Goal: Task Accomplishment & Management: Complete application form

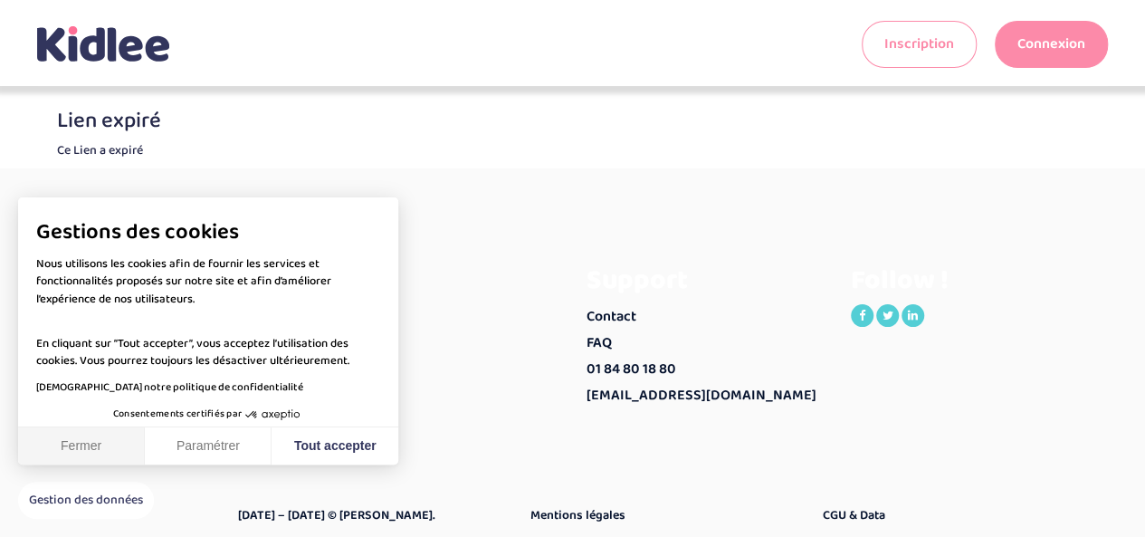
click at [72, 446] on button "Fermer" at bounding box center [81, 446] width 127 height 38
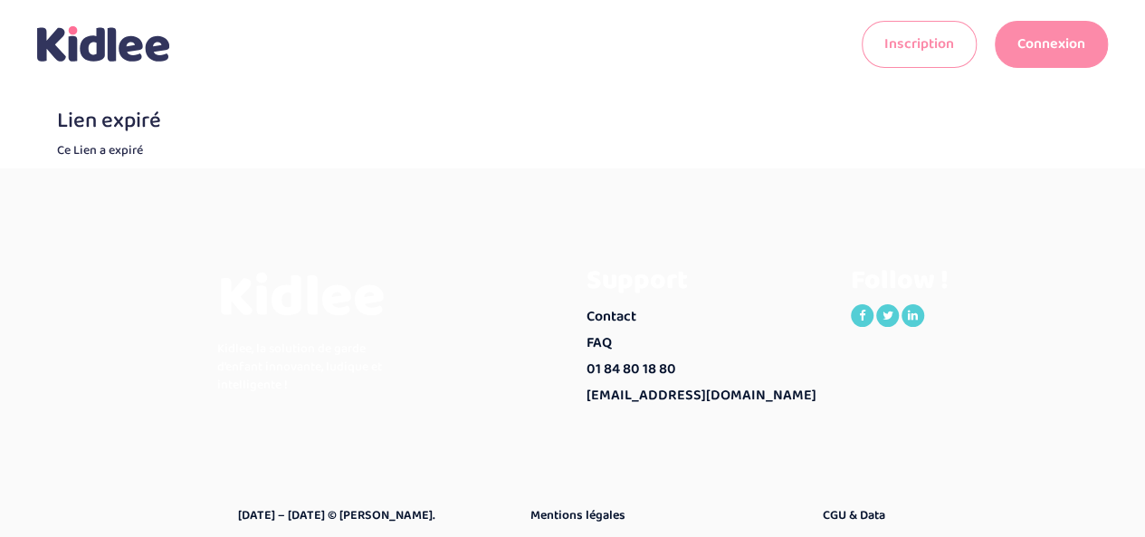
click at [1021, 43] on link "Connexion" at bounding box center [1051, 44] width 113 height 47
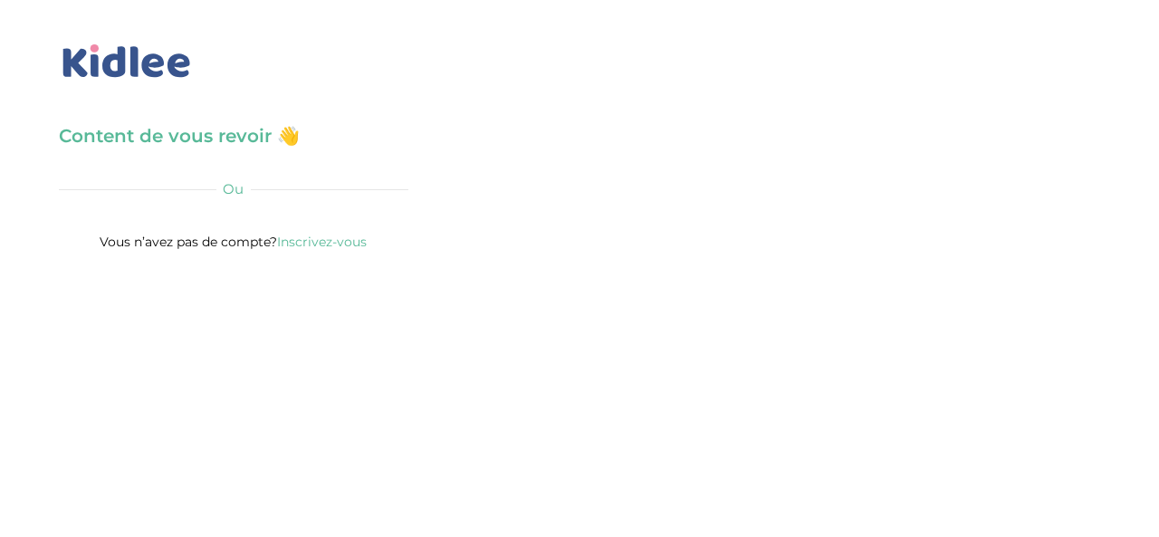
click at [239, 140] on h3 "Content de vous revoir 👋" at bounding box center [234, 135] width 350 height 25
click at [280, 158] on div "Content de vous revoir 👋 Avant de poursuivre veuillez vérifier que tous les cha…" at bounding box center [234, 188] width 350 height 130
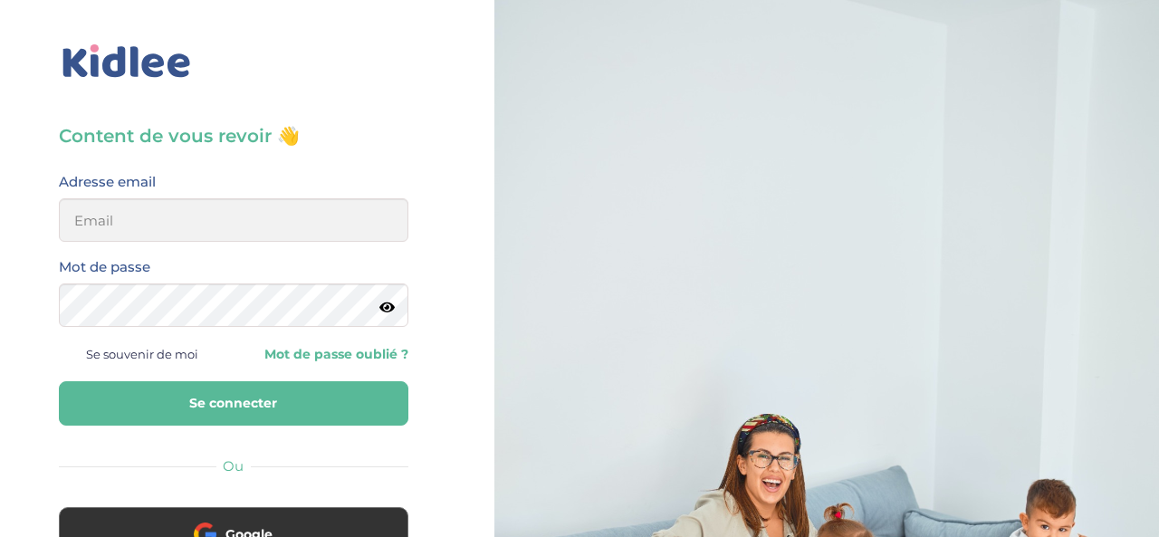
click at [232, 137] on h3 "Content de vous revoir 👋" at bounding box center [234, 135] width 350 height 25
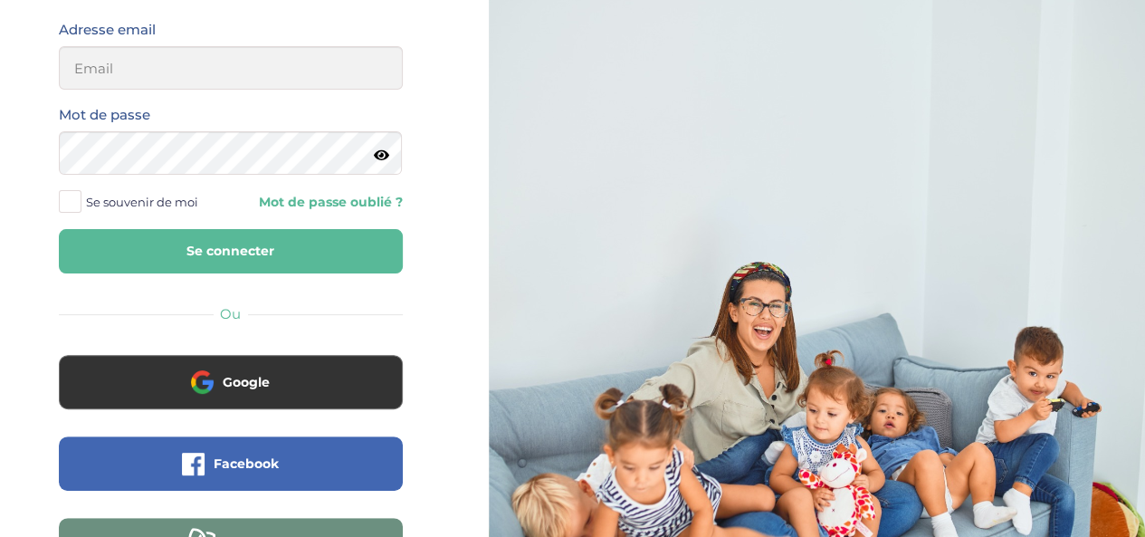
scroll to position [181, 0]
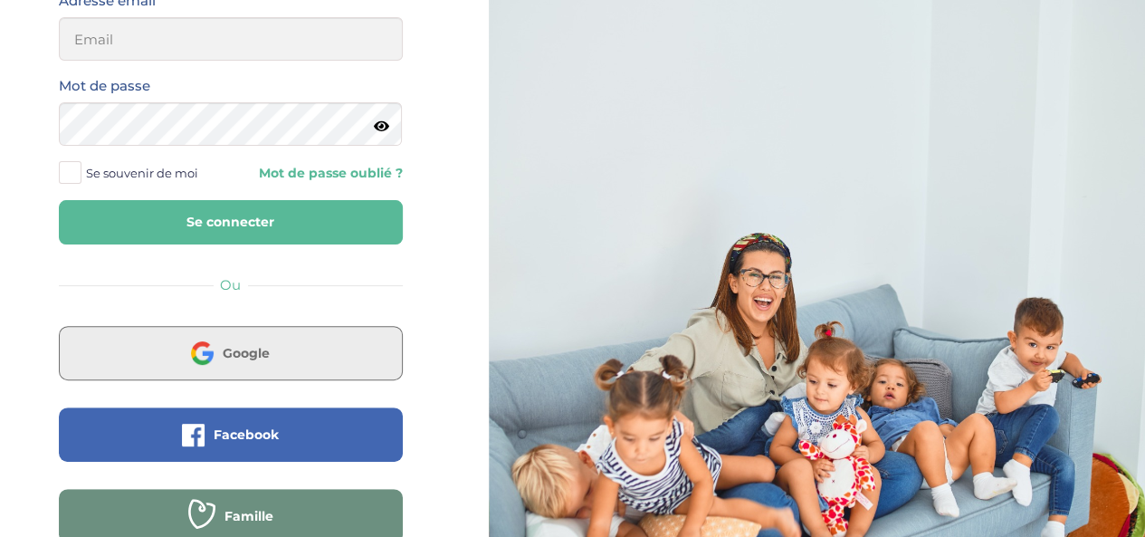
click at [319, 349] on button "Google" at bounding box center [231, 353] width 344 height 54
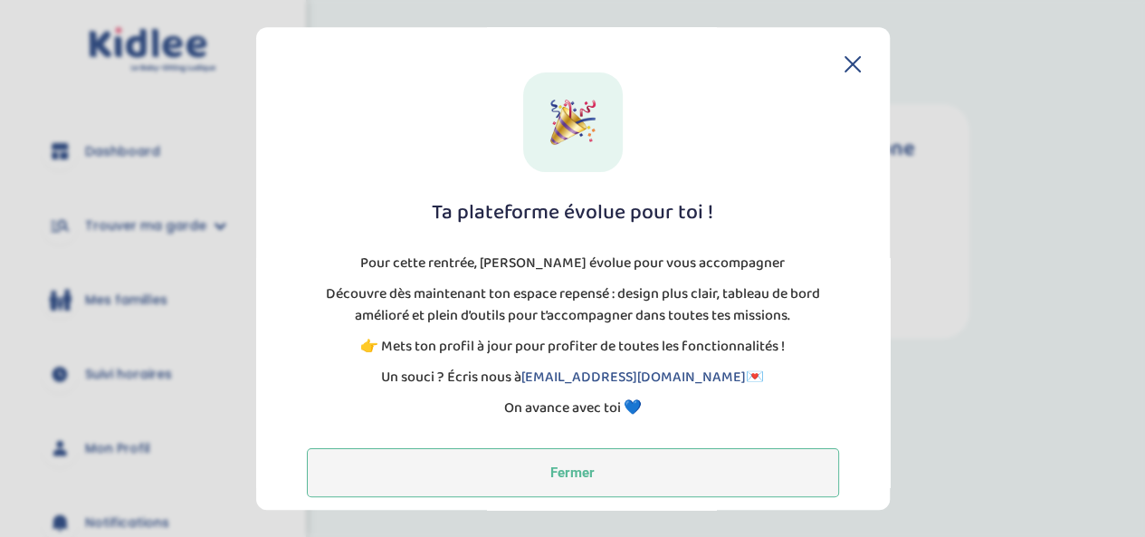
click at [666, 490] on button "Fermer" at bounding box center [573, 472] width 532 height 49
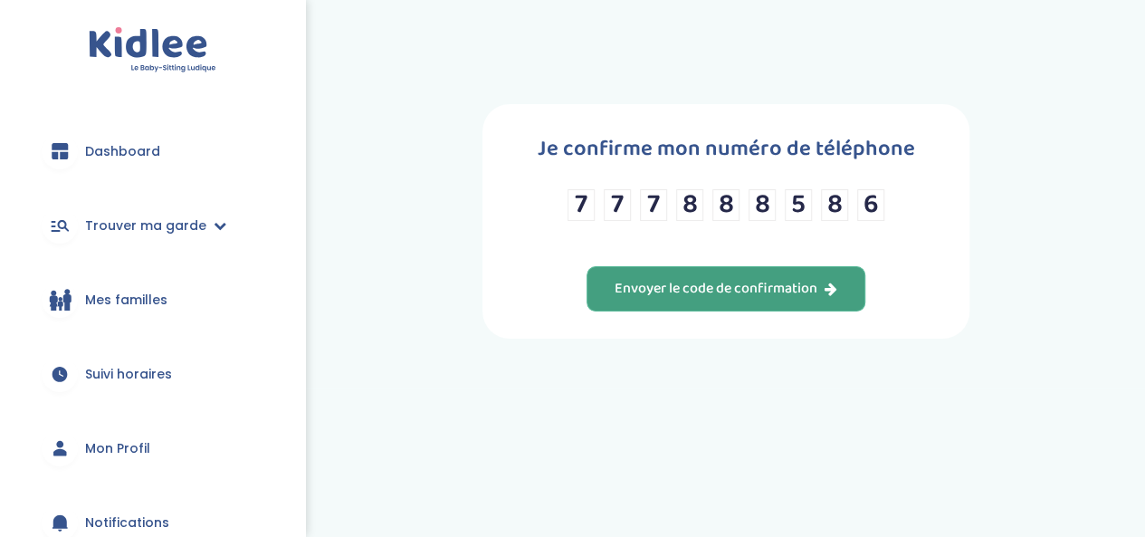
click at [748, 273] on button "Envoyer le code de confirmation" at bounding box center [726, 288] width 279 height 45
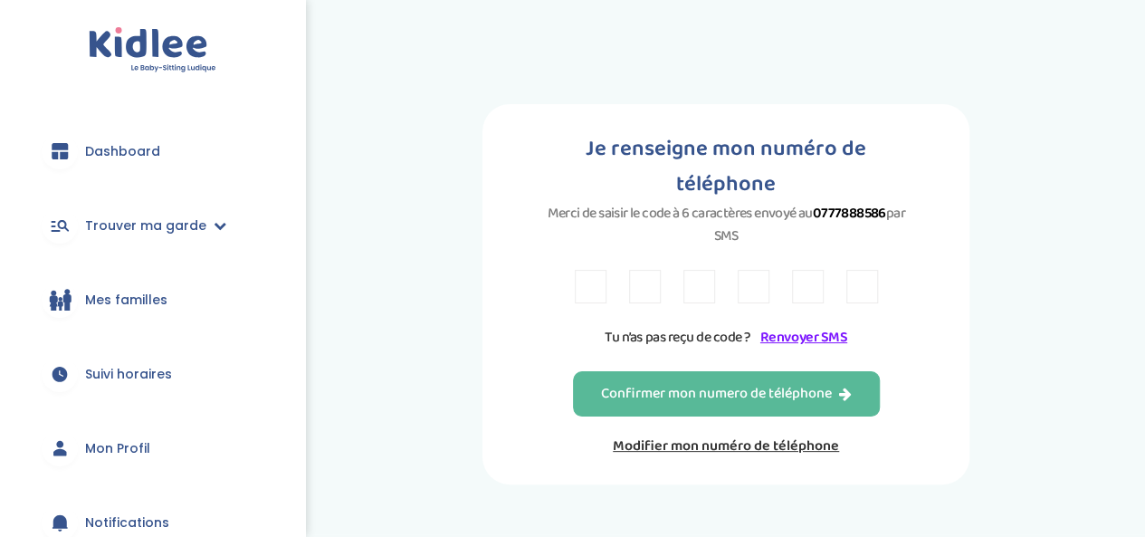
click at [597, 270] on input "text" at bounding box center [591, 287] width 32 height 34
type input "d"
type input "n"
type input "r"
type input "D"
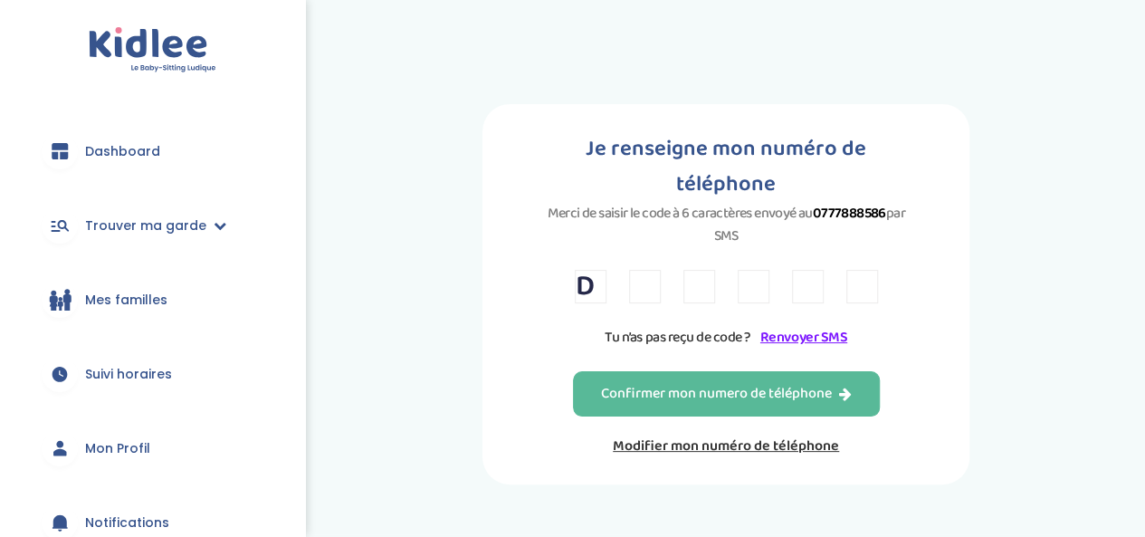
type input "N"
type input "R"
type input "8"
type input "5"
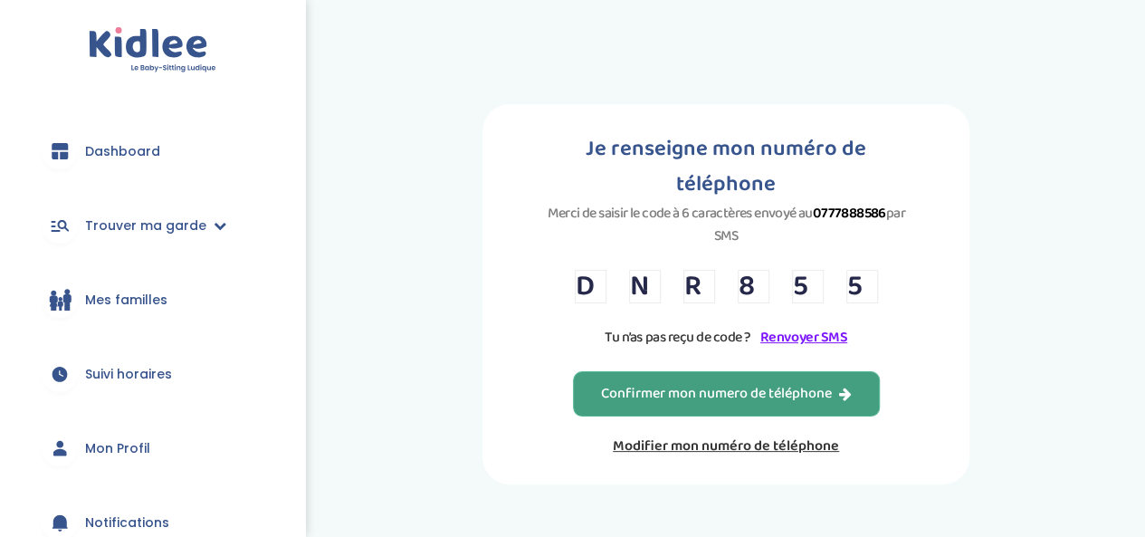
type input "5"
click at [741, 384] on div "Confirmer mon numero de téléphone" at bounding box center [726, 394] width 251 height 21
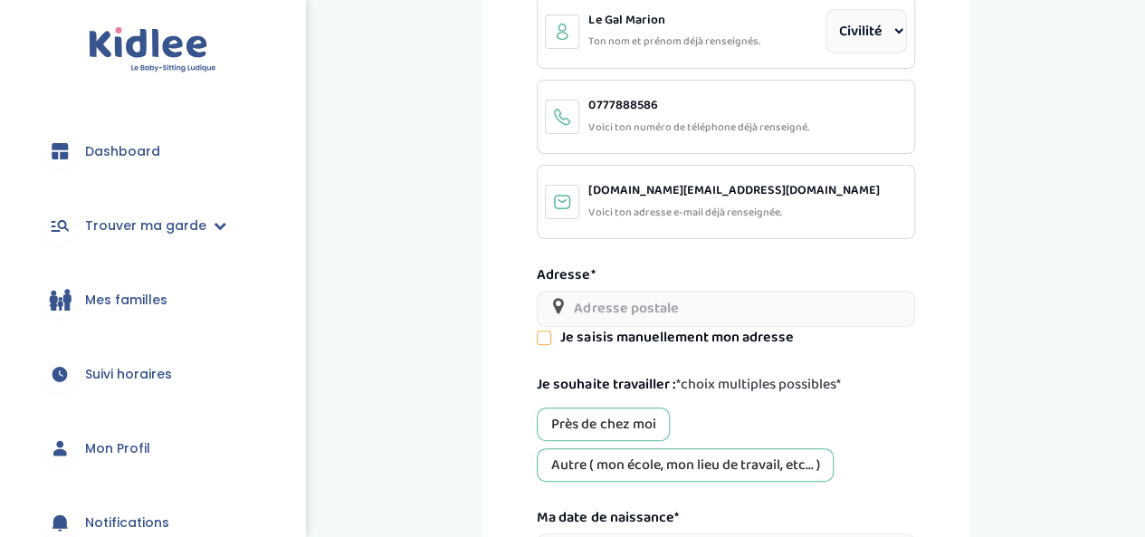
scroll to position [181, 0]
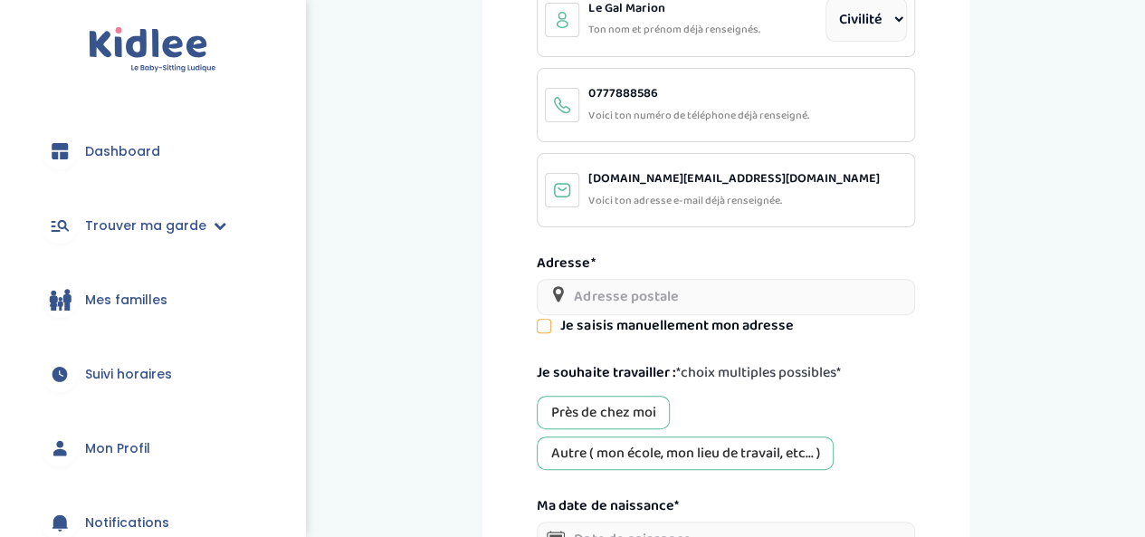
click at [616, 290] on input "text" at bounding box center [726, 297] width 378 height 36
click at [618, 414] on div "Près de chez moi" at bounding box center [603, 413] width 133 height 34
click at [607, 446] on div "Autre ( mon école, mon lieu de travail, etc... )" at bounding box center [685, 453] width 297 height 34
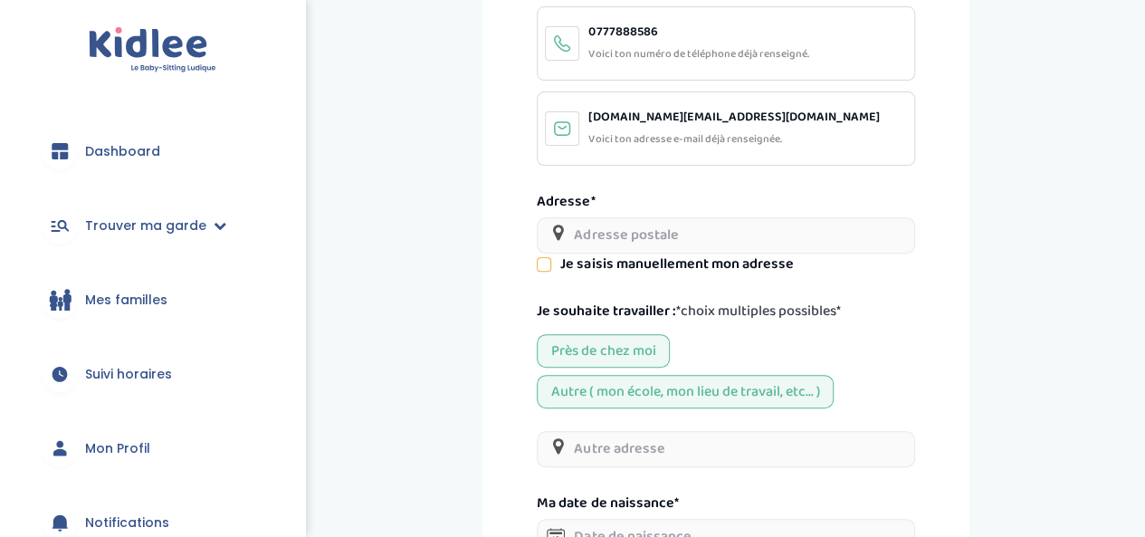
scroll to position [272, 0]
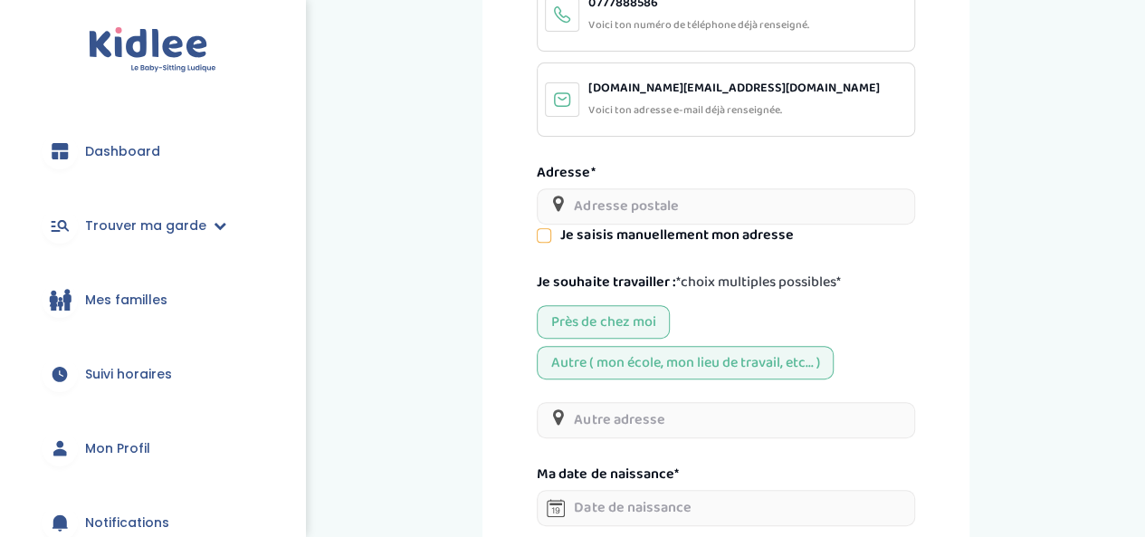
click at [601, 403] on input "text" at bounding box center [726, 420] width 378 height 36
type input "R"
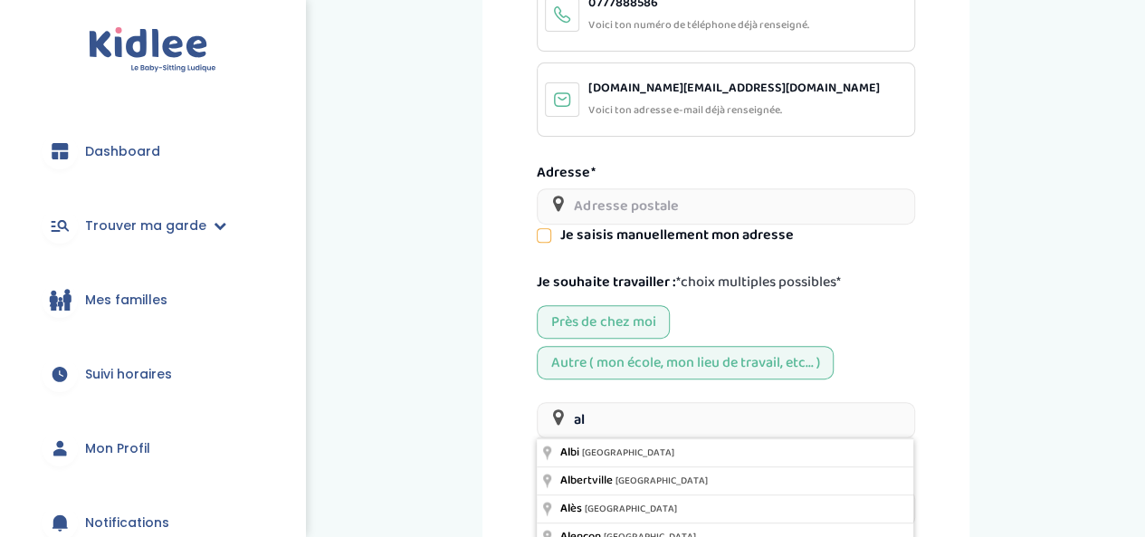
type input "a"
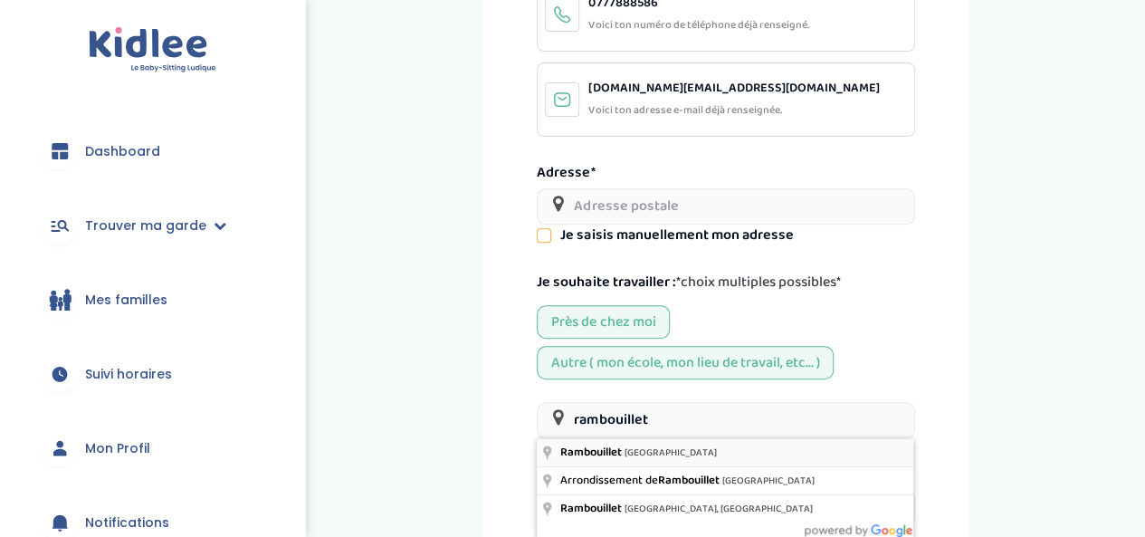
type input "Rambouillet, France"
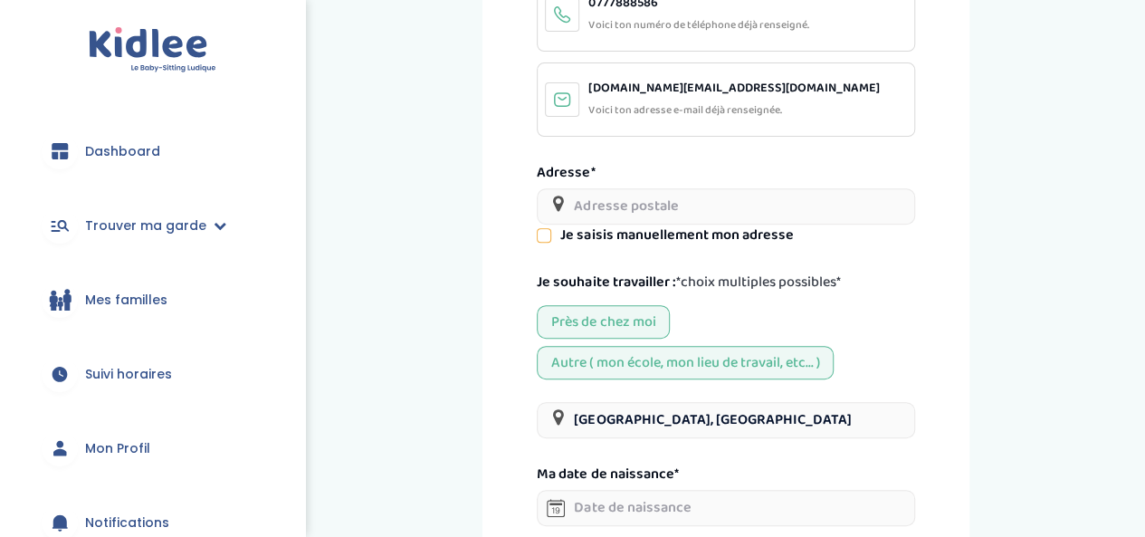
click at [589, 202] on input "text" at bounding box center [726, 206] width 378 height 36
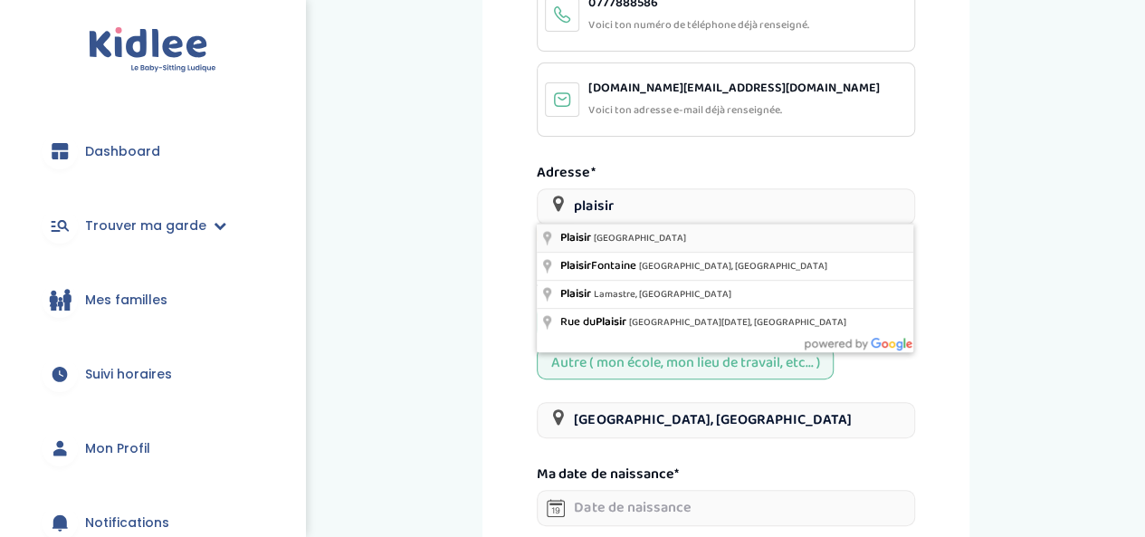
type input "Plaisir, France"
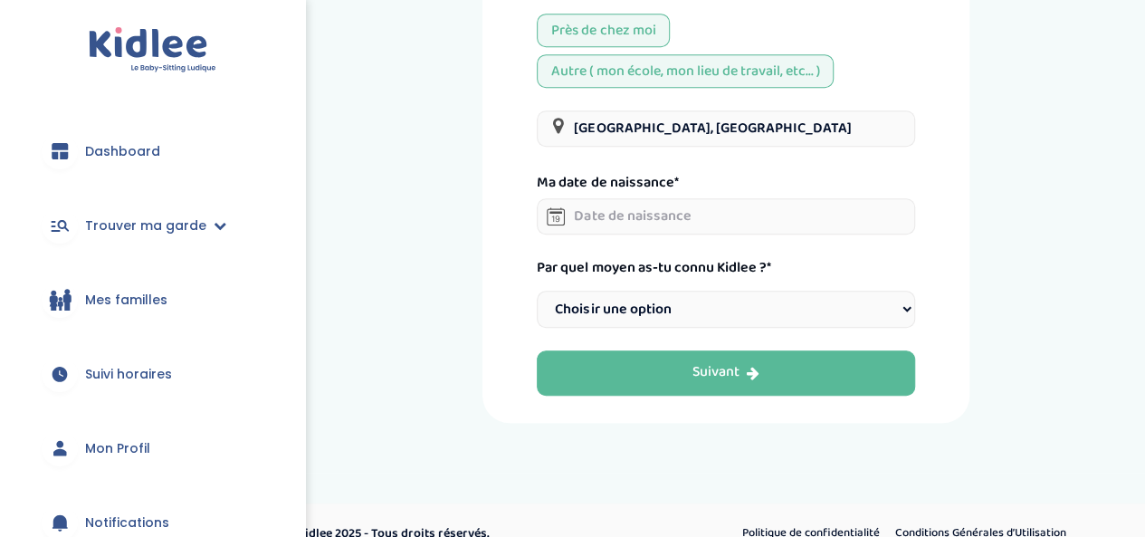
scroll to position [588, 0]
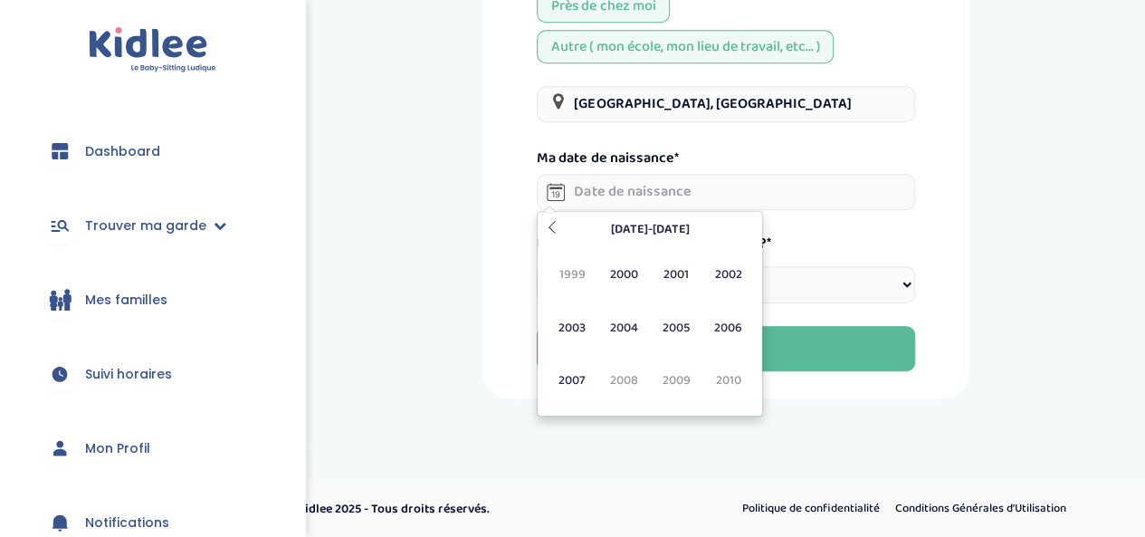
click at [595, 182] on input "text" at bounding box center [726, 192] width 378 height 36
click at [738, 331] on span "2006" at bounding box center [728, 327] width 48 height 49
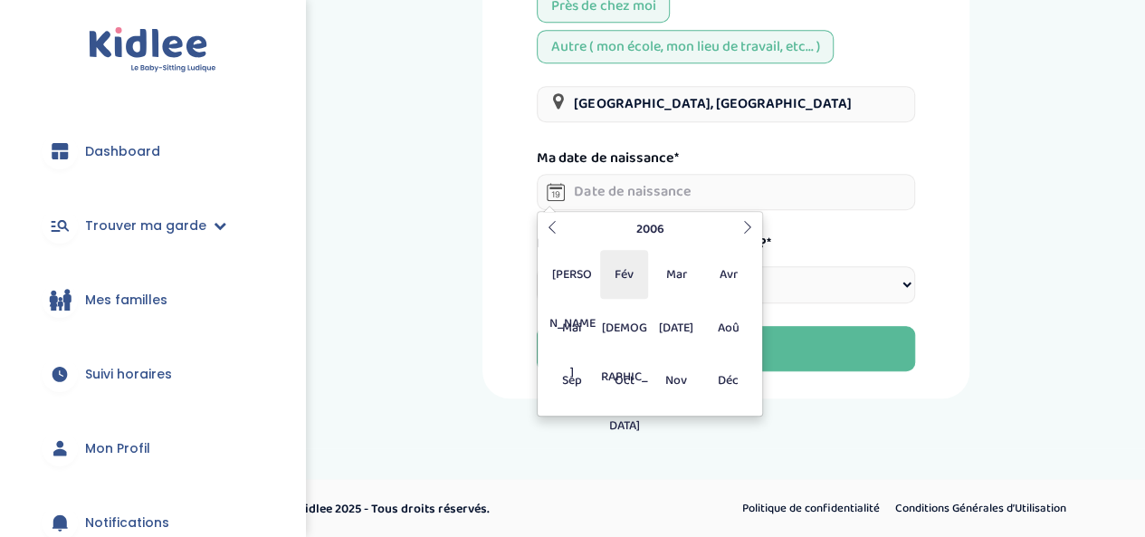
click at [621, 274] on span "Fév" at bounding box center [624, 274] width 48 height 49
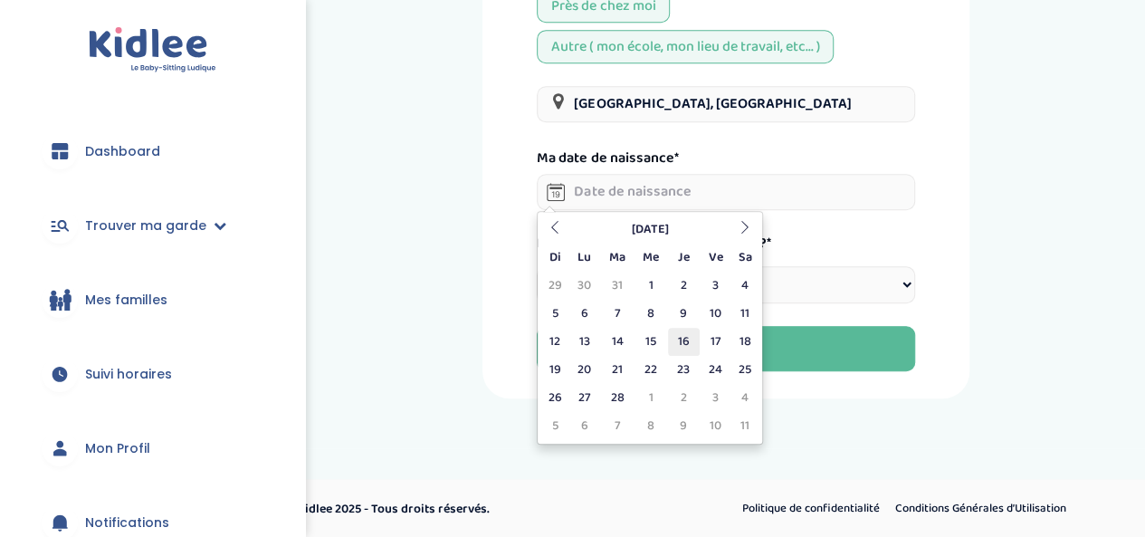
click at [688, 347] on td "16" at bounding box center [684, 342] width 32 height 28
type input "16-02-2006"
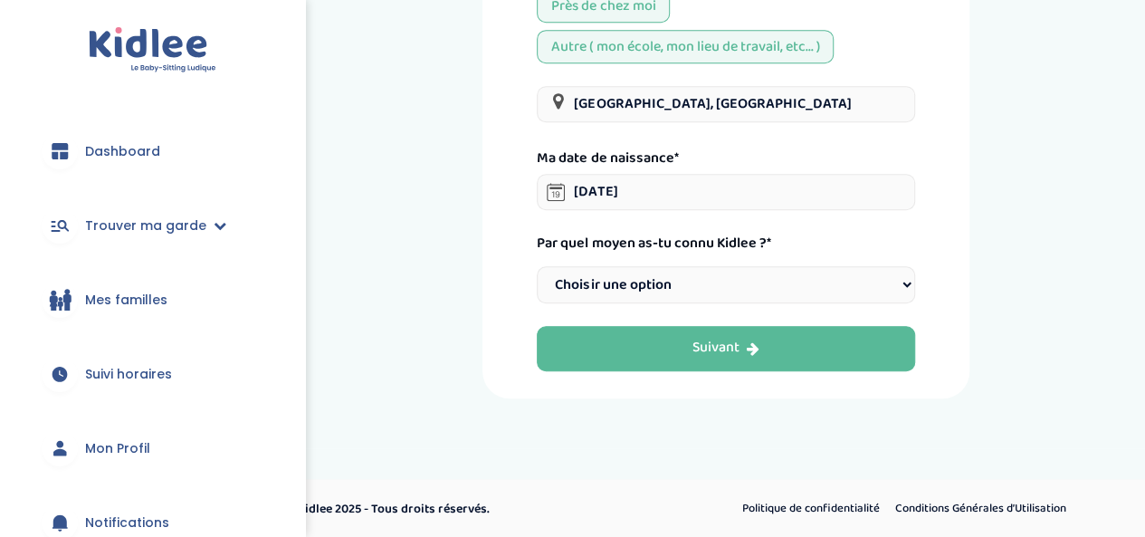
click at [684, 287] on select "Choisir une option Bouche à Oreille Google Plateforme Gens de confiance Faceboo…" at bounding box center [726, 284] width 378 height 37
select select "6"
click at [537, 266] on select "Choisir une option Bouche à Oreille Google Plateforme Gens de confiance Faceboo…" at bounding box center [726, 284] width 378 height 37
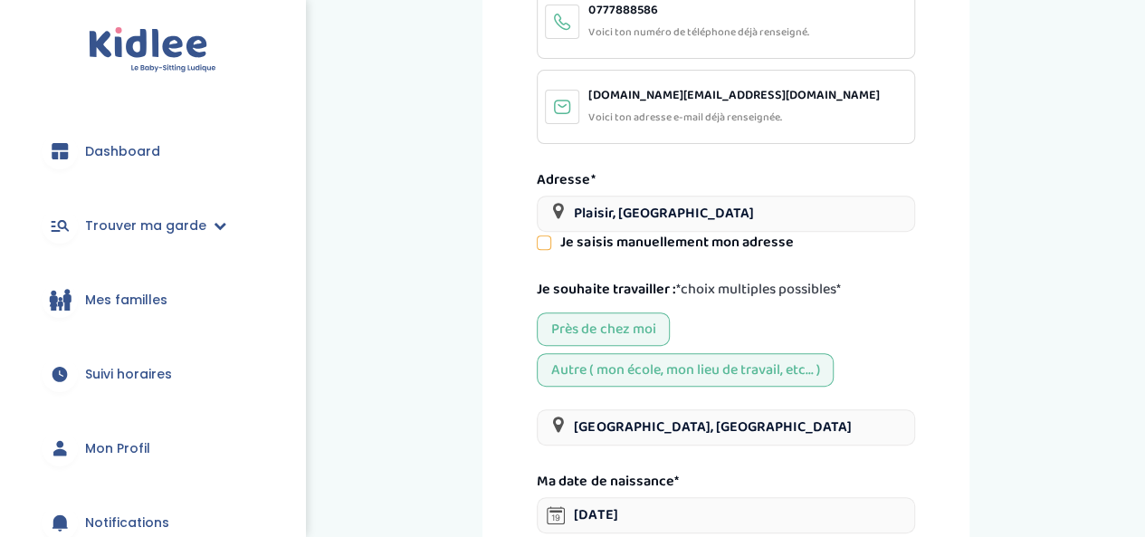
scroll to position [225, 0]
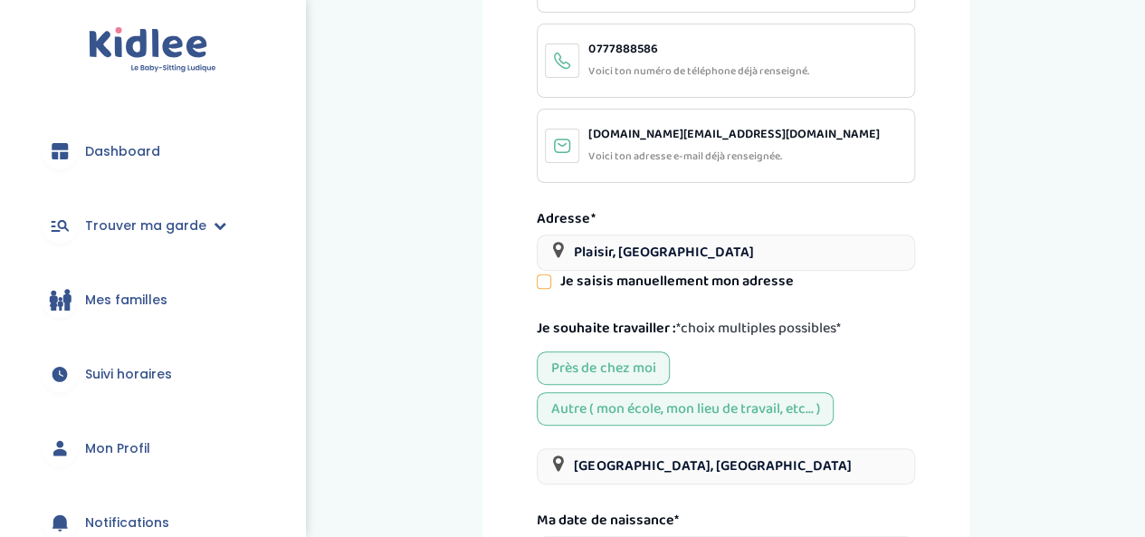
click at [544, 282] on icon at bounding box center [544, 281] width 13 height 13
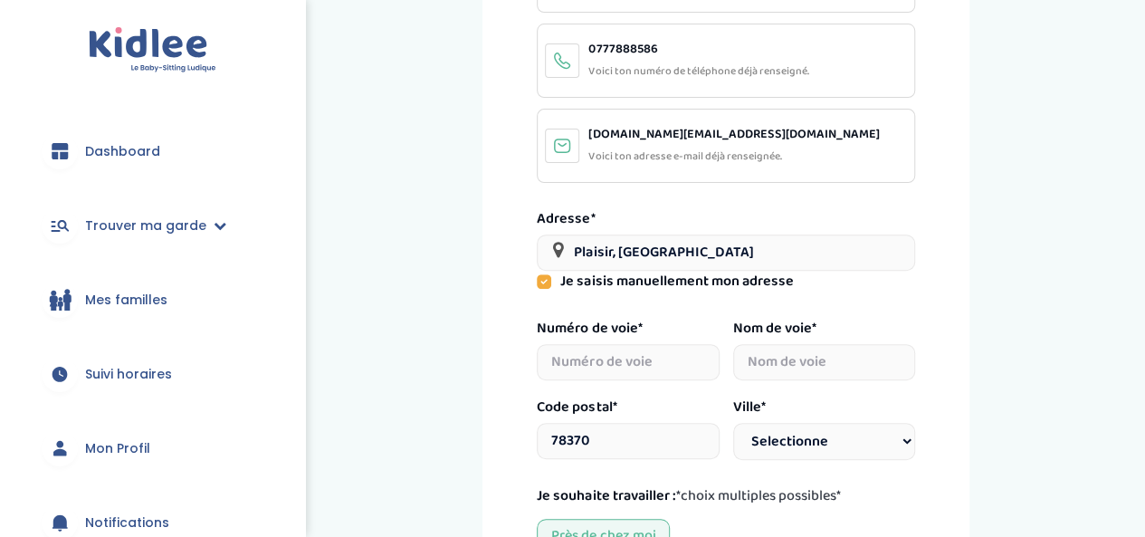
click at [544, 282] on icon at bounding box center [544, 281] width 14 height 14
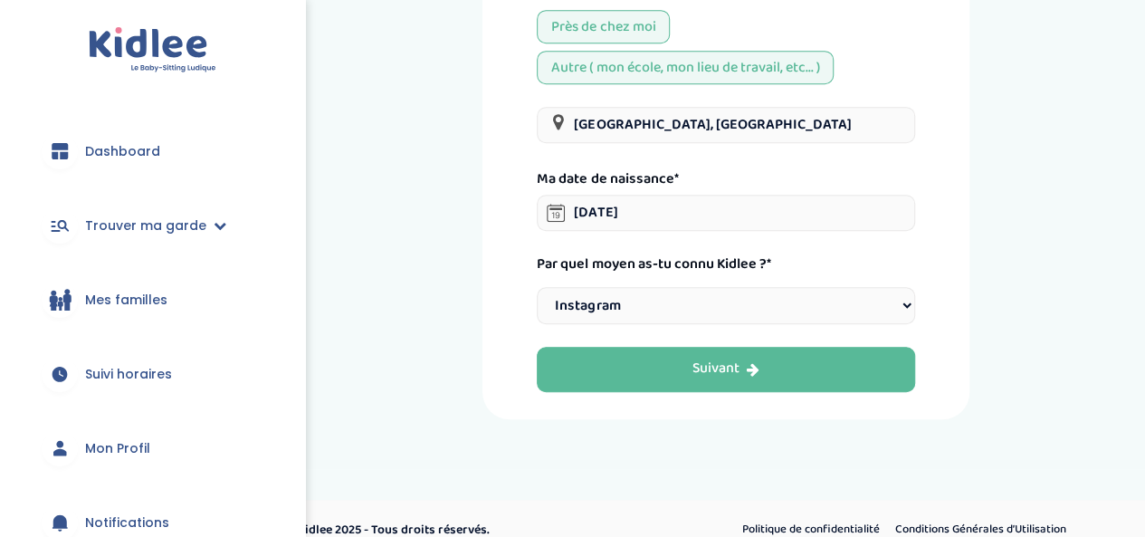
scroll to position [588, 0]
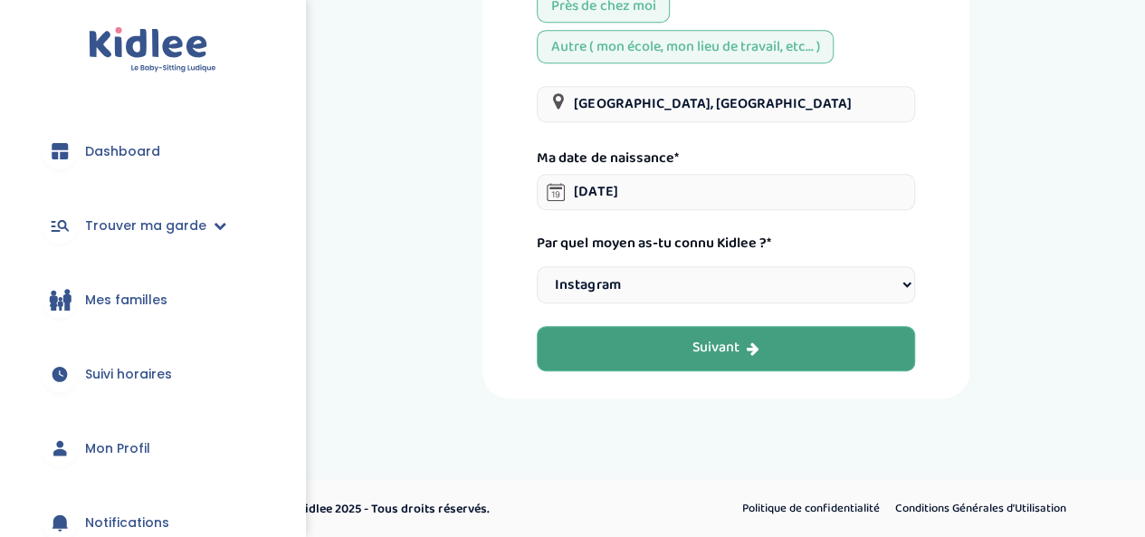
click at [773, 332] on button "Suivant" at bounding box center [726, 348] width 378 height 45
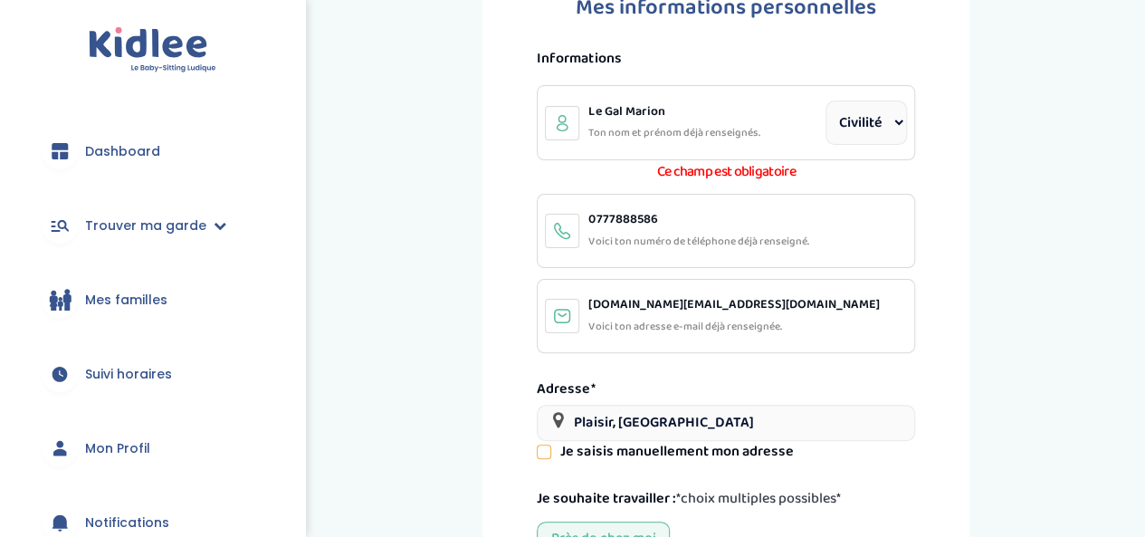
scroll to position [68, 0]
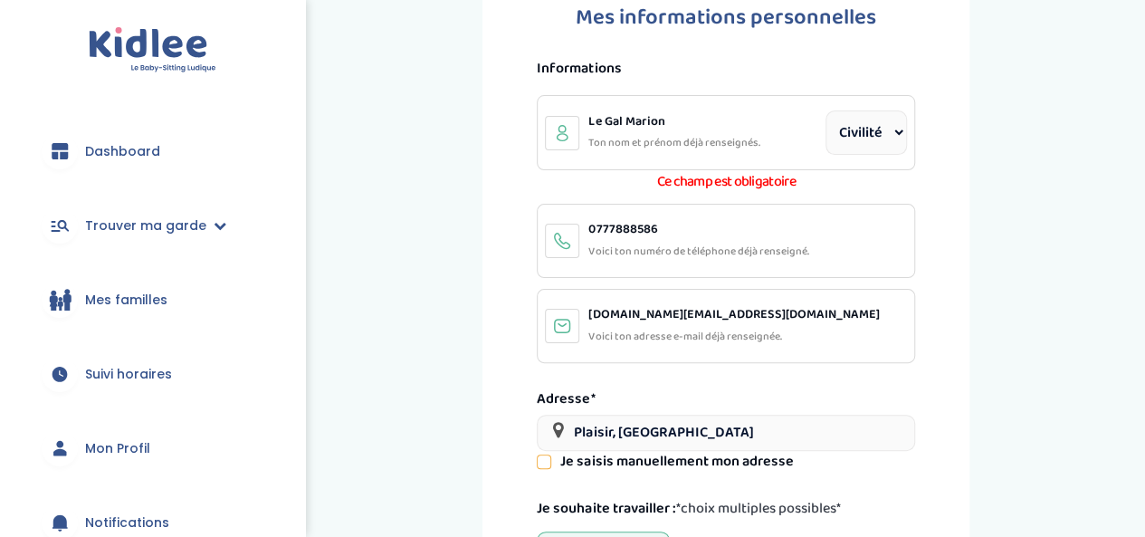
click at [864, 139] on select "Civilité Mr Mme" at bounding box center [866, 132] width 81 height 44
select select "1"
click at [826, 110] on select "Civilité Mr Mme" at bounding box center [866, 132] width 81 height 44
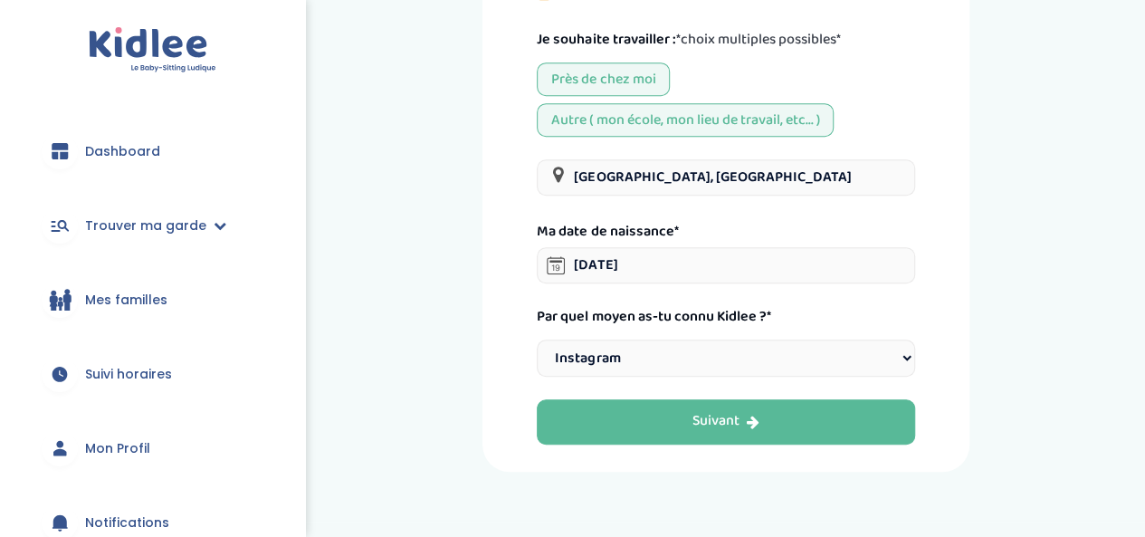
scroll to position [588, 0]
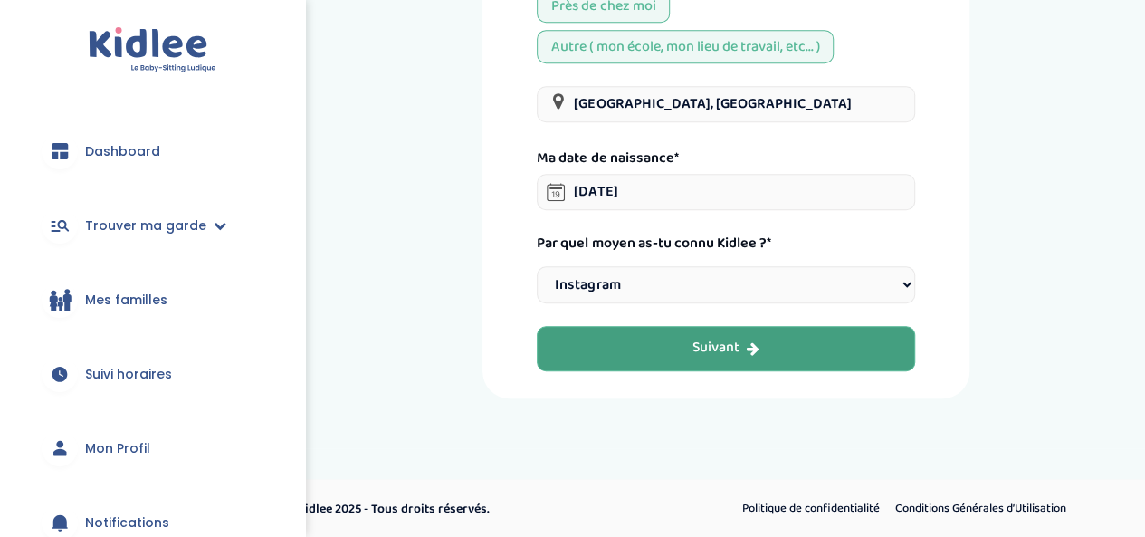
click at [826, 343] on button "Suivant" at bounding box center [726, 348] width 378 height 45
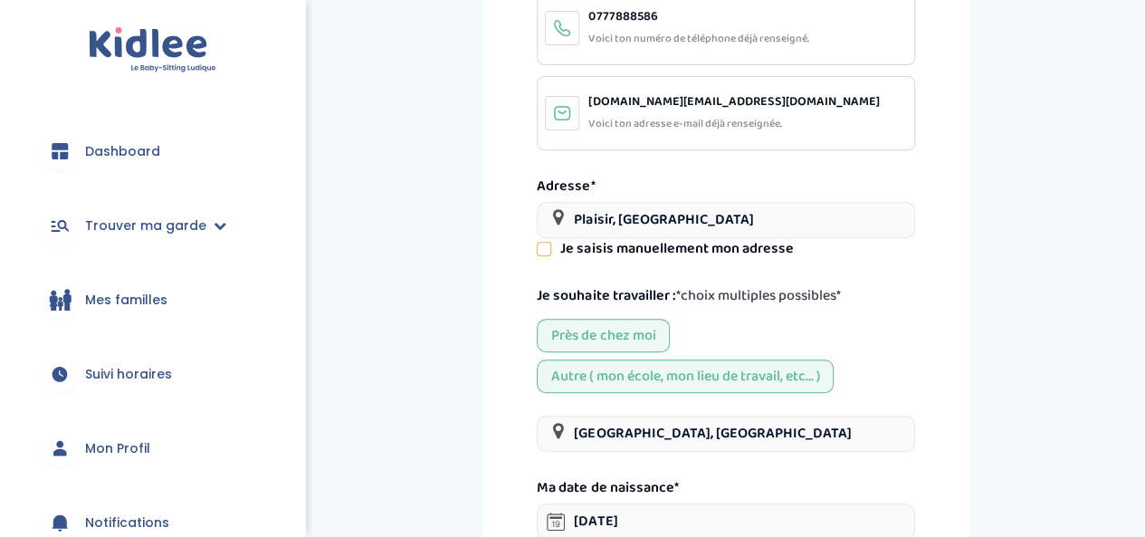
scroll to position [430, 0]
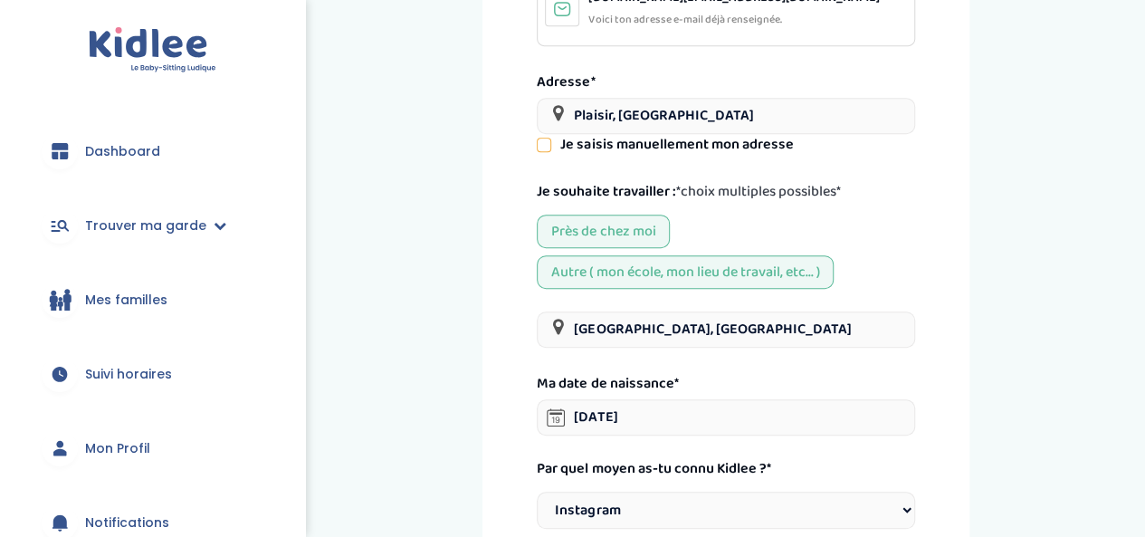
drag, startPoint x: 543, startPoint y: 147, endPoint x: 538, endPoint y: 131, distance: 16.3
click at [543, 147] on icon at bounding box center [544, 145] width 13 height 13
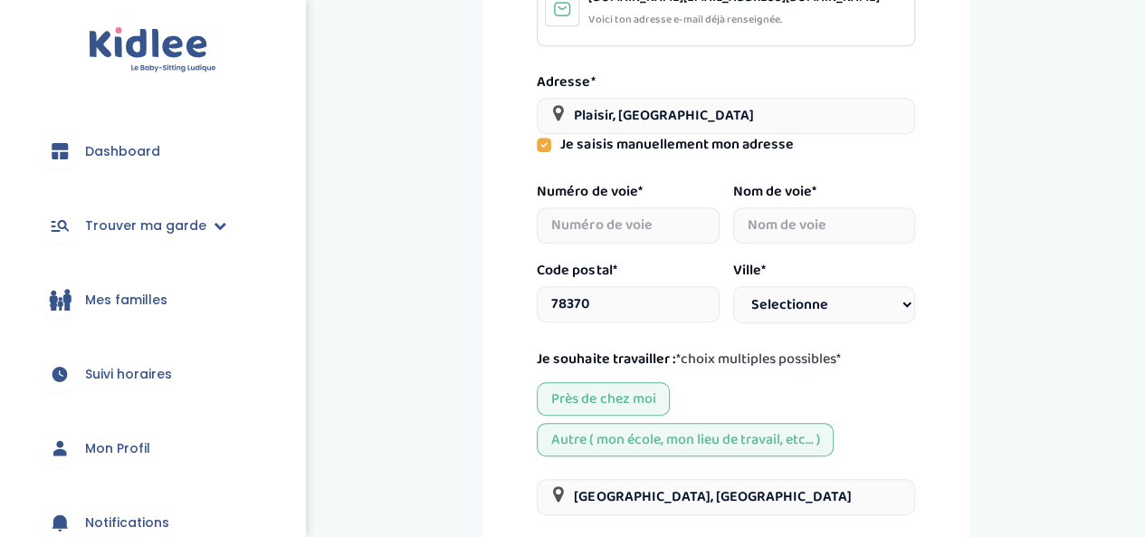
click at [611, 243] on input "number" at bounding box center [628, 225] width 182 height 36
type input "2"
select select
type input "21"
select select
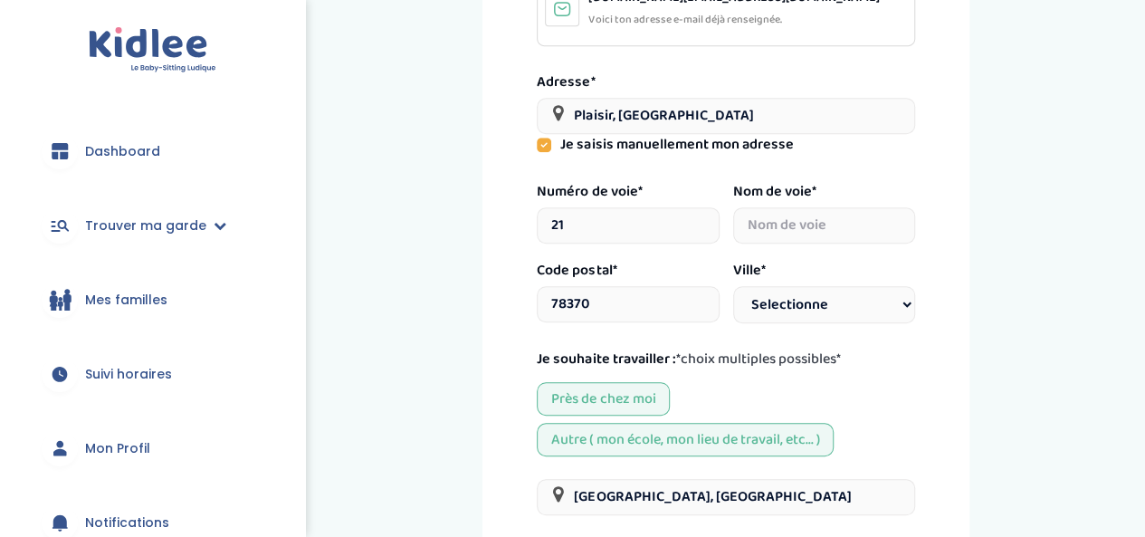
type input "21"
click at [808, 222] on input "text" at bounding box center [824, 225] width 182 height 36
type input "a"
select select
type input "al"
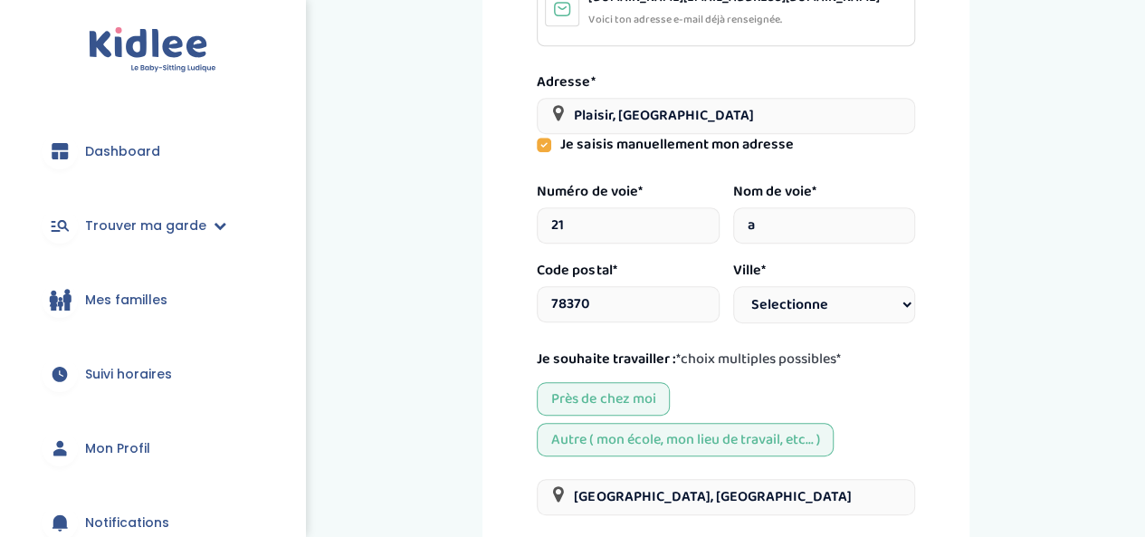
select select
type input "all"
select select
type input "alle"
select select
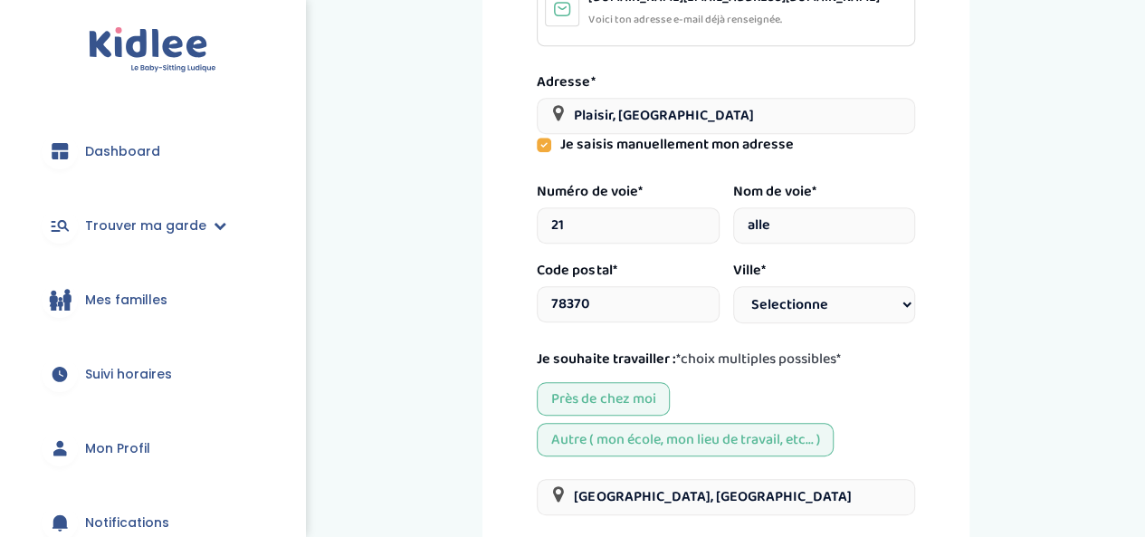
type input "allee"
select select
type input "allee"
select select
type input "allee d"
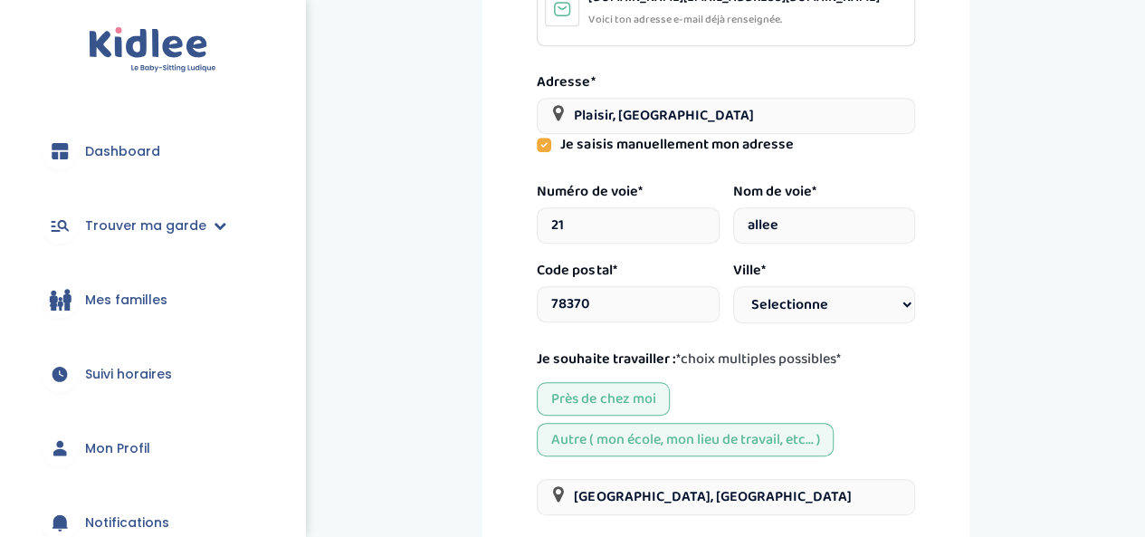
select select
type input "allee de"
select select
type input "allee des"
select select
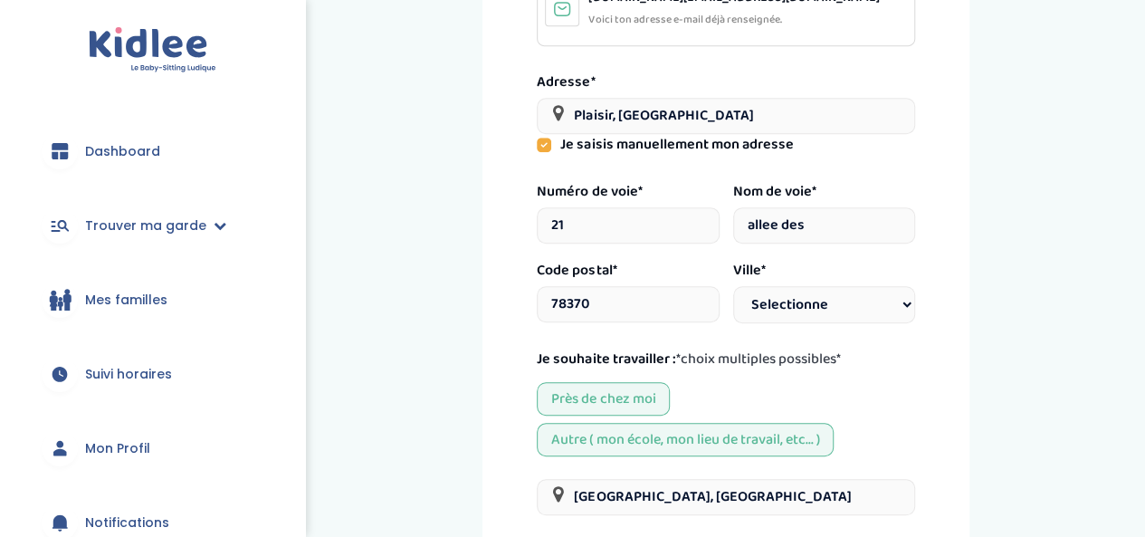
type input "allee des"
select select
type input "allee des e"
select select
type input "allee des er"
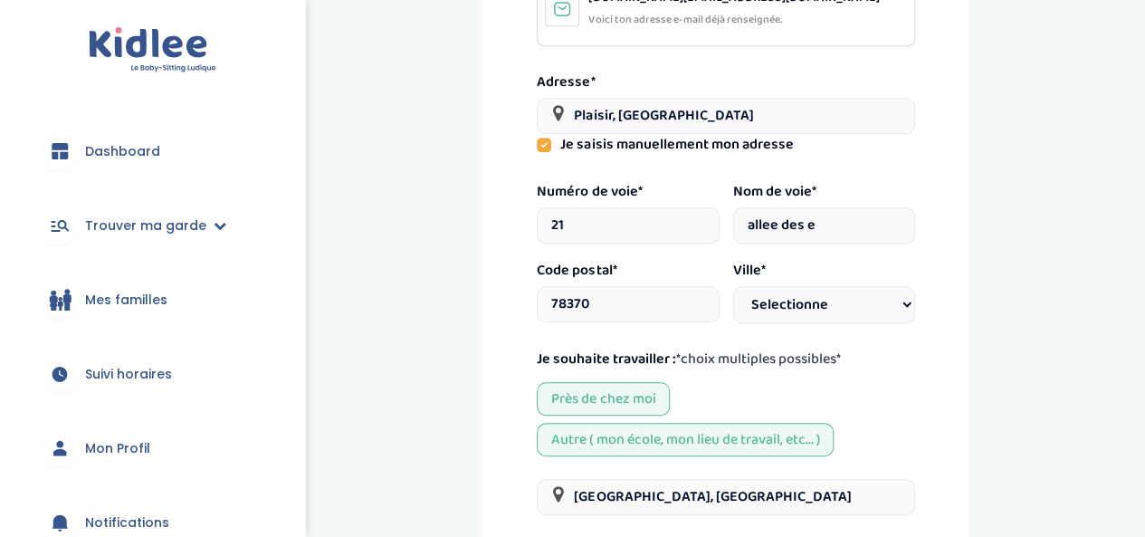
select select
type input "allee des era"
select select
type input "allee des erab"
select select
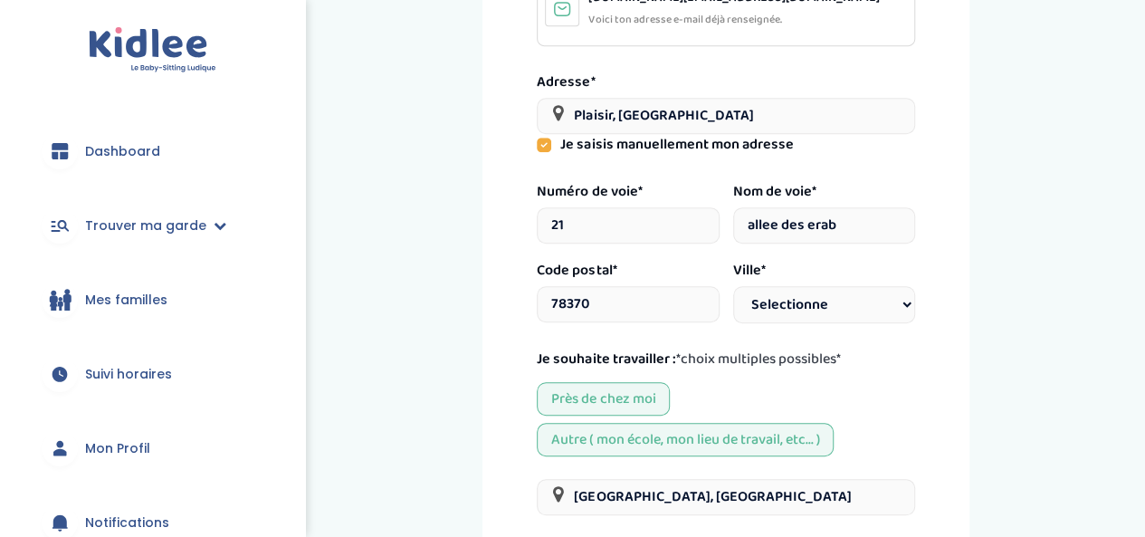
type input "allee des erabl"
select select
type input "allee des erable"
select select
type input "allee des erables"
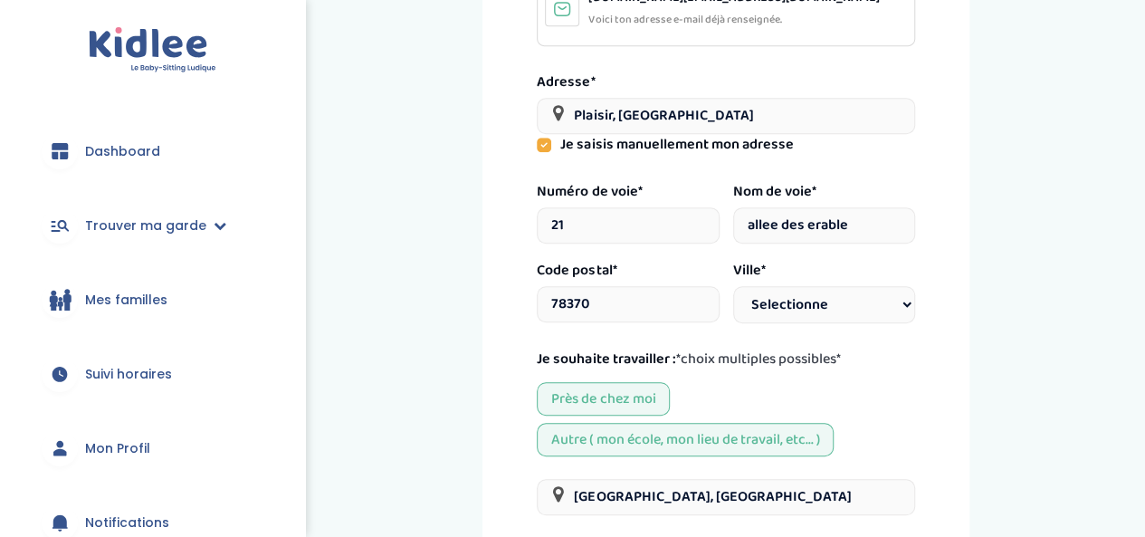
select select
type input "allee des erables"
click at [591, 227] on input "21" at bounding box center [628, 225] width 182 height 36
type input "2"
select select
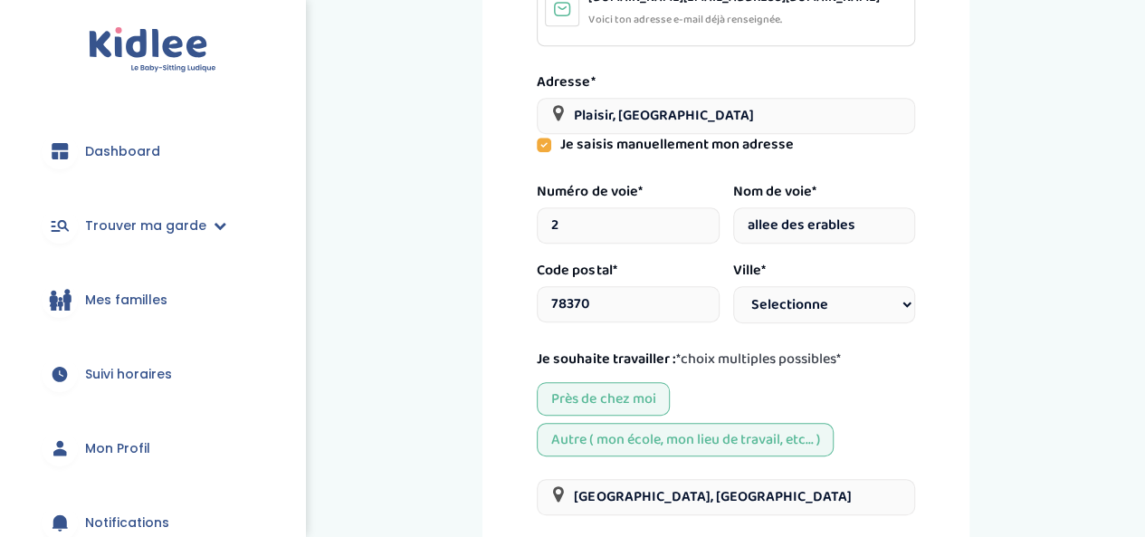
type input "22"
select select
type input "22"
drag, startPoint x: 862, startPoint y: 226, endPoint x: 673, endPoint y: 212, distance: 189.8
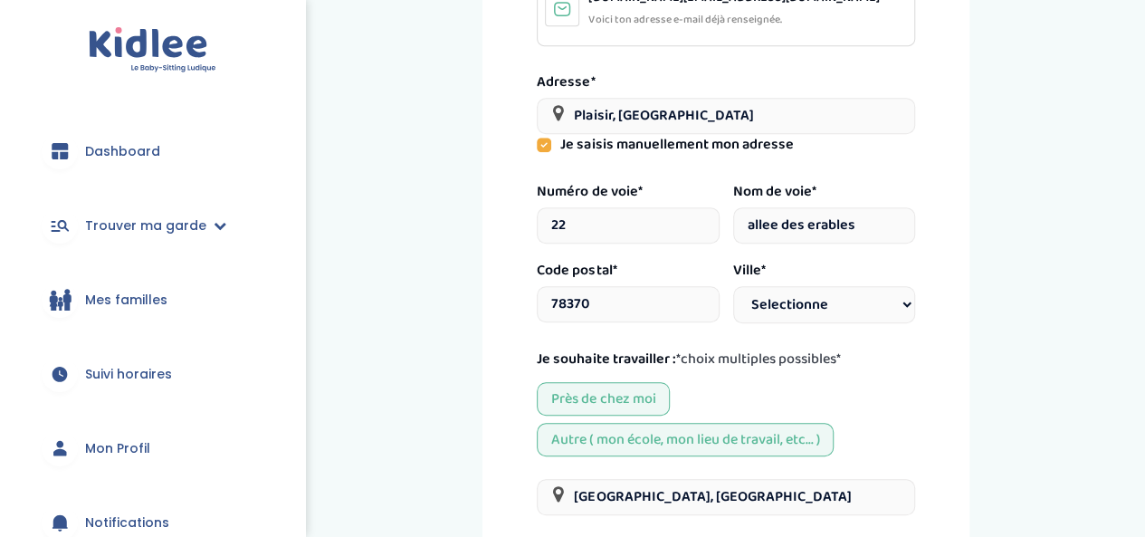
click at [683, 218] on div "Numéro de voie * 22 Nom de voie * allee des erables" at bounding box center [726, 210] width 378 height 65
type input "r"
select select
type input "ru"
select select
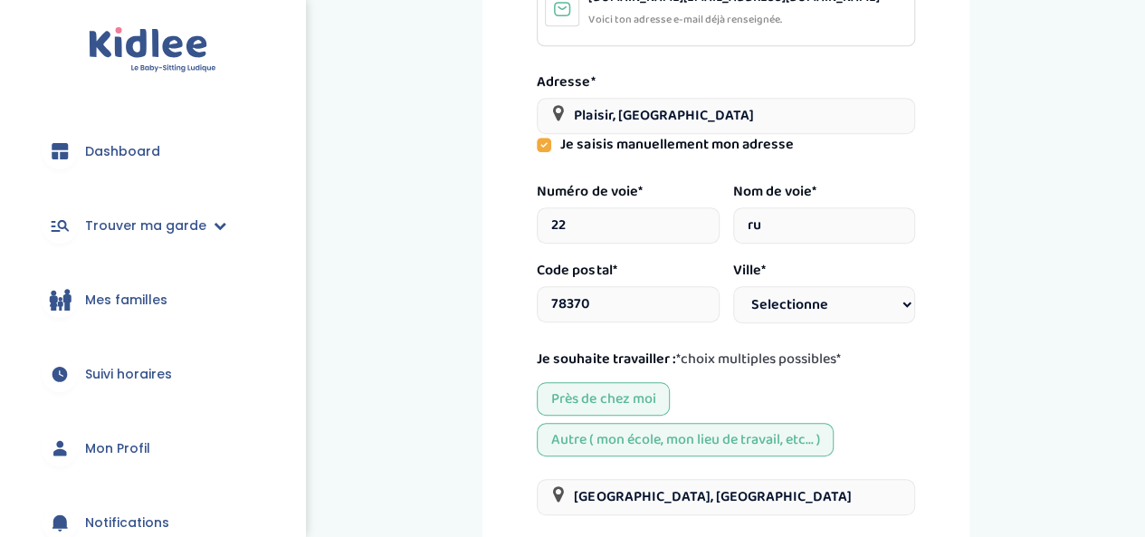
type input "rue"
select select
type input "rue"
select select
type input "rue d"
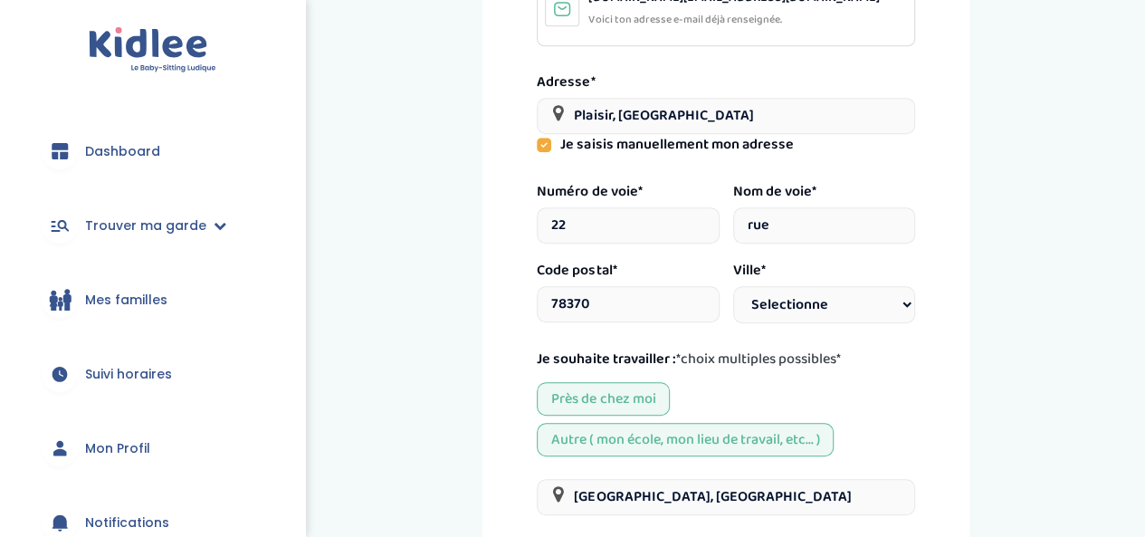
select select
type input "rue de"
select select
type input "rue des"
select select
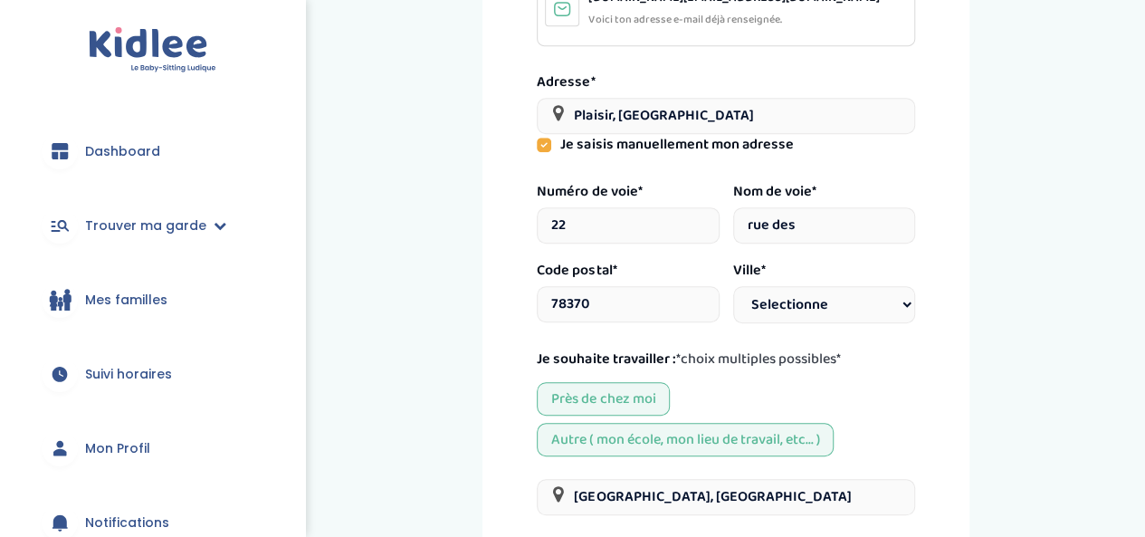
type input "rue des"
select select
type input "rue des é"
select select
type input "rue des éb"
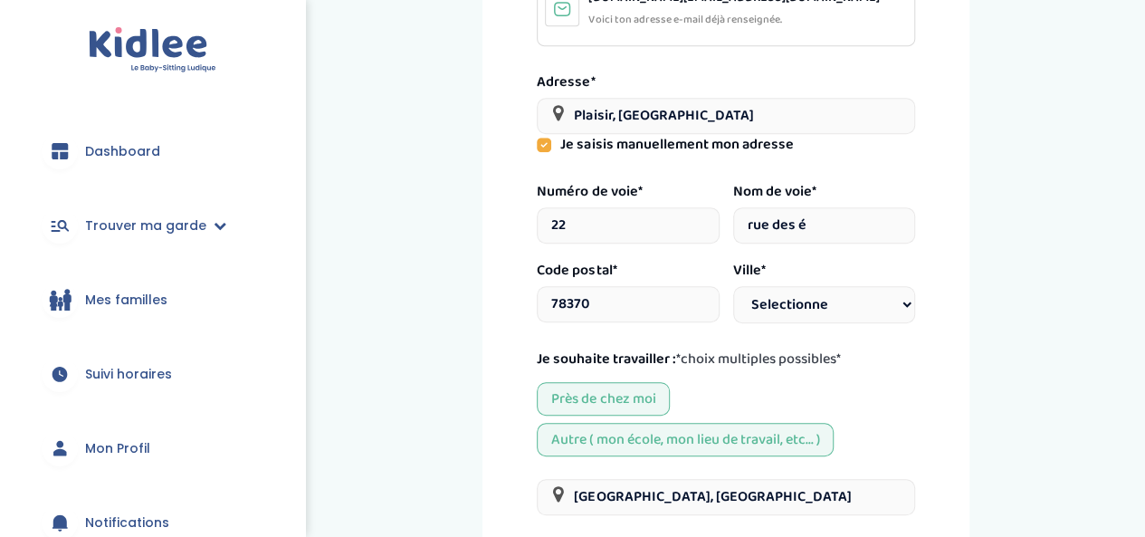
select select
type input "rue des ébi"
select select
type input "rue des ébis"
select select
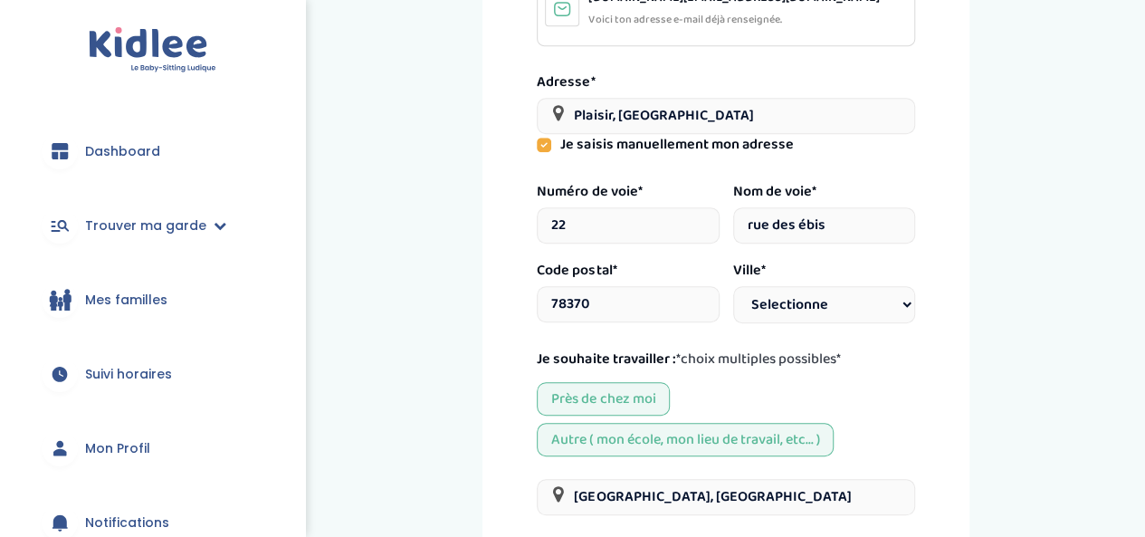
type input "rue des ébiso"
select select
type input "rue des ébisoi"
select select
type input "rue des ébisoir"
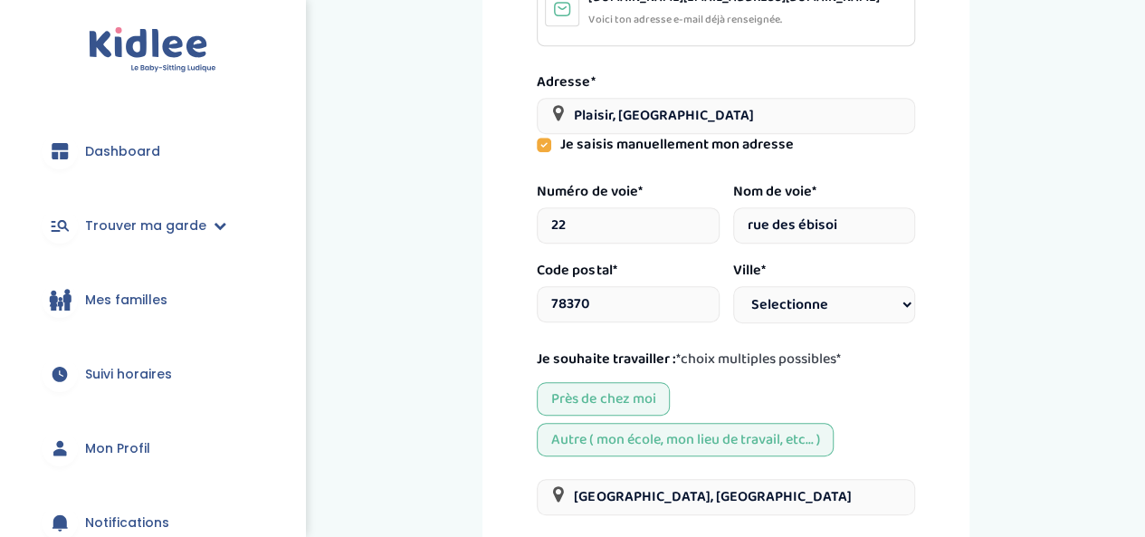
select select
type input "rue des ébisoire"
select select
type input "rue des ébisoires"
select select
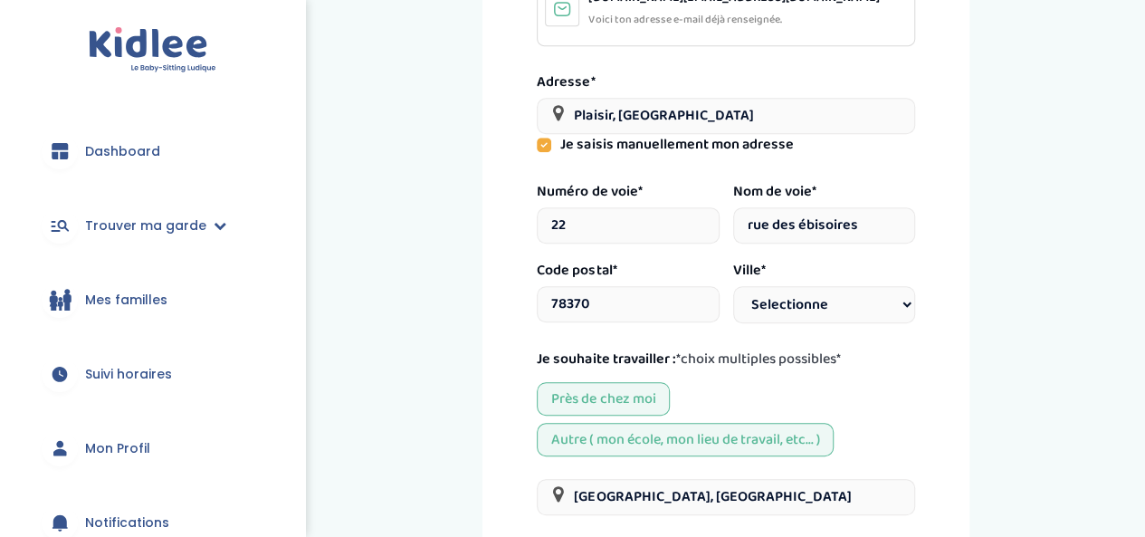
type input "rue des ébisoires"
click at [800, 311] on select "Selectionne Paris Marseille Lyon Toulouse Nice Nantes Montpellier Strasbourg Bo…" at bounding box center [824, 304] width 182 height 37
click at [790, 299] on select "Selectionne Paris Marseille Lyon Toulouse Nice Nantes Montpellier Strasbourg Bo…" at bounding box center [824, 304] width 182 height 37
click at [668, 300] on input "78370" at bounding box center [628, 304] width 182 height 36
click at [835, 311] on select "Selectionne Paris Marseille Lyon Toulouse Nice Nantes Montpellier Strasbourg Bo…" at bounding box center [824, 304] width 182 height 37
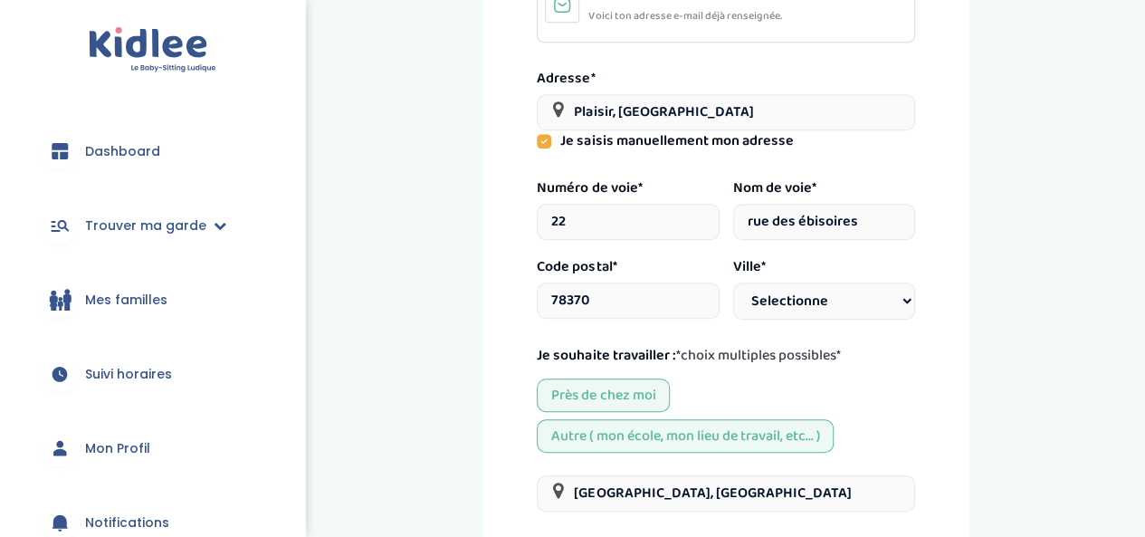
scroll to position [453, 0]
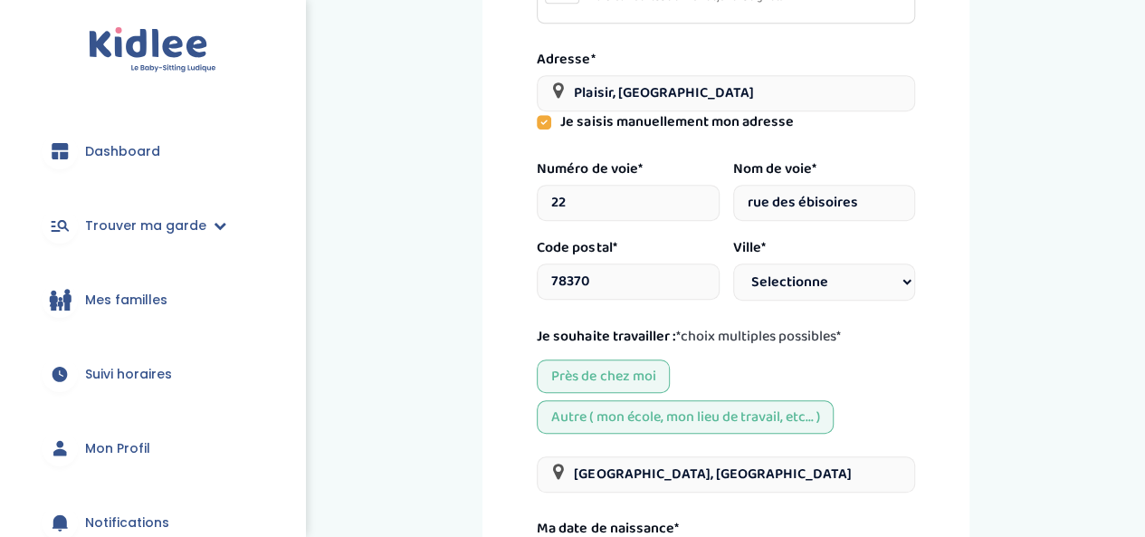
click at [880, 289] on select "Selectionne Paris Marseille Lyon Toulouse Nice Nantes Montpellier Strasbourg Bo…" at bounding box center [824, 282] width 182 height 37
select select "Paris"
click at [733, 264] on select "Selectionne Paris Marseille Lyon Toulouse Nice Nantes Montpellier Strasbourg Bo…" at bounding box center [824, 282] width 182 height 37
click at [849, 370] on div "Près de chez moi Autre ( mon école, mon lieu de travail, etc... )" at bounding box center [726, 396] width 378 height 74
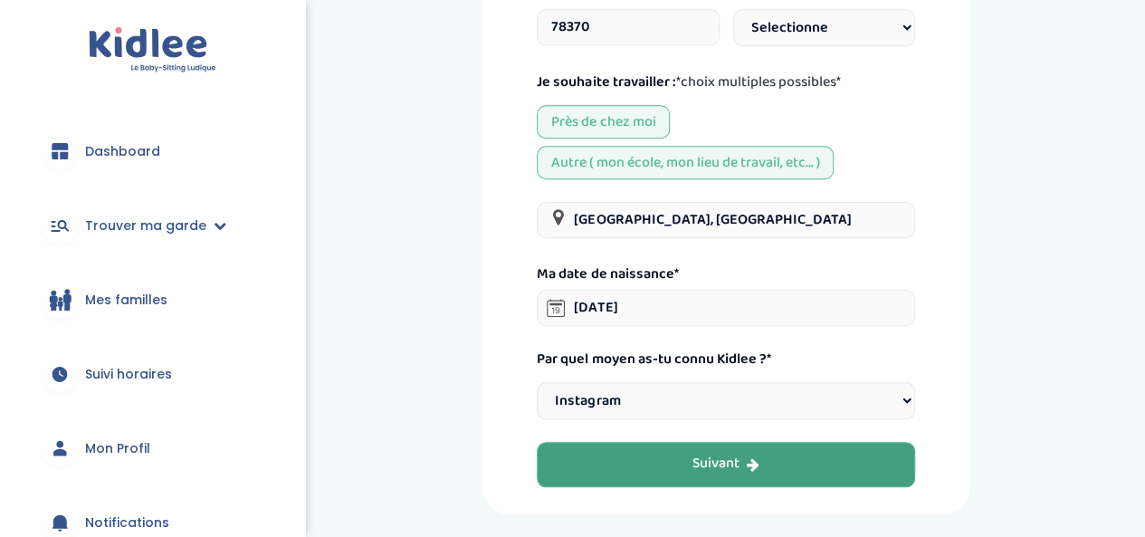
scroll to position [825, 0]
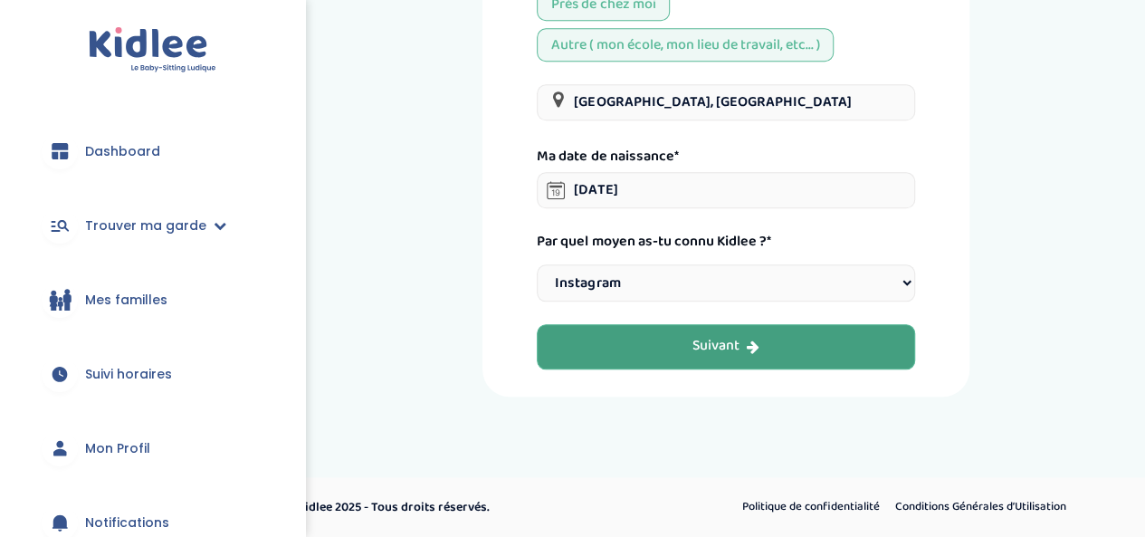
click at [784, 342] on button "Suivant" at bounding box center [726, 346] width 378 height 45
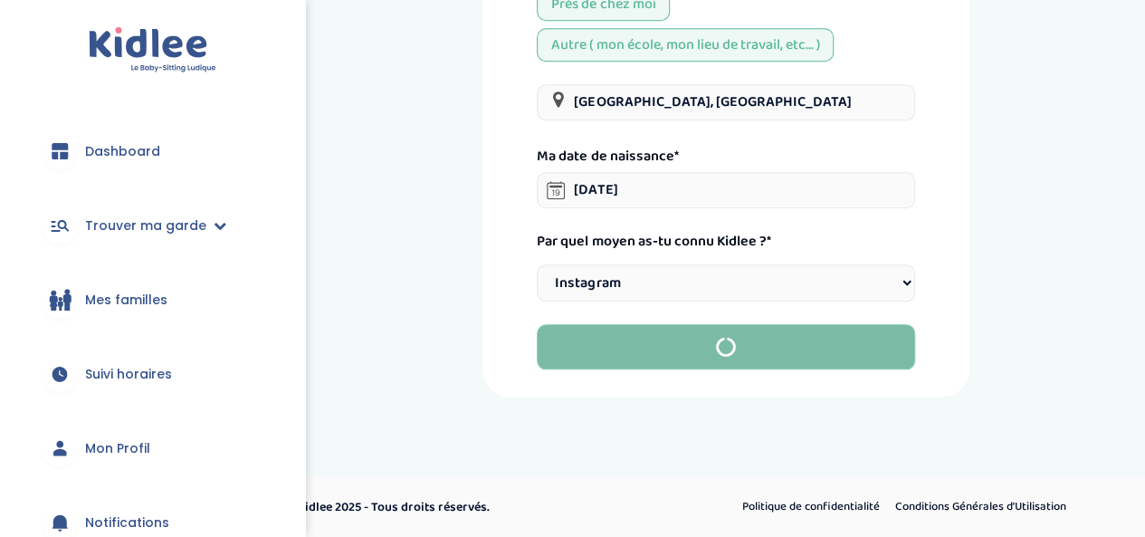
scroll to position [755, 0]
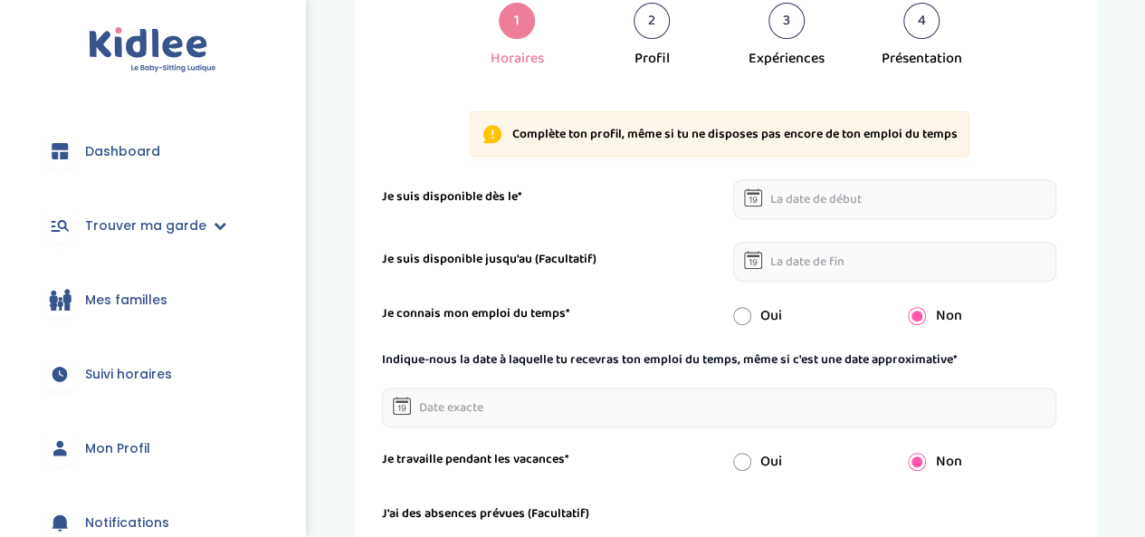
scroll to position [362, 0]
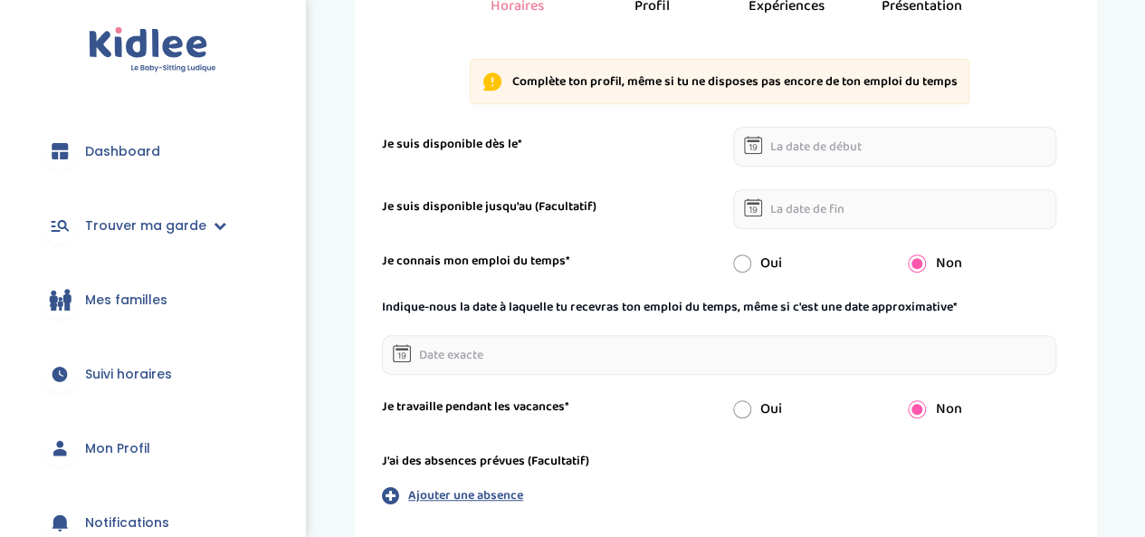
click at [801, 146] on input "text" at bounding box center [895, 147] width 324 height 40
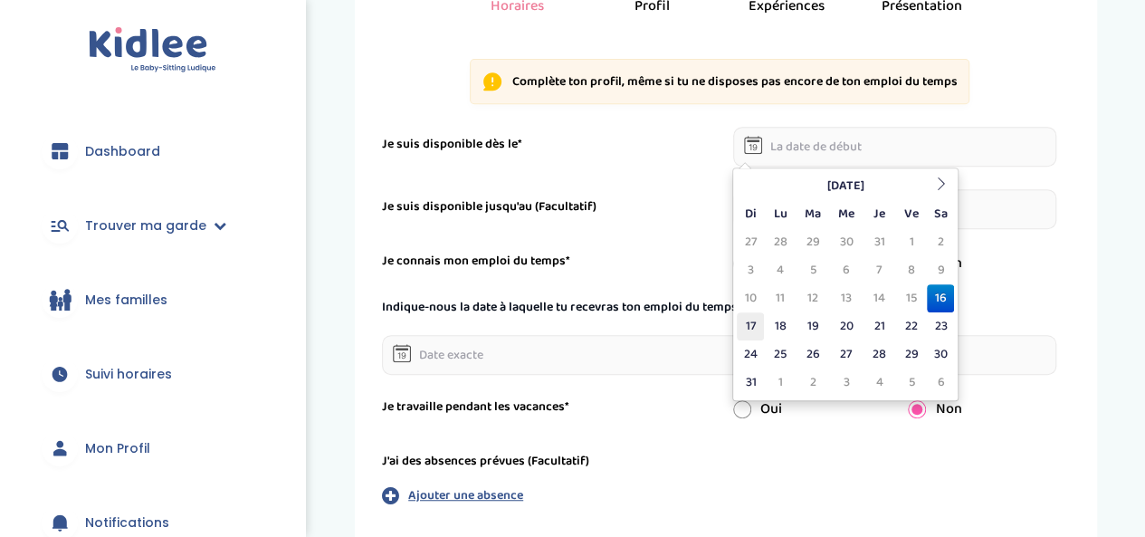
click at [761, 327] on td "17" at bounding box center [750, 326] width 27 height 28
type input "[DATE]"
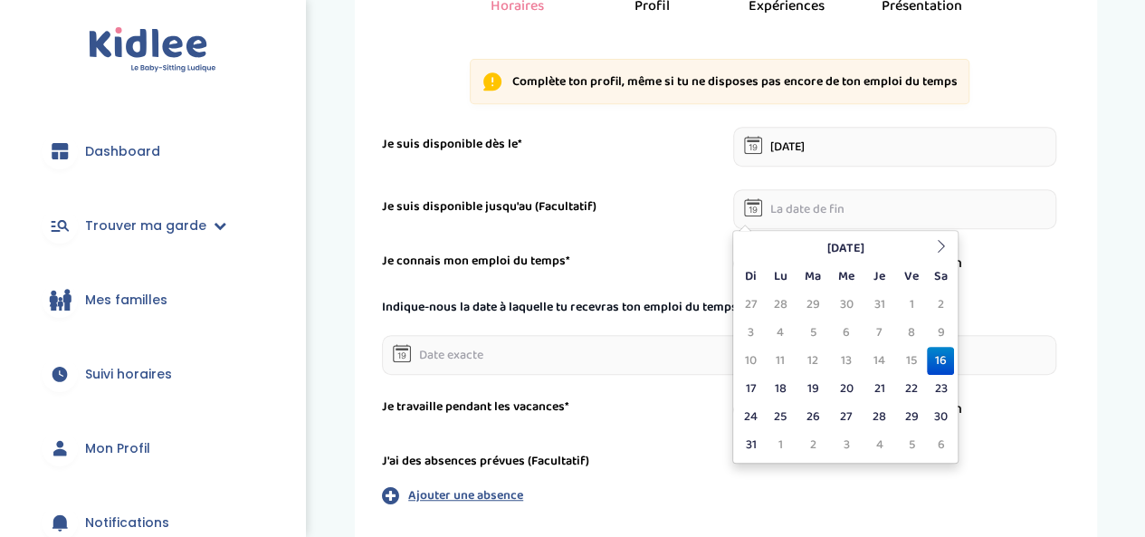
click at [777, 208] on input "text" at bounding box center [895, 209] width 324 height 40
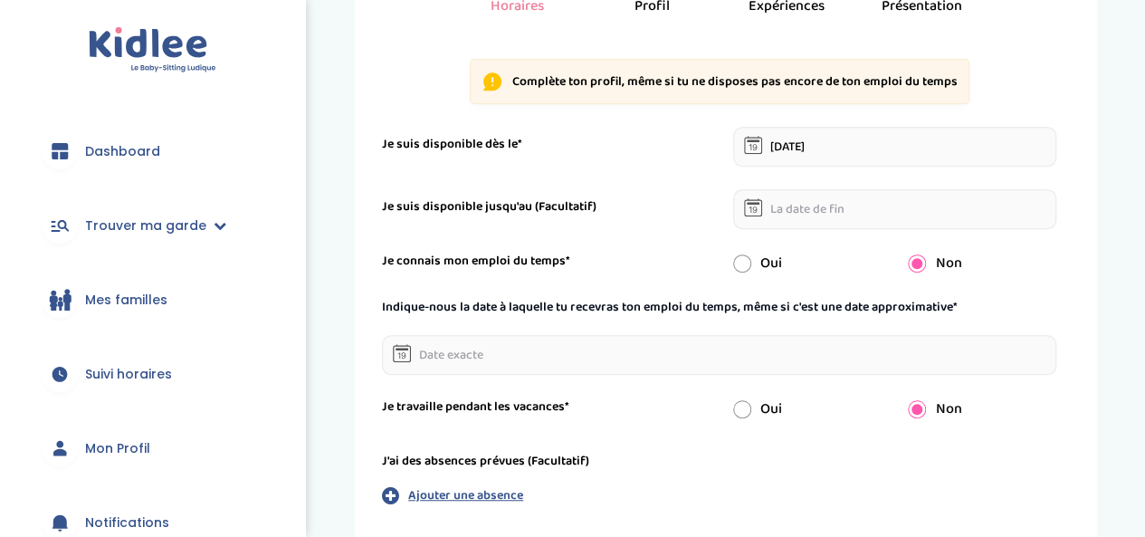
click at [636, 225] on div "Je suis disponible jusqu'au (Facultatif)" at bounding box center [720, 209] width 702 height 40
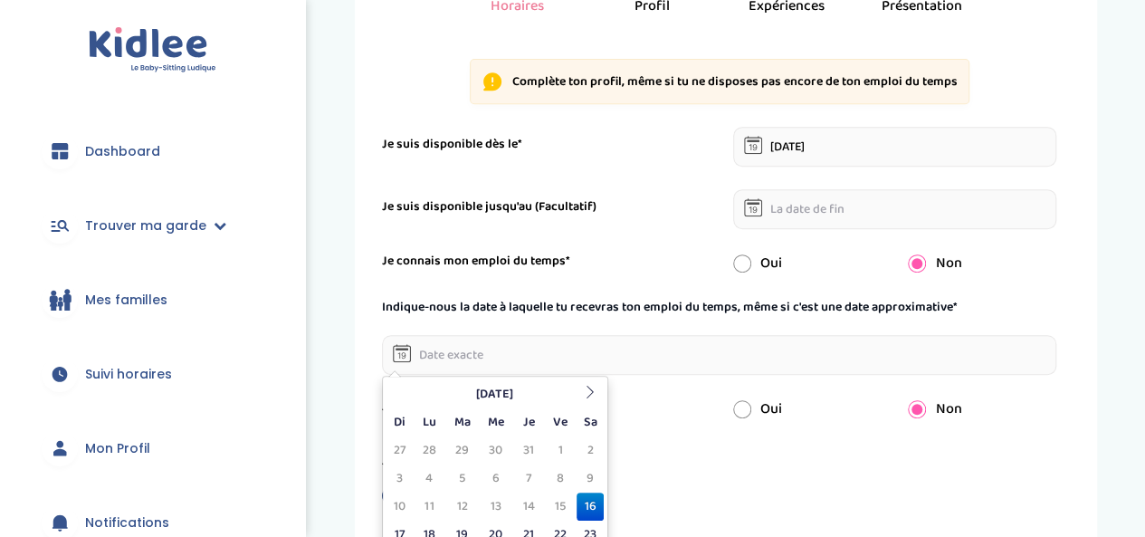
click at [426, 355] on input "text" at bounding box center [719, 355] width 675 height 40
click at [585, 402] on th at bounding box center [590, 394] width 27 height 28
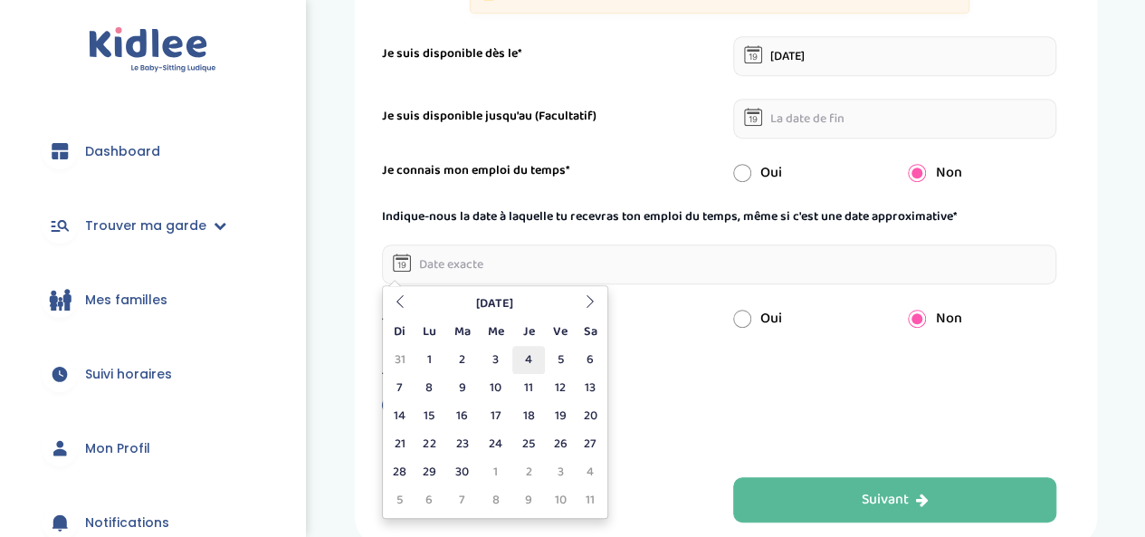
click at [540, 361] on td "4" at bounding box center [529, 360] width 32 height 28
type input "04-09-2025"
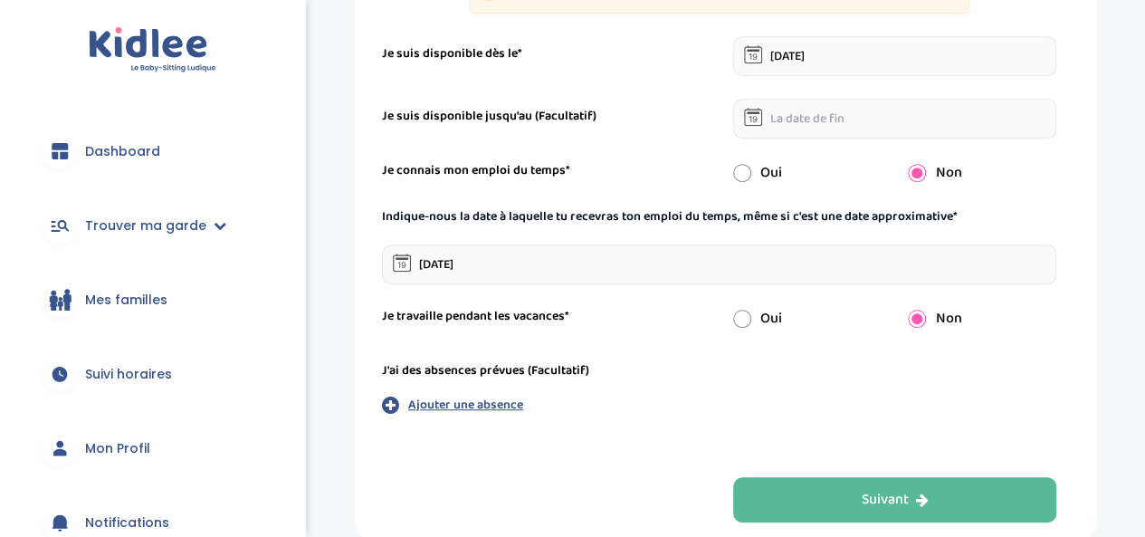
click at [552, 318] on label "Je travaille pendant les vacances*" at bounding box center [475, 316] width 187 height 19
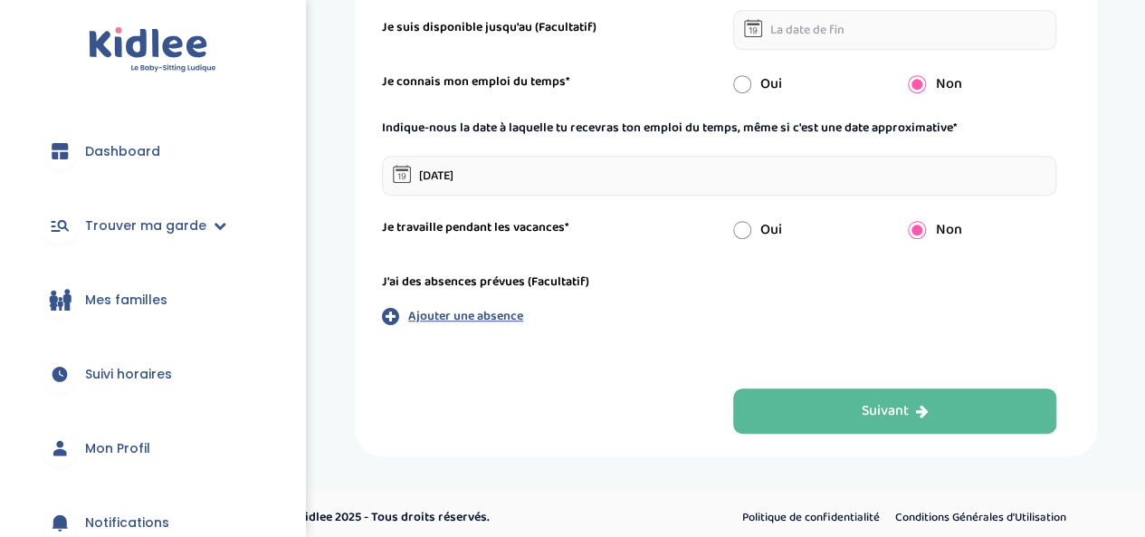
scroll to position [551, 0]
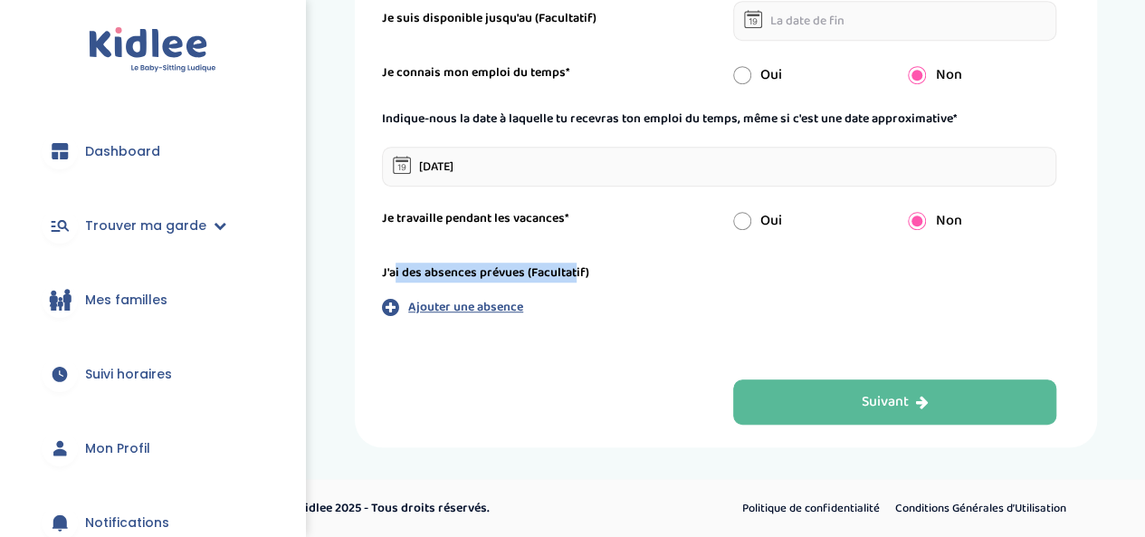
drag, startPoint x: 395, startPoint y: 273, endPoint x: 574, endPoint y: 266, distance: 179.4
click at [574, 266] on label "J'ai des absences prévues (Facultatif)" at bounding box center [485, 273] width 207 height 19
click at [622, 291] on div "J'ai des absences prévues (Facultatif) Ajouter une absence" at bounding box center [719, 290] width 675 height 53
drag, startPoint x: 502, startPoint y: 223, endPoint x: 562, endPoint y: 201, distance: 64.4
click at [562, 201] on form "Je suis disponible dès le* 17-08-2025 Je suis disponible jusqu'au (Facultatif) …" at bounding box center [719, 142] width 675 height 409
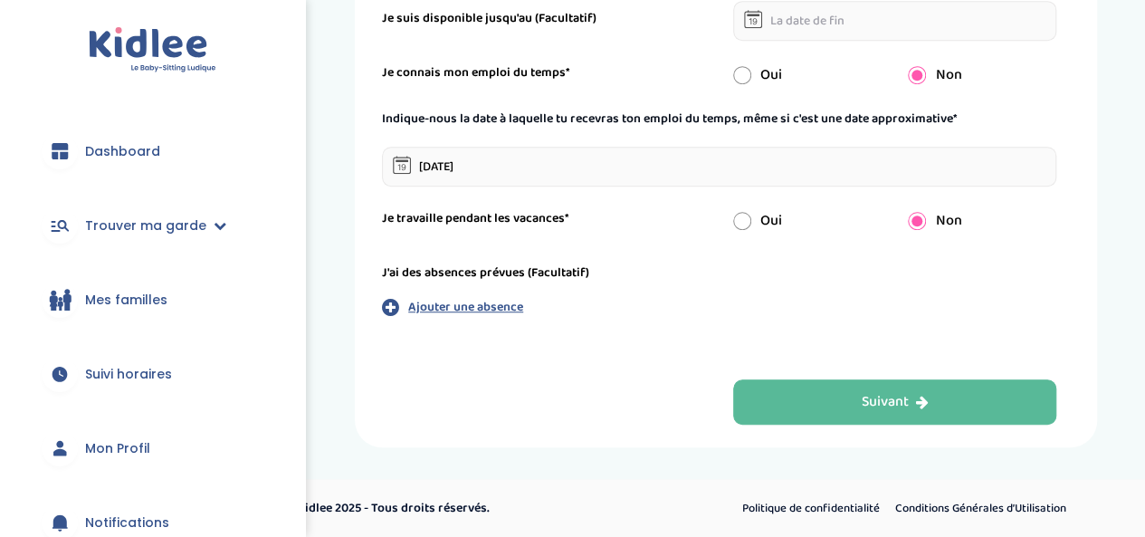
click at [618, 223] on div "Je travaille pendant les vacances*" at bounding box center [544, 218] width 351 height 19
click at [748, 226] on input "radio" at bounding box center [742, 221] width 18 height 18
radio input "true"
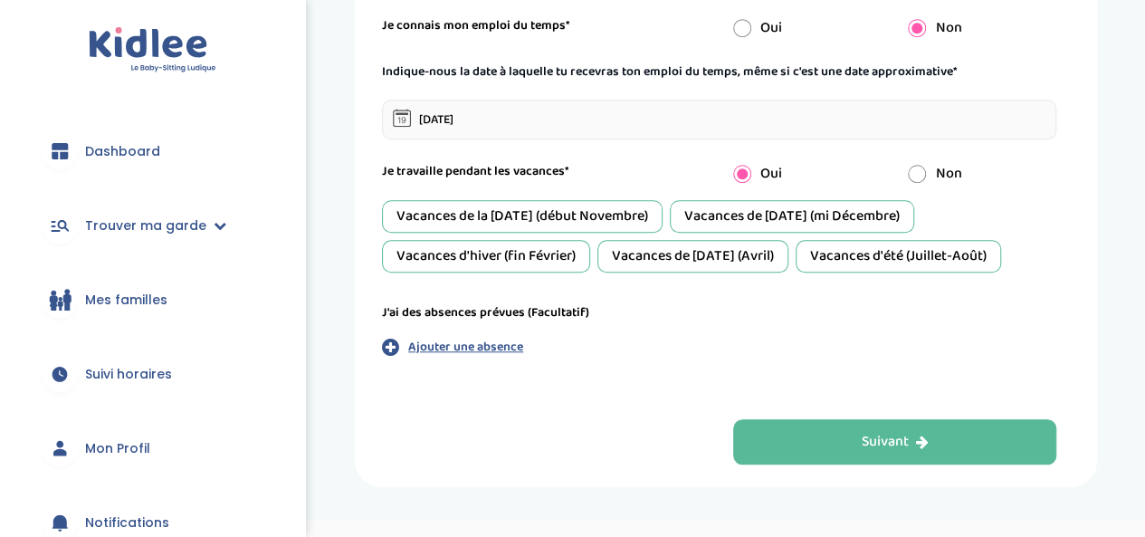
scroll to position [636, 0]
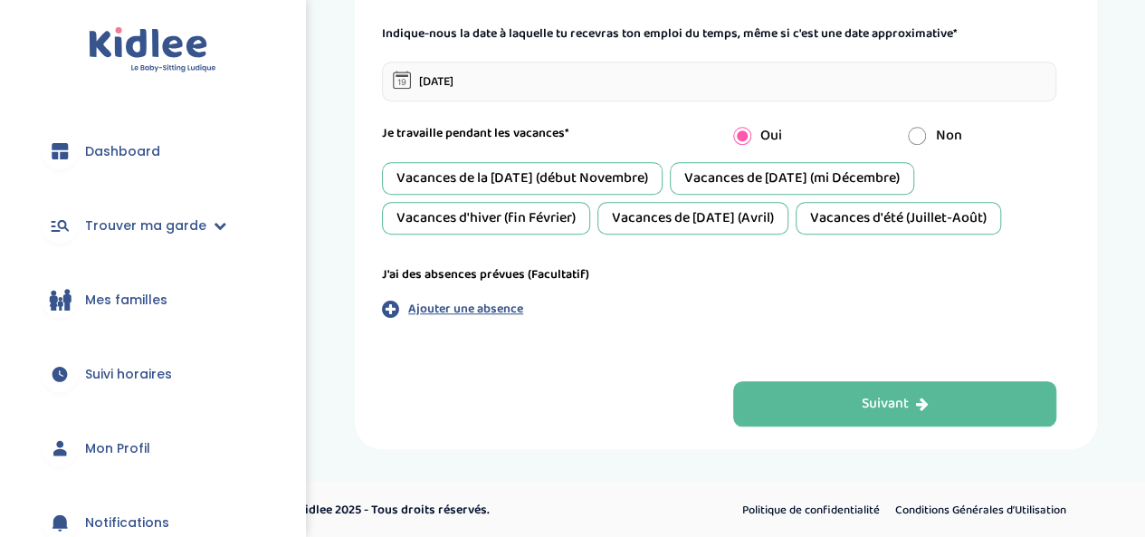
click at [922, 129] on input "radio" at bounding box center [917, 136] width 18 height 18
radio input "true"
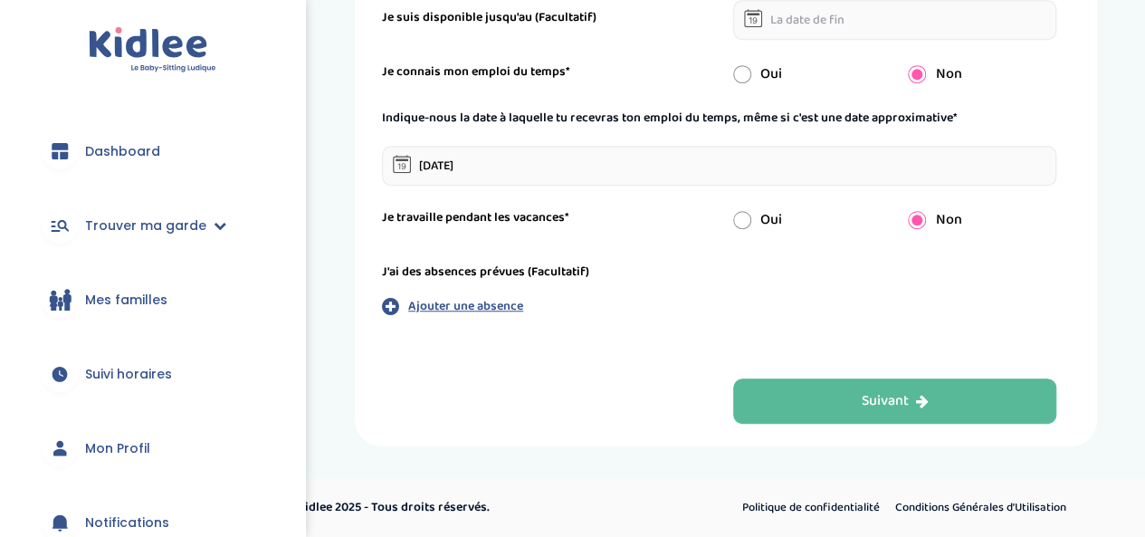
scroll to position [551, 0]
click at [743, 217] on input "radio" at bounding box center [742, 221] width 18 height 18
radio input "true"
radio input "false"
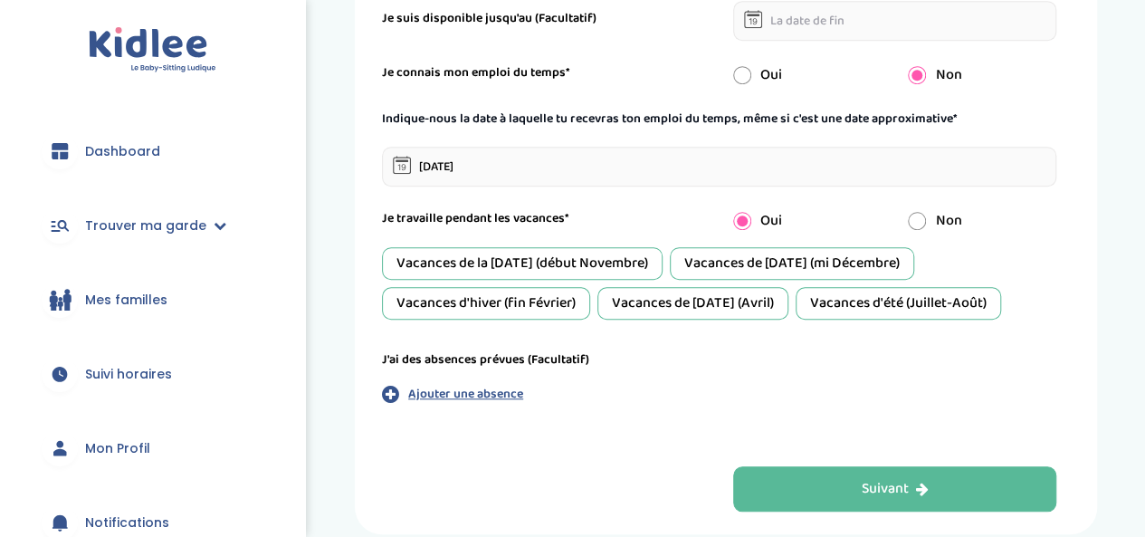
click at [626, 307] on div "Vacances de Pâques (Avril)" at bounding box center [693, 303] width 191 height 33
click at [639, 363] on div "J'ai des absences prévues (Facultatif)" at bounding box center [719, 359] width 675 height 19
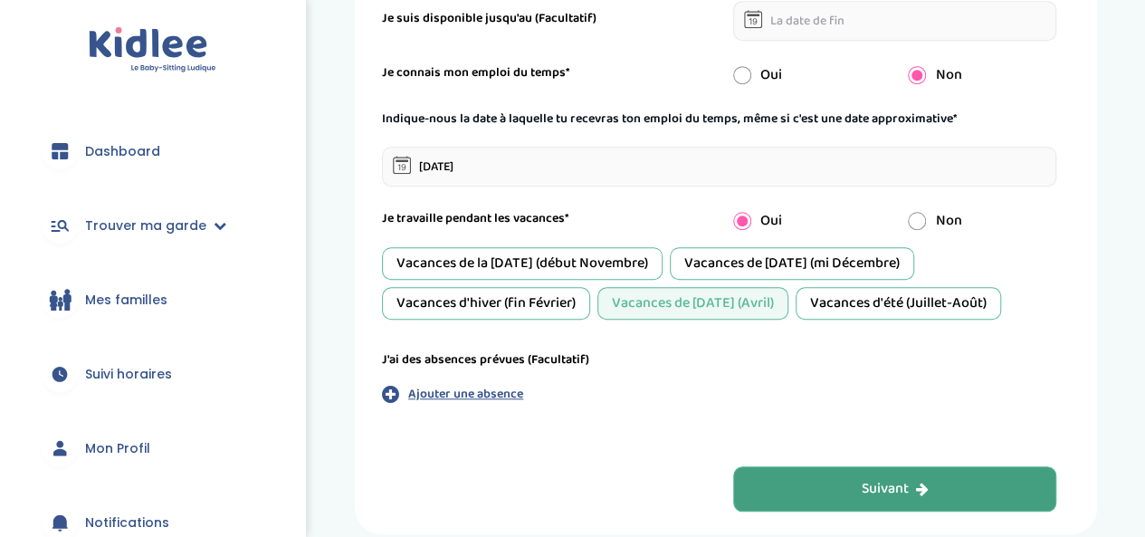
drag, startPoint x: 860, startPoint y: 489, endPoint x: 866, endPoint y: 476, distance: 13.8
click at [866, 477] on button "Suivant" at bounding box center [895, 488] width 324 height 45
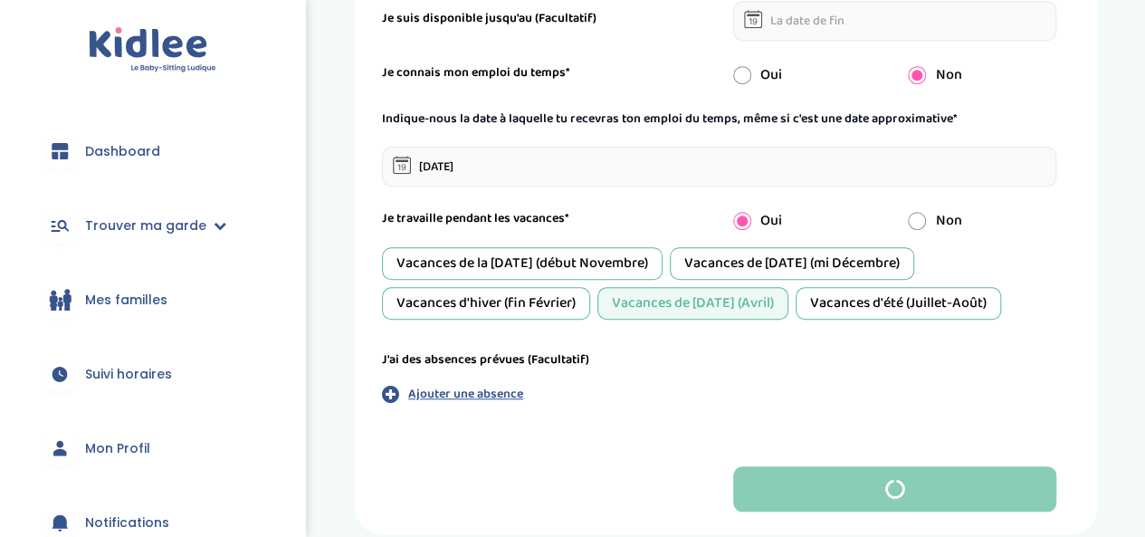
scroll to position [168, 0]
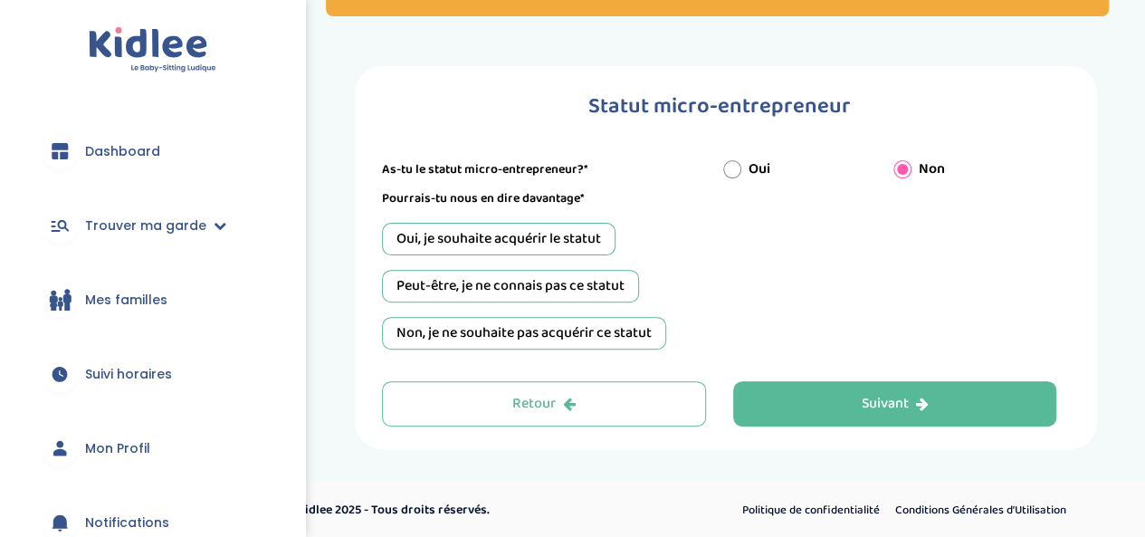
click at [496, 339] on div "Non, je ne souhaite pas acquérir ce statut" at bounding box center [524, 333] width 284 height 33
drag, startPoint x: 625, startPoint y: 341, endPoint x: 617, endPoint y: 327, distance: 16.6
click at [618, 330] on div "Non, je ne souhaite pas acquérir ce statut" at bounding box center [524, 333] width 284 height 33
click at [609, 281] on div "Peut-être, je ne connais pas ce statut" at bounding box center [510, 286] width 257 height 33
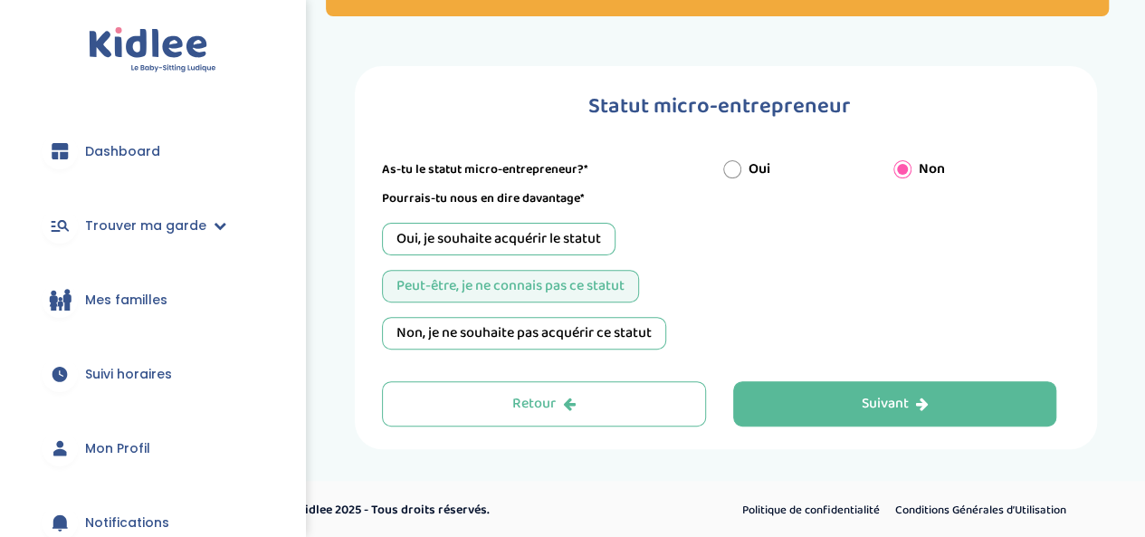
click at [601, 246] on div "Oui, je souhaite acquérir le statut" at bounding box center [499, 239] width 234 height 33
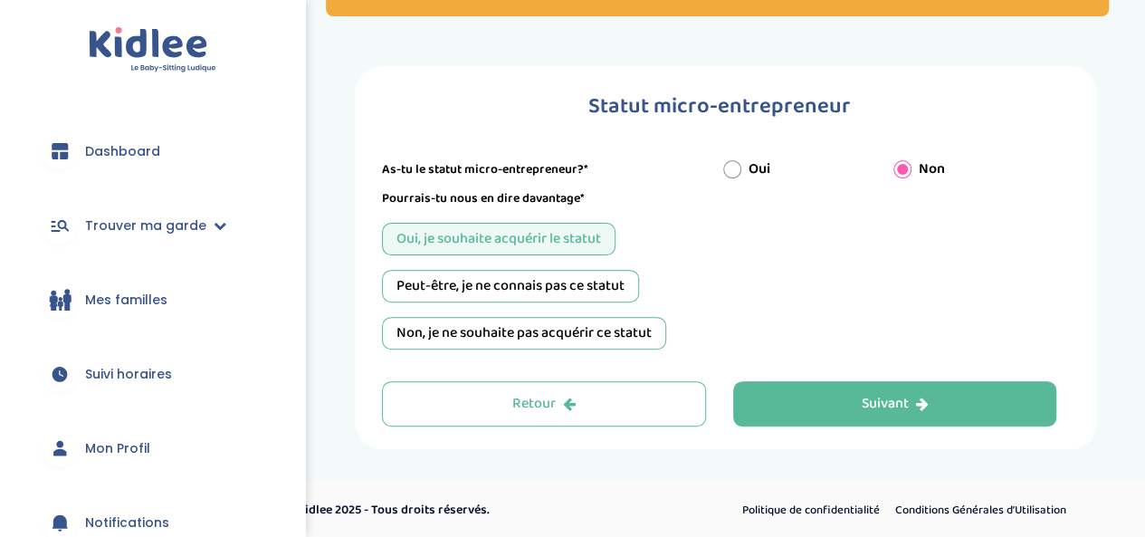
click at [600, 287] on div "Peut-être, je ne connais pas ce statut" at bounding box center [510, 286] width 257 height 33
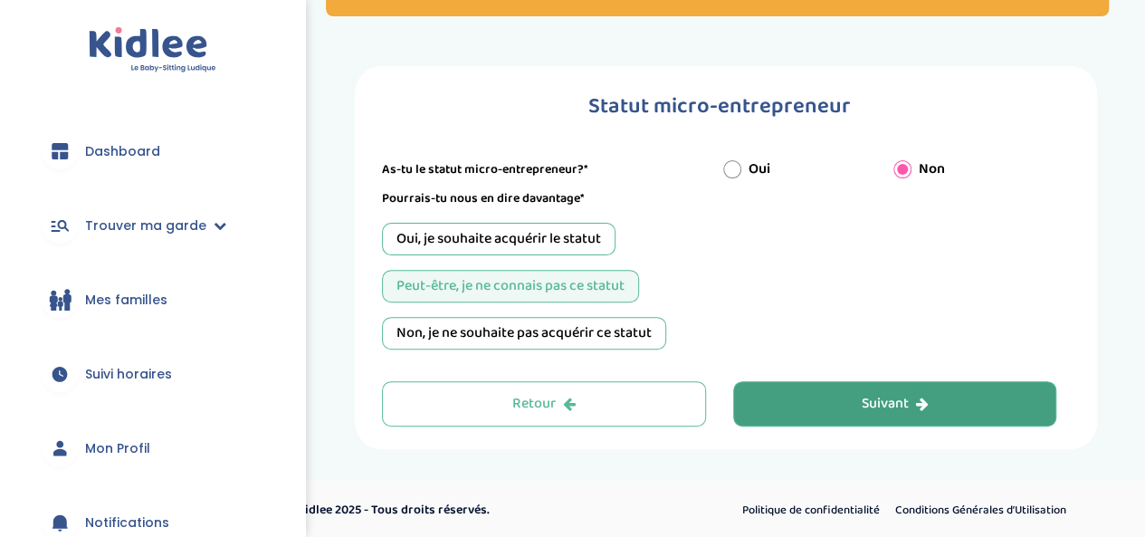
click at [898, 394] on div "Suivant" at bounding box center [894, 404] width 67 height 21
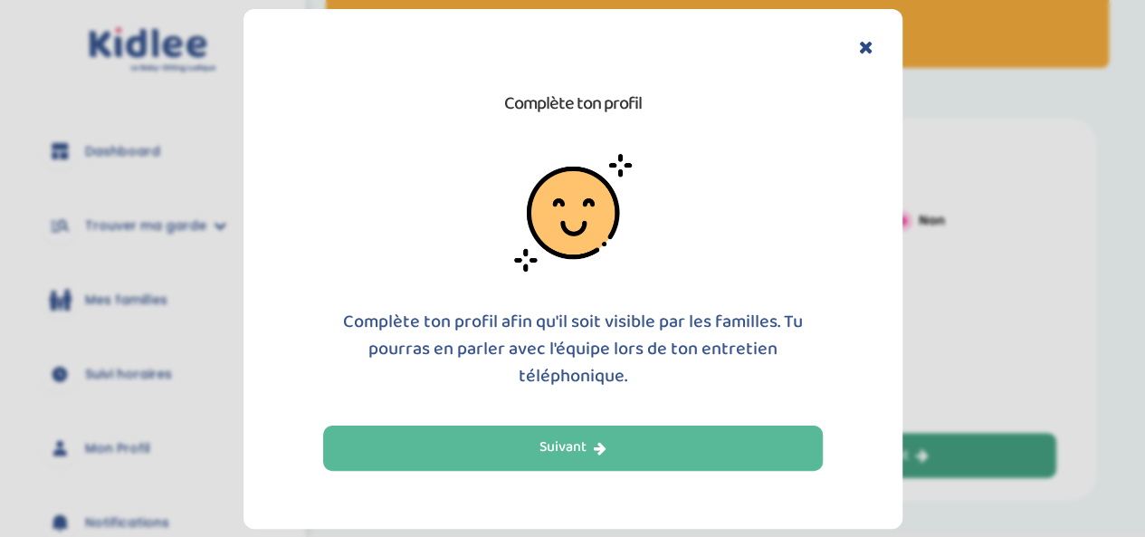
scroll to position [78, 0]
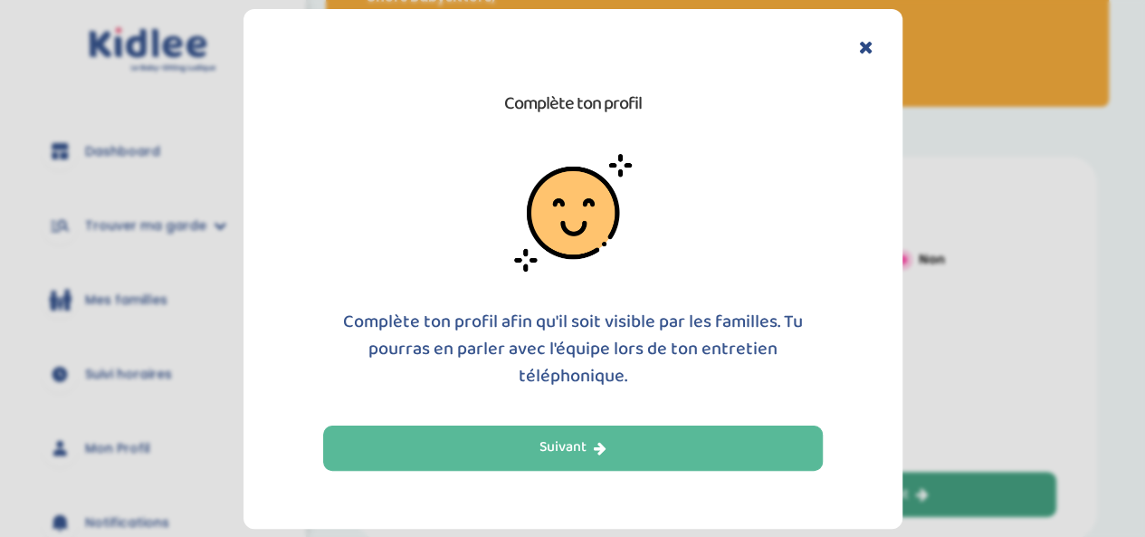
drag, startPoint x: 892, startPoint y: 341, endPoint x: 484, endPoint y: 470, distance: 428.2
click at [484, 470] on div "Complète ton profil Complète ton profil afin qu'il soit visible par les famille…" at bounding box center [573, 269] width 659 height 520
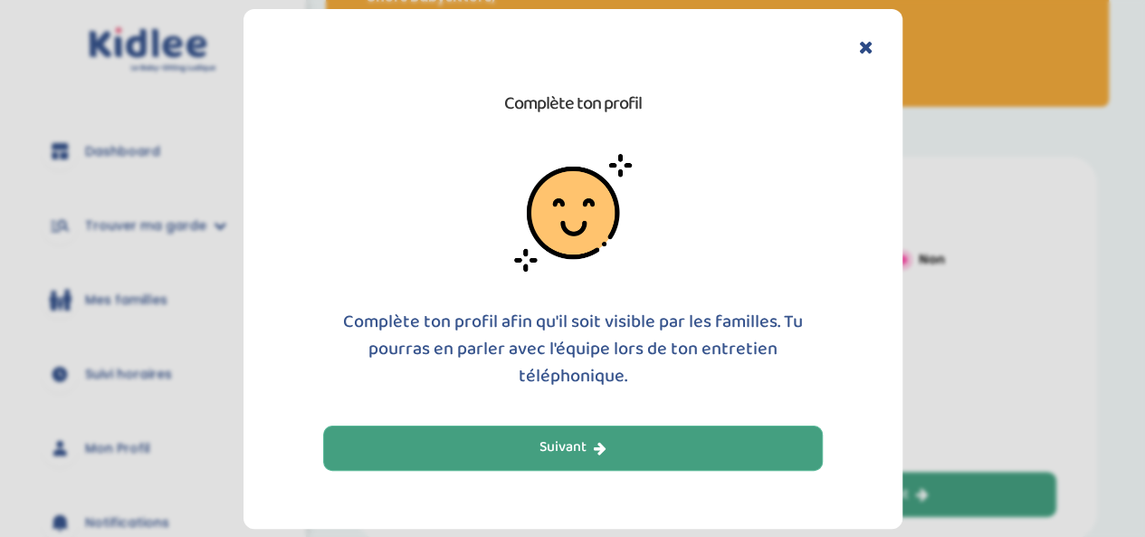
click at [502, 433] on button "Suivant" at bounding box center [573, 448] width 500 height 45
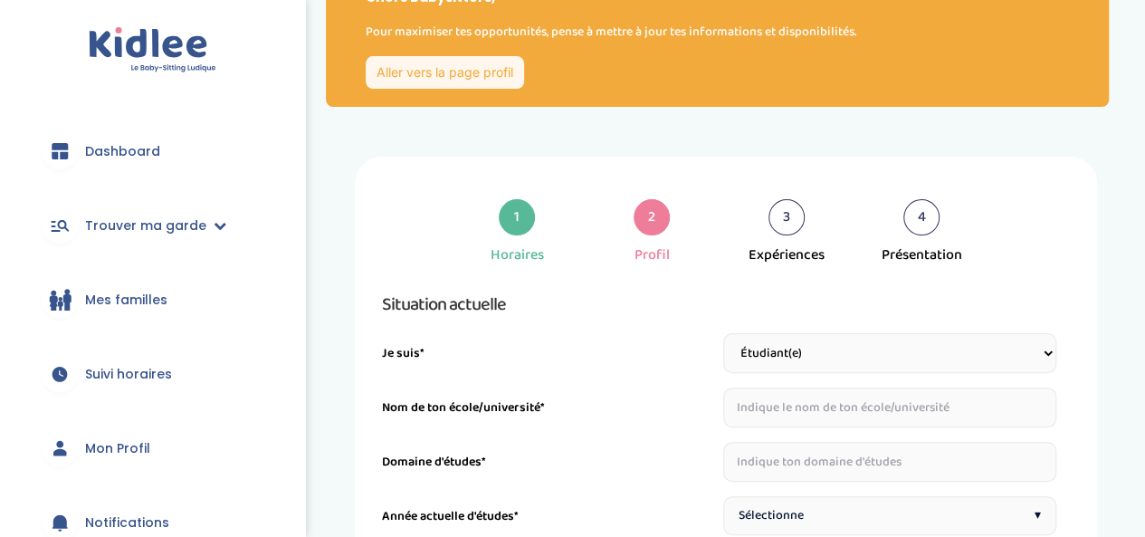
scroll to position [168, 0]
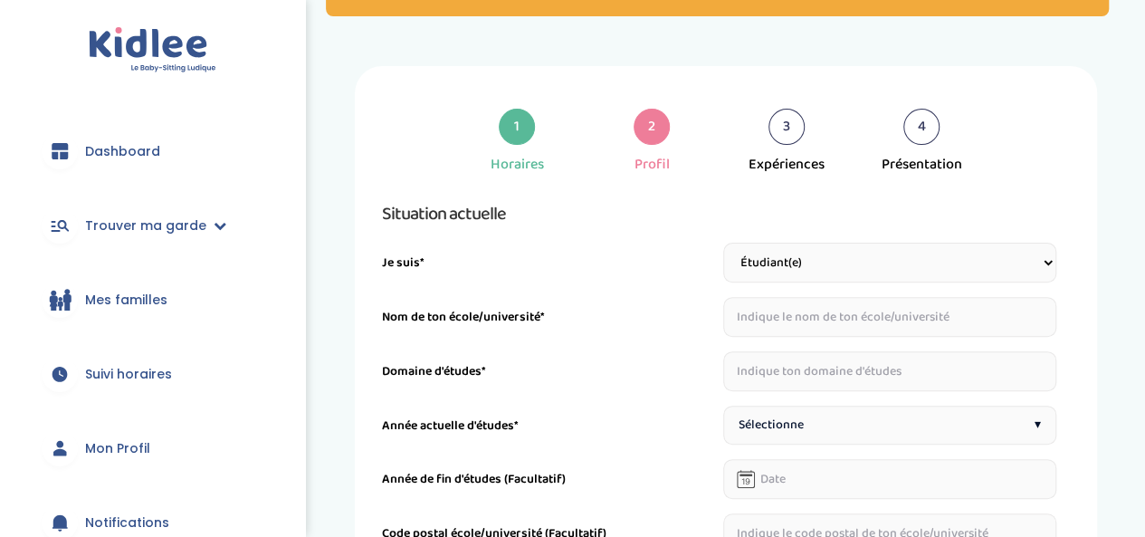
click at [887, 329] on input "text" at bounding box center [891, 317] width 334 height 40
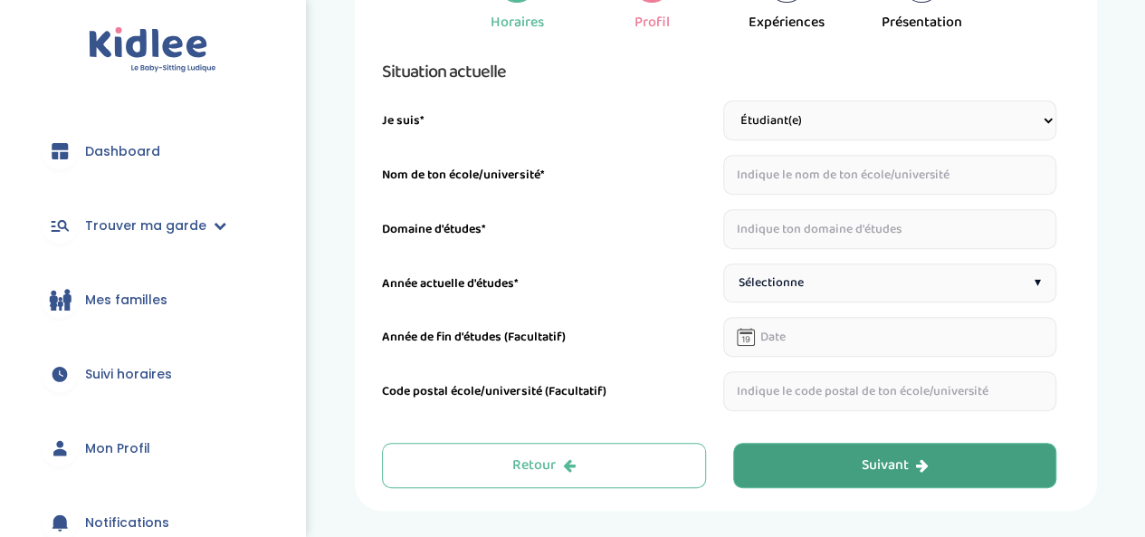
scroll to position [350, 0]
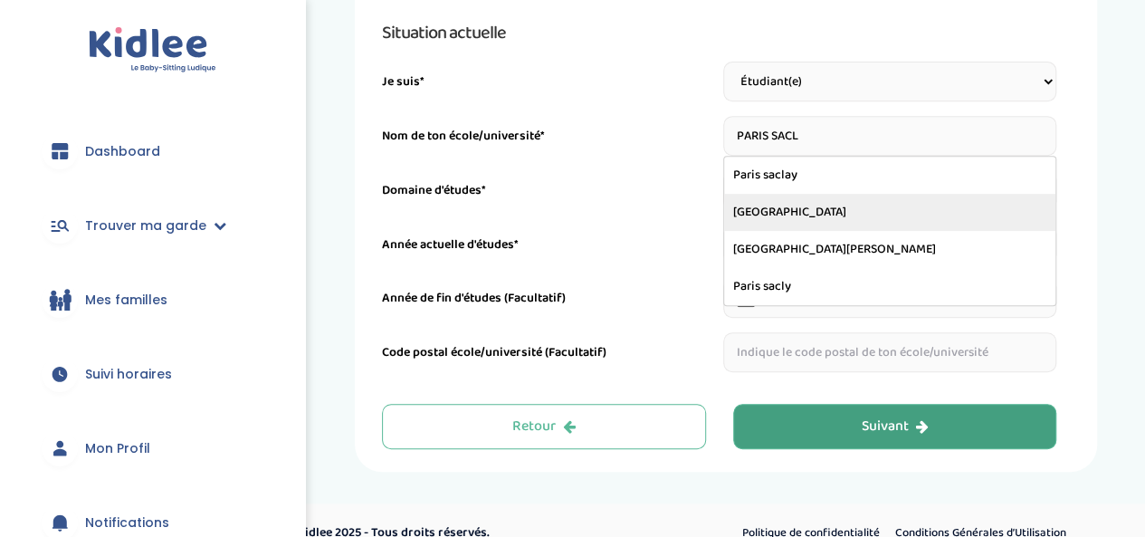
type input "Université Paris Saclay"
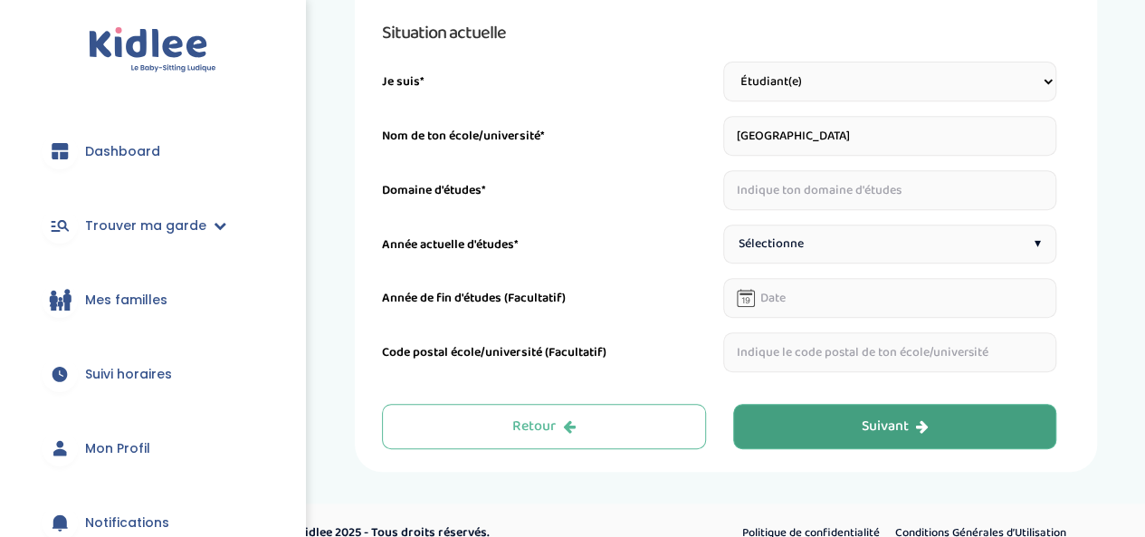
click at [802, 195] on input "text" at bounding box center [891, 190] width 334 height 40
type input "physique-chimie"
click at [788, 239] on span "Sélectionne" at bounding box center [771, 244] width 65 height 19
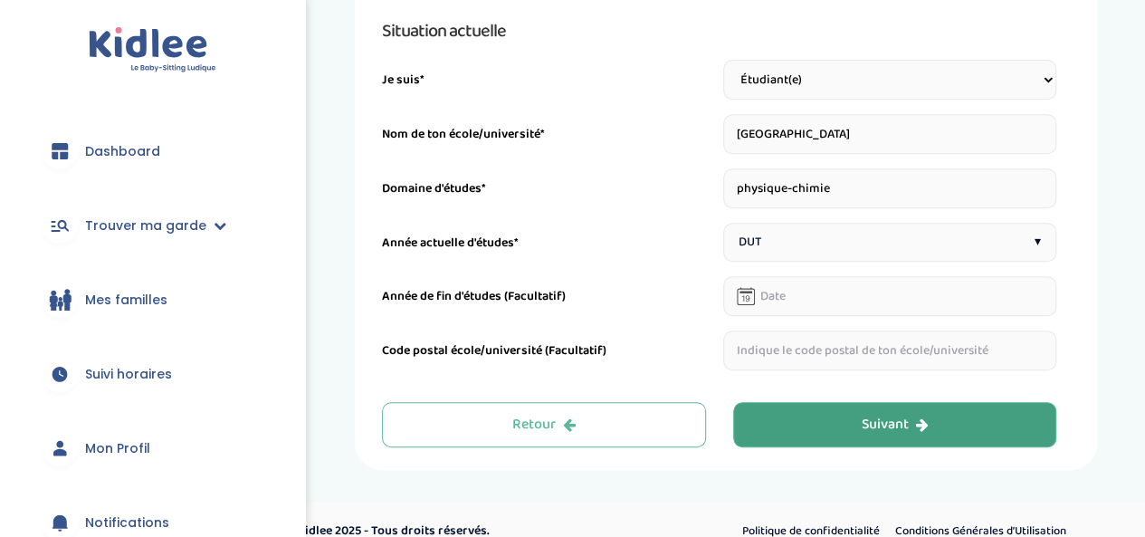
scroll to position [374, 0]
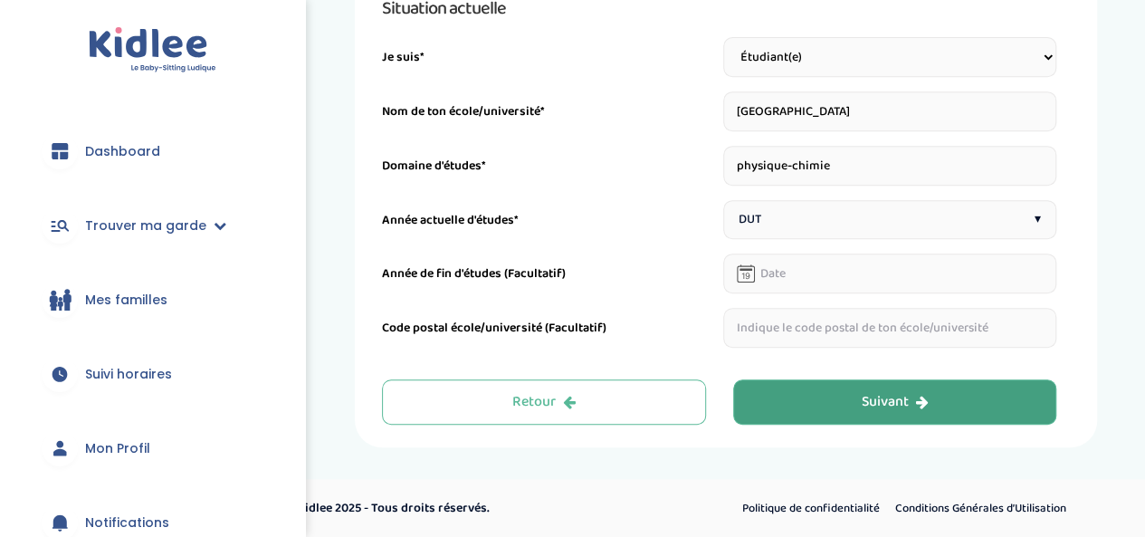
click at [784, 331] on input "text" at bounding box center [891, 328] width 334 height 40
type input "r"
click at [835, 390] on button "Suivant" at bounding box center [895, 401] width 324 height 45
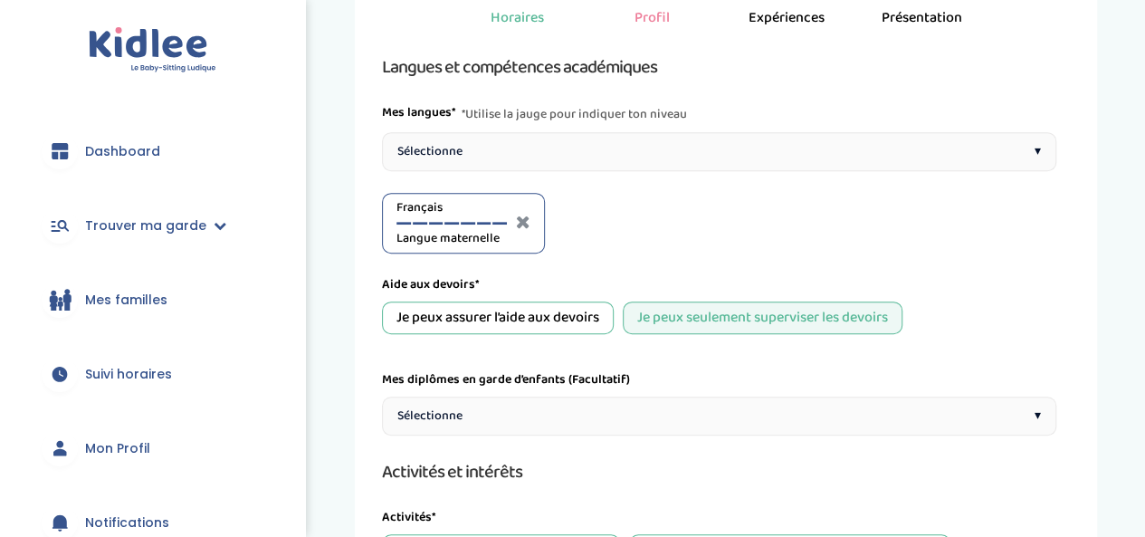
scroll to position [257, 0]
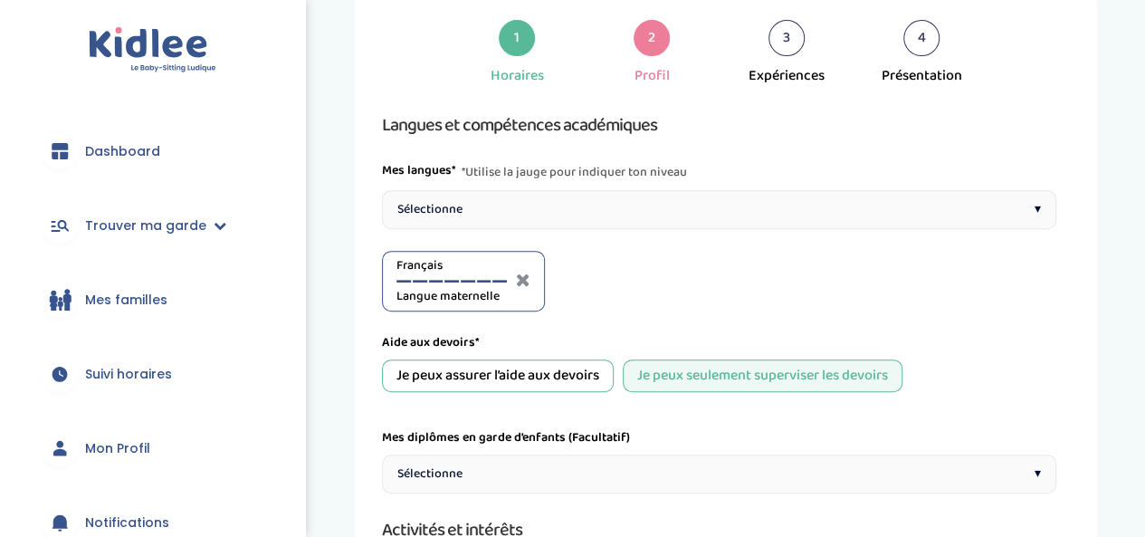
click at [618, 195] on div "Sélectionne ▾" at bounding box center [719, 209] width 675 height 39
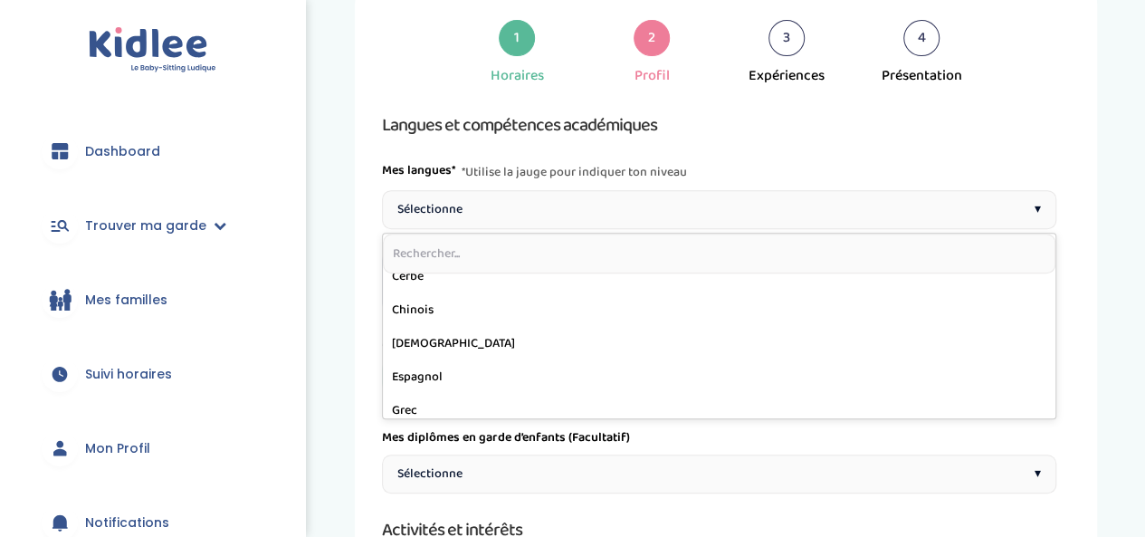
scroll to position [272, 0]
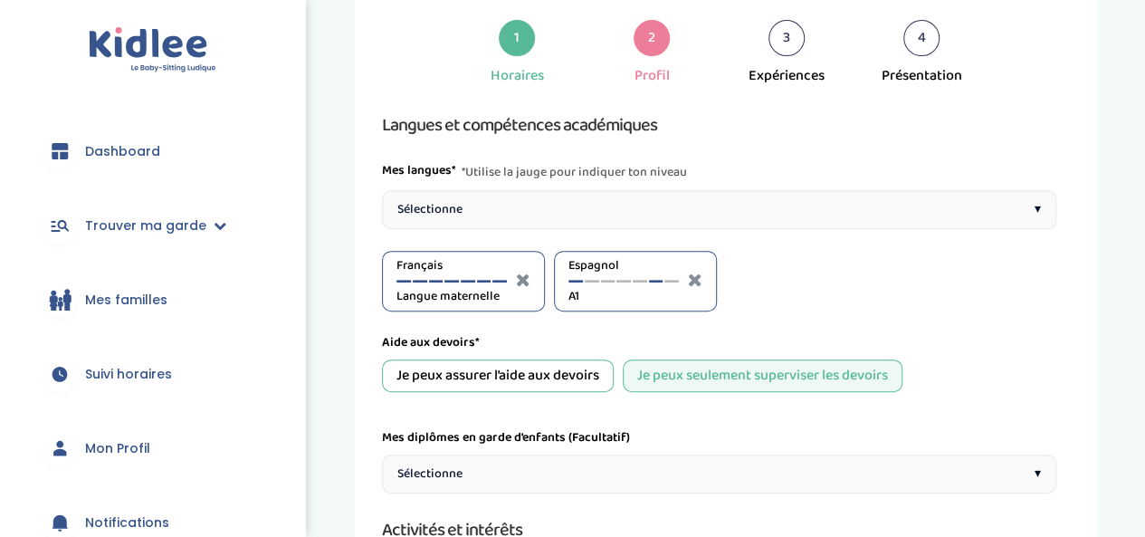
drag, startPoint x: 578, startPoint y: 278, endPoint x: 655, endPoint y: 279, distance: 77.0
click at [655, 279] on div "Espagnol A1" at bounding box center [624, 281] width 110 height 50
click at [636, 280] on div at bounding box center [640, 281] width 14 height 3
click at [797, 204] on div "Sélectionne ▾" at bounding box center [719, 209] width 675 height 39
click at [786, 280] on div at bounding box center [780, 281] width 14 height 3
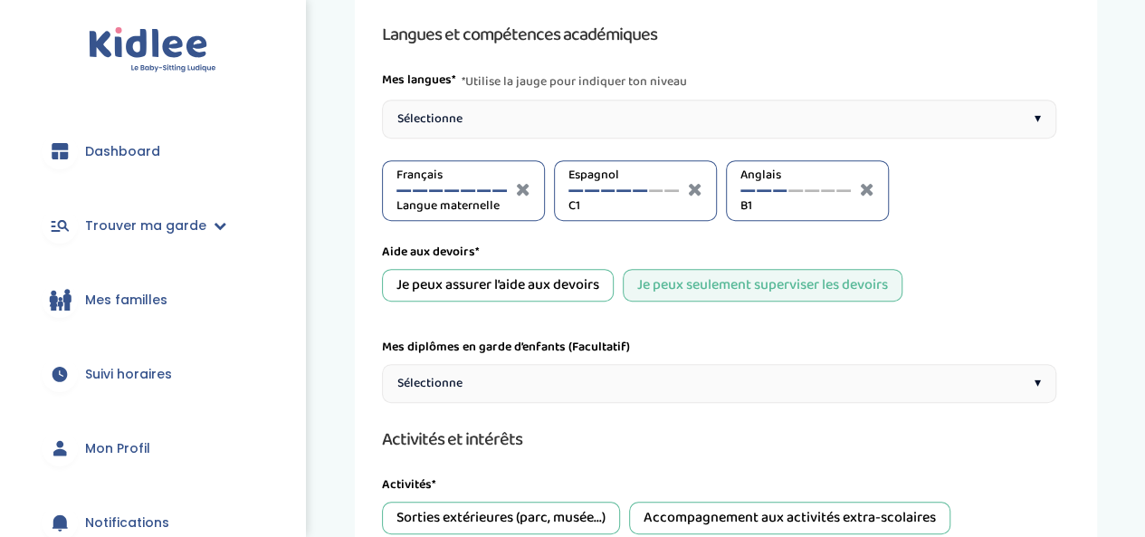
scroll to position [529, 0]
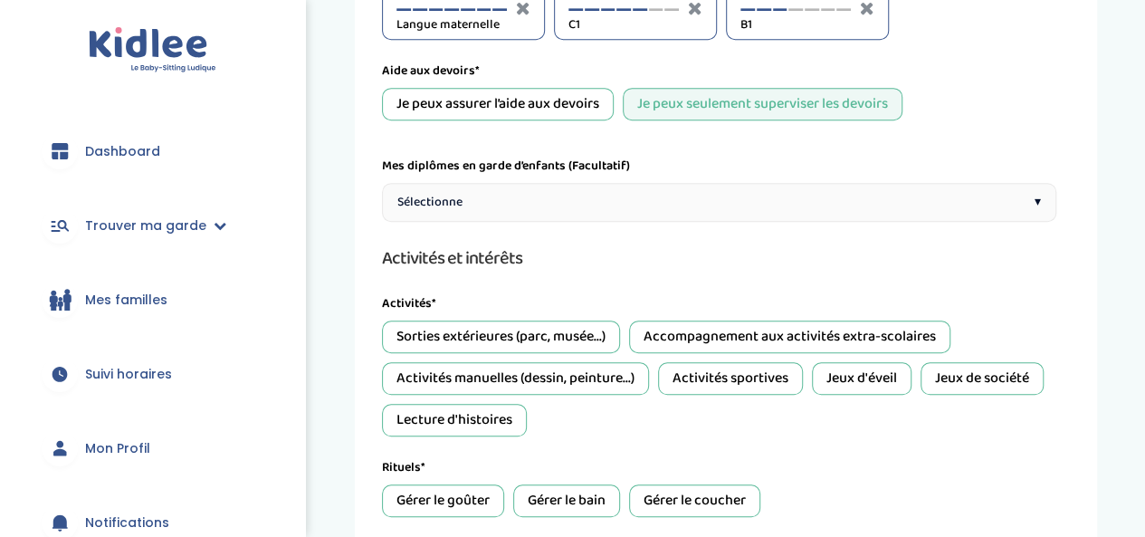
click at [590, 196] on div "Sélectionne ▾" at bounding box center [719, 202] width 675 height 39
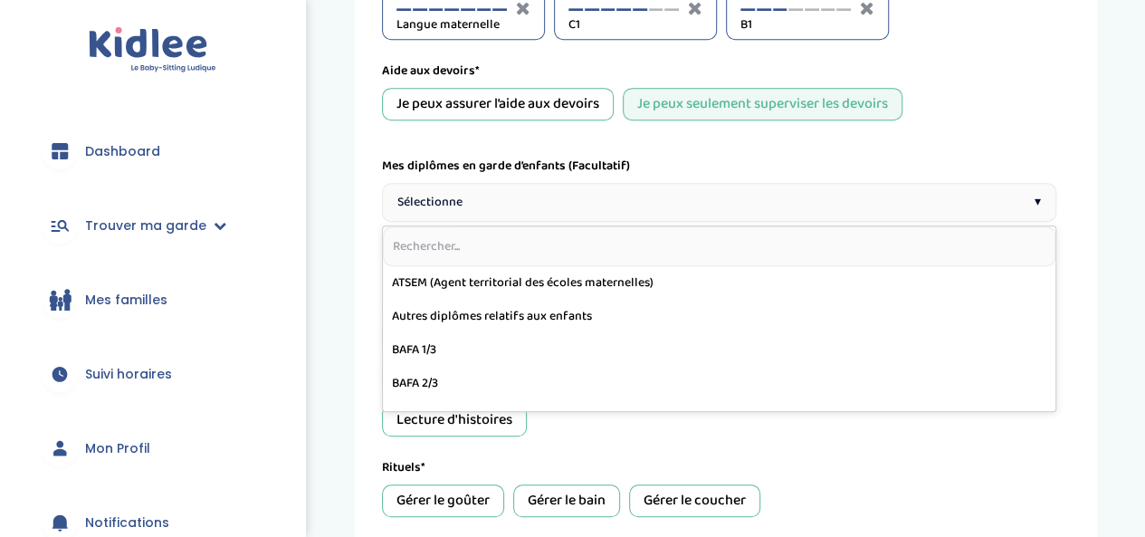
click at [331, 237] on div "1 Horaires 2 Profil 3 Expériences 4 Présentation Indique nous ta situation admi…" at bounding box center [726, 292] width 811 height 1172
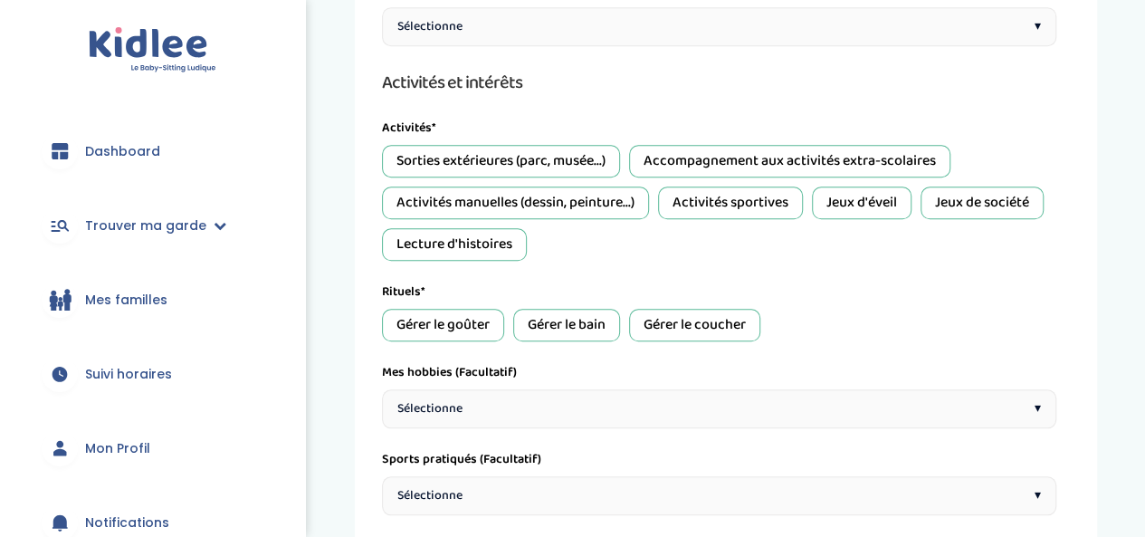
scroll to position [710, 0]
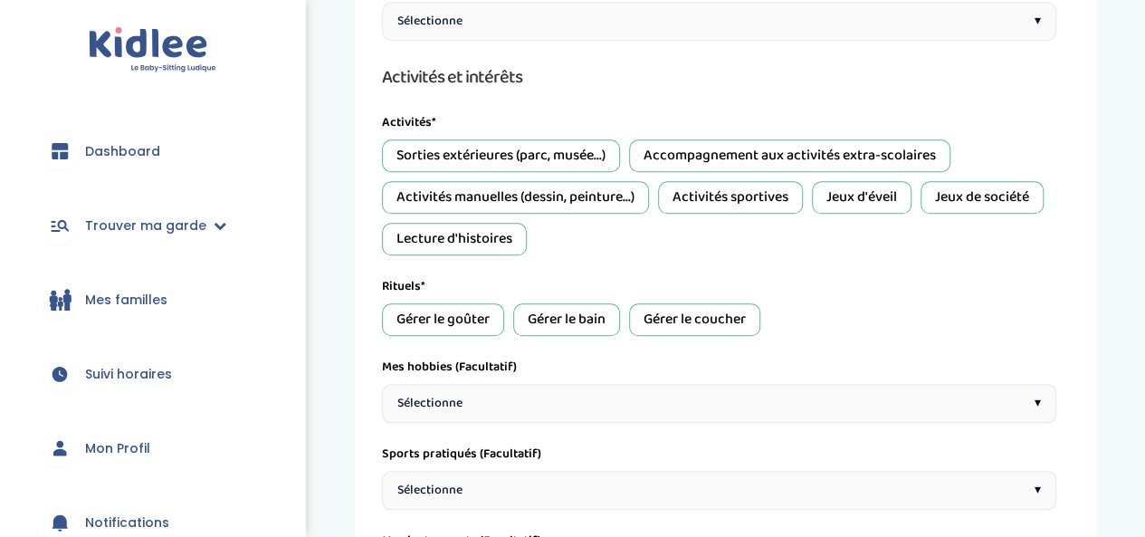
click at [456, 320] on div "Gérer le goûter" at bounding box center [443, 319] width 122 height 33
click at [592, 314] on div "Gérer le bain" at bounding box center [566, 319] width 107 height 33
click at [659, 306] on div "Gérer le coucher" at bounding box center [694, 319] width 131 height 33
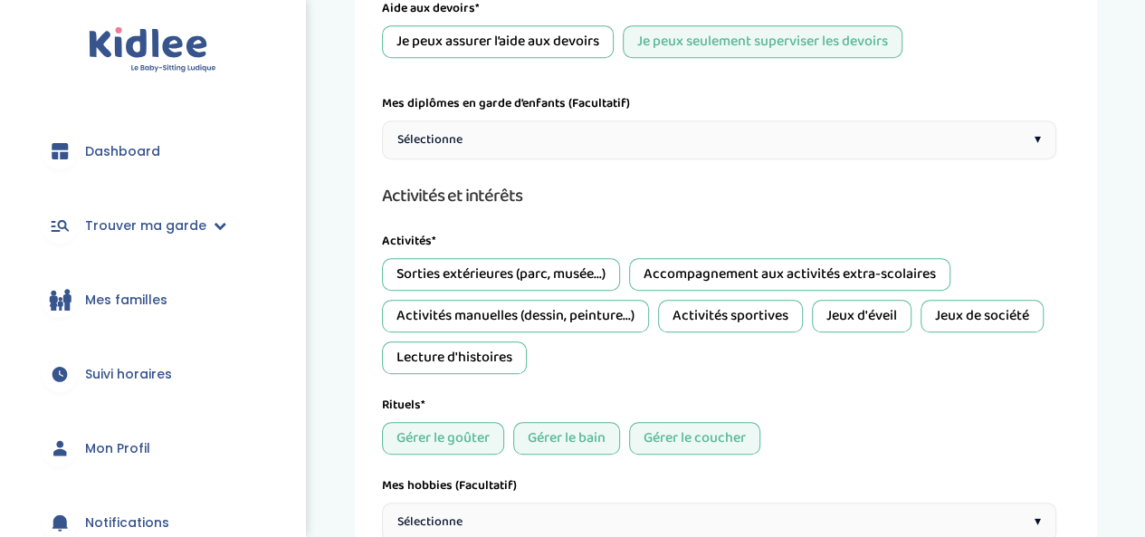
scroll to position [619, 0]
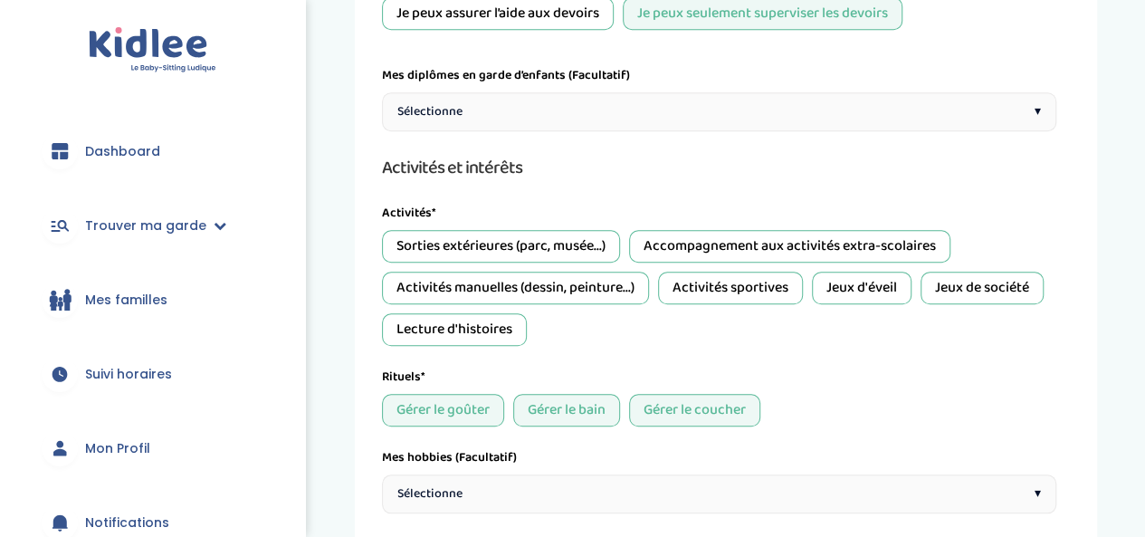
click at [448, 409] on div "Gérer le goûter" at bounding box center [443, 410] width 122 height 33
click at [552, 349] on div "Langues et compétences académiques Mes langues* *Utilise la jauge pour indiquer…" at bounding box center [719, 217] width 675 height 939
click at [671, 239] on div "Accompagnement aux activités extra-scolaires" at bounding box center [789, 246] width 321 height 33
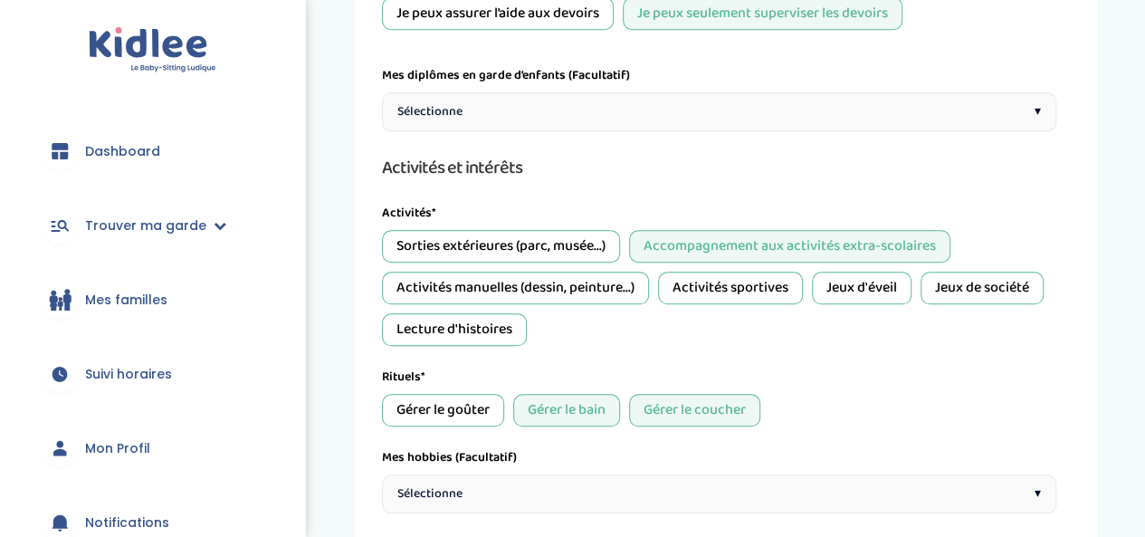
click at [639, 285] on div "Activités manuelles (dessin, peinture...)" at bounding box center [515, 288] width 267 height 33
click at [737, 282] on div "Activités sportives" at bounding box center [730, 288] width 145 height 33
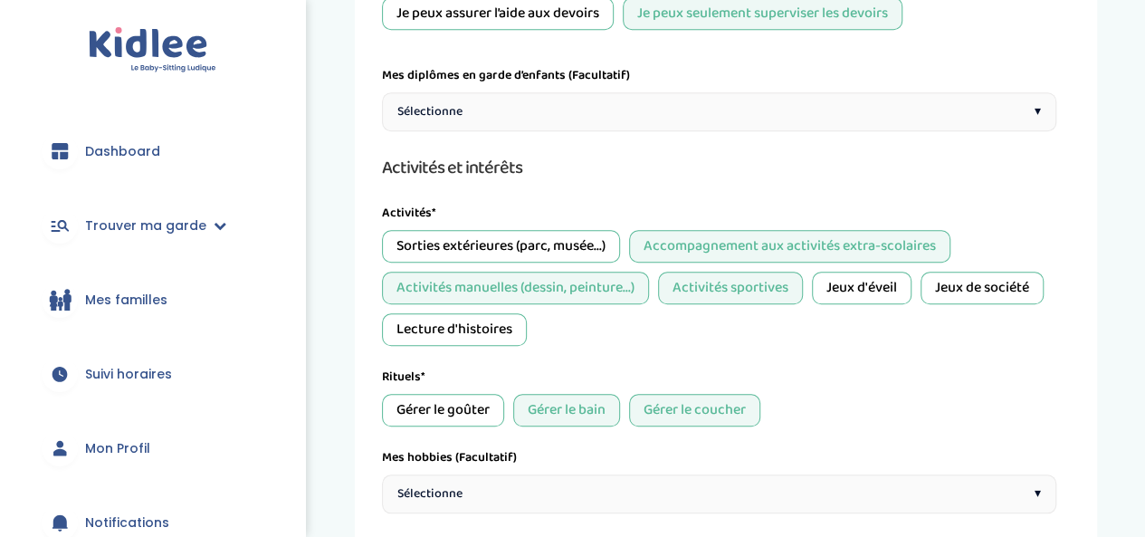
drag, startPoint x: 851, startPoint y: 289, endPoint x: 877, endPoint y: 279, distance: 28.1
click at [849, 289] on div "Jeux d'éveil" at bounding box center [862, 288] width 100 height 33
click at [934, 278] on div "Jeux de société" at bounding box center [982, 288] width 123 height 33
click at [513, 320] on div "Lecture d'histoires" at bounding box center [454, 329] width 145 height 33
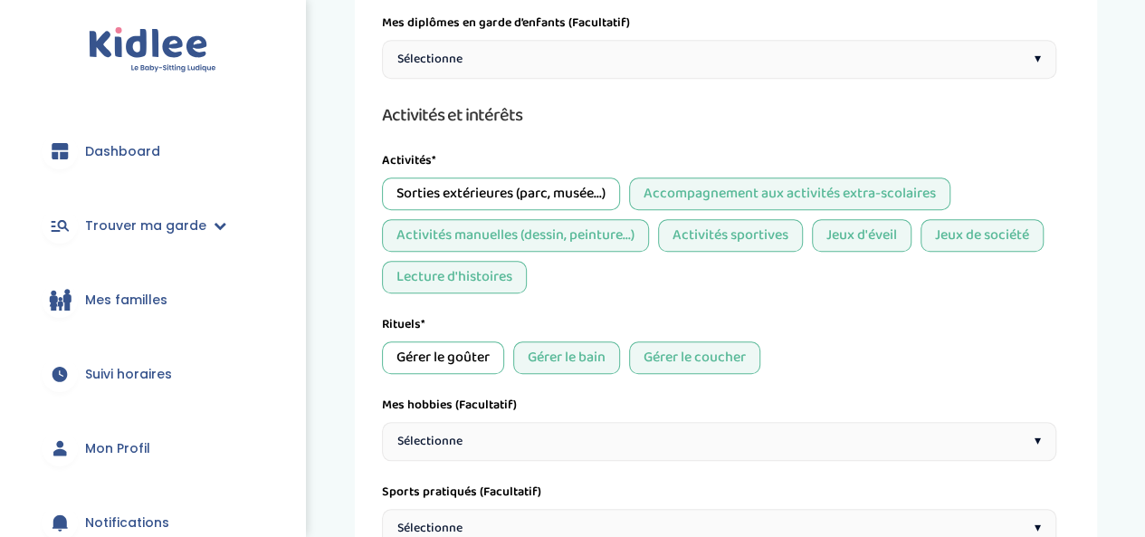
scroll to position [710, 0]
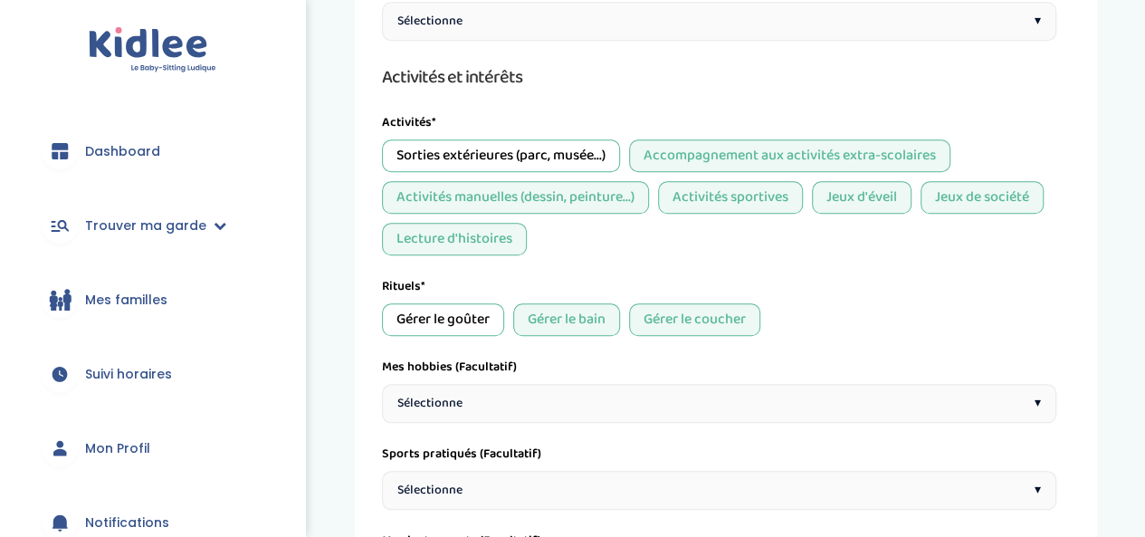
click at [584, 398] on div "Sélectionne ▾" at bounding box center [719, 403] width 675 height 39
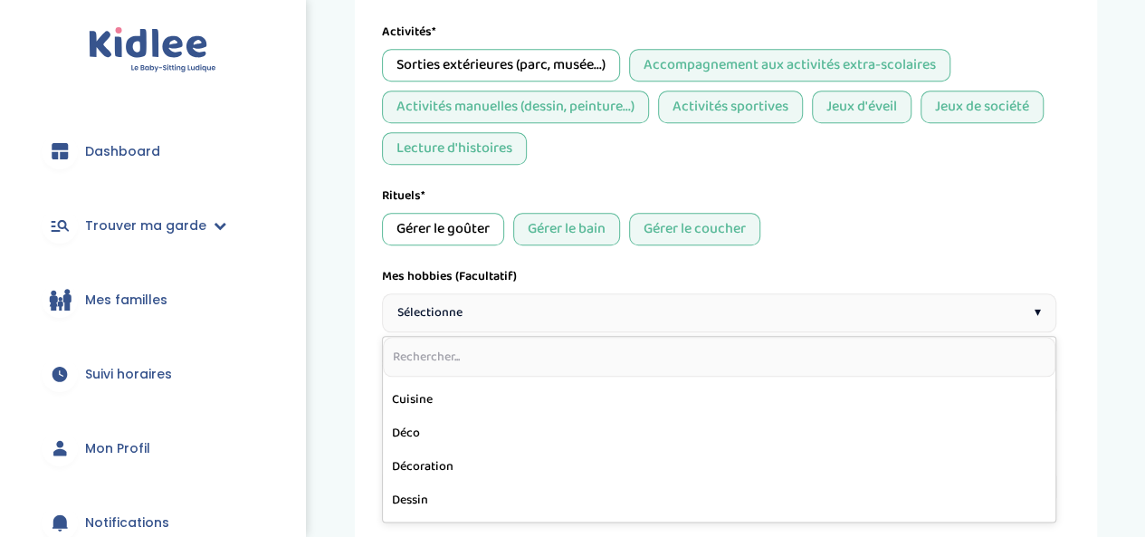
scroll to position [453, 0]
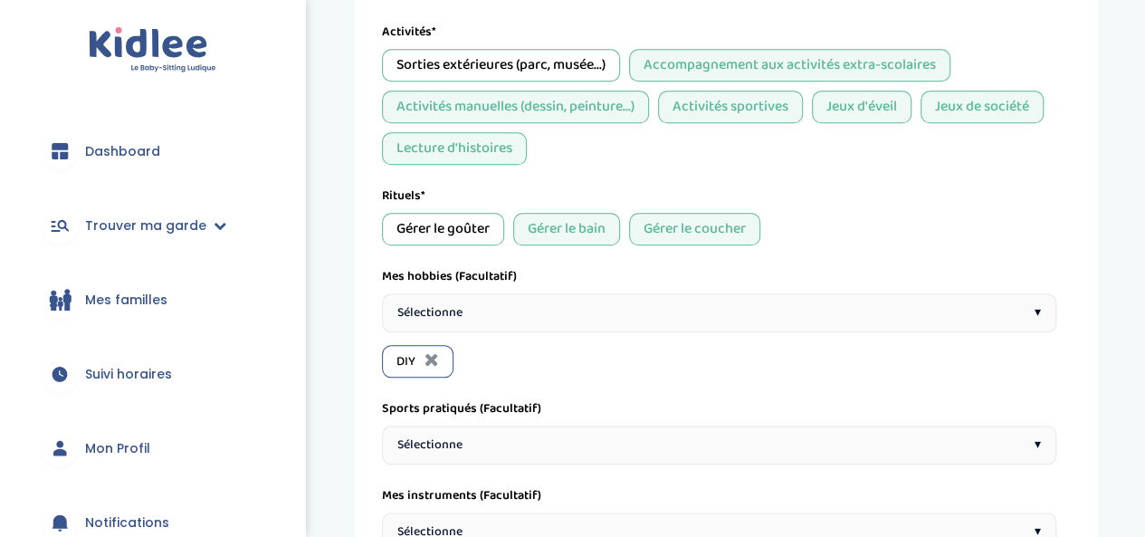
click at [499, 311] on div "Sélectionne ▾" at bounding box center [719, 312] width 675 height 39
click at [645, 305] on div "Sélectionne ▾" at bounding box center [719, 312] width 675 height 39
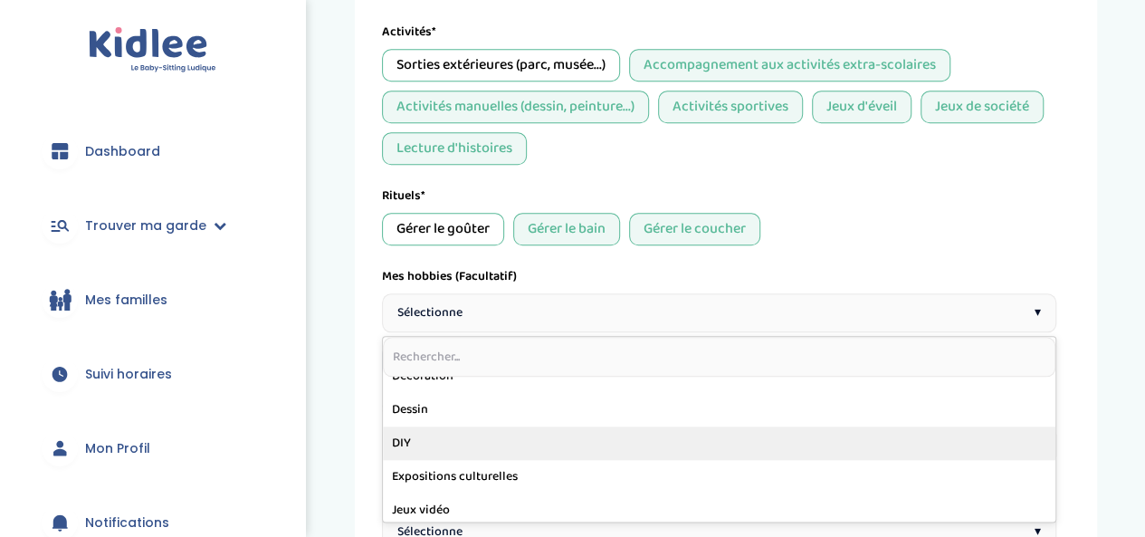
scroll to position [543, 0]
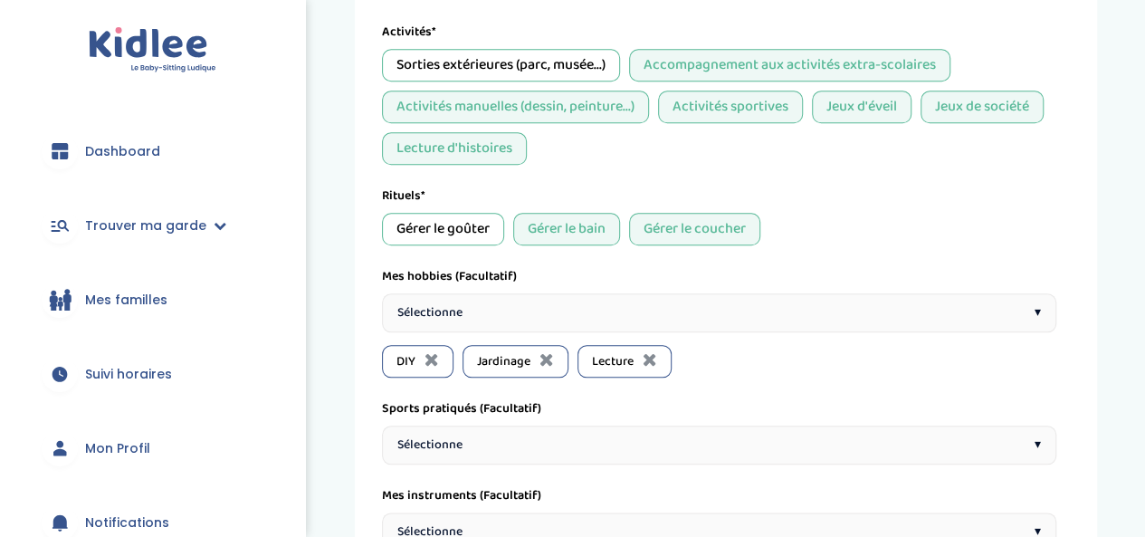
click at [641, 293] on div "Sélectionne ▾" at bounding box center [719, 312] width 675 height 39
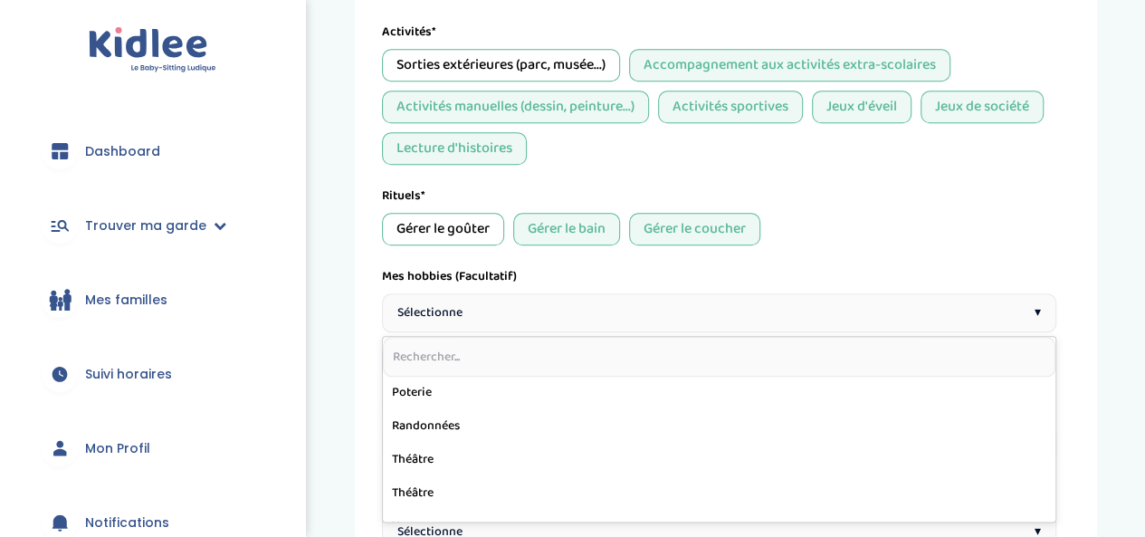
scroll to position [927, 0]
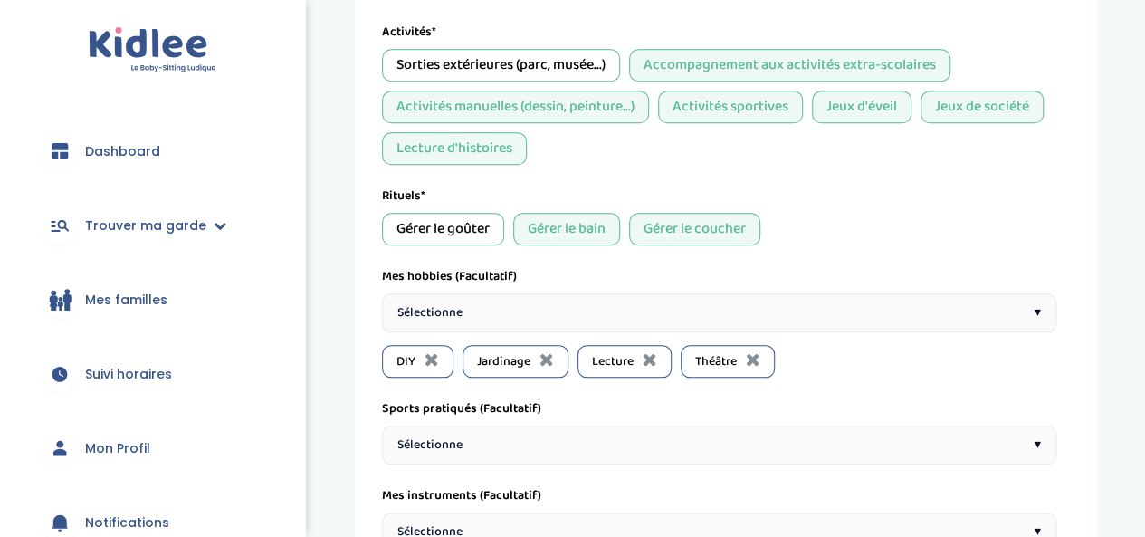
click at [580, 431] on div "Sélectionne ▾" at bounding box center [719, 445] width 675 height 39
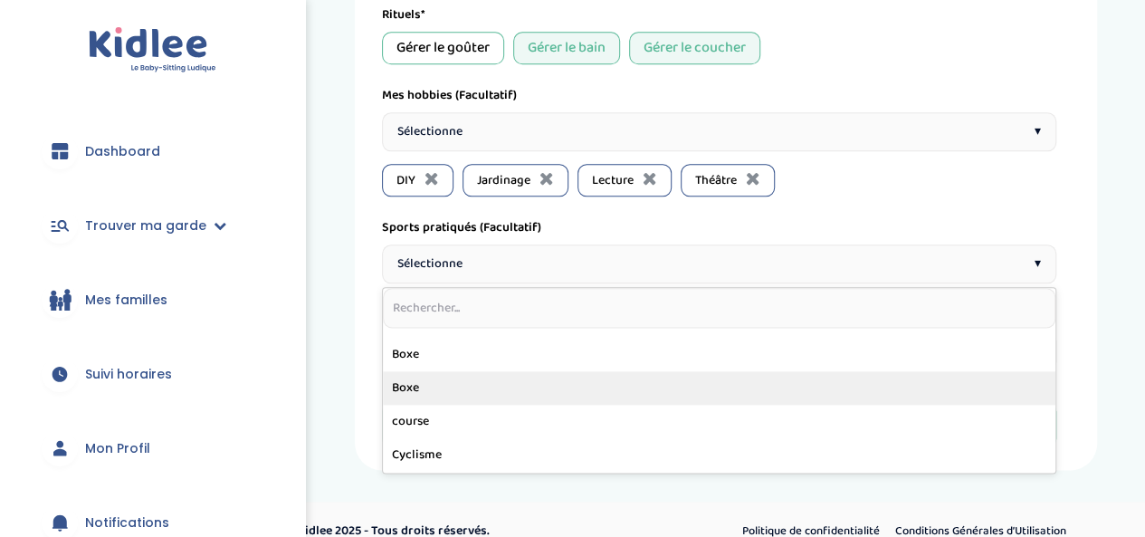
scroll to position [0, 0]
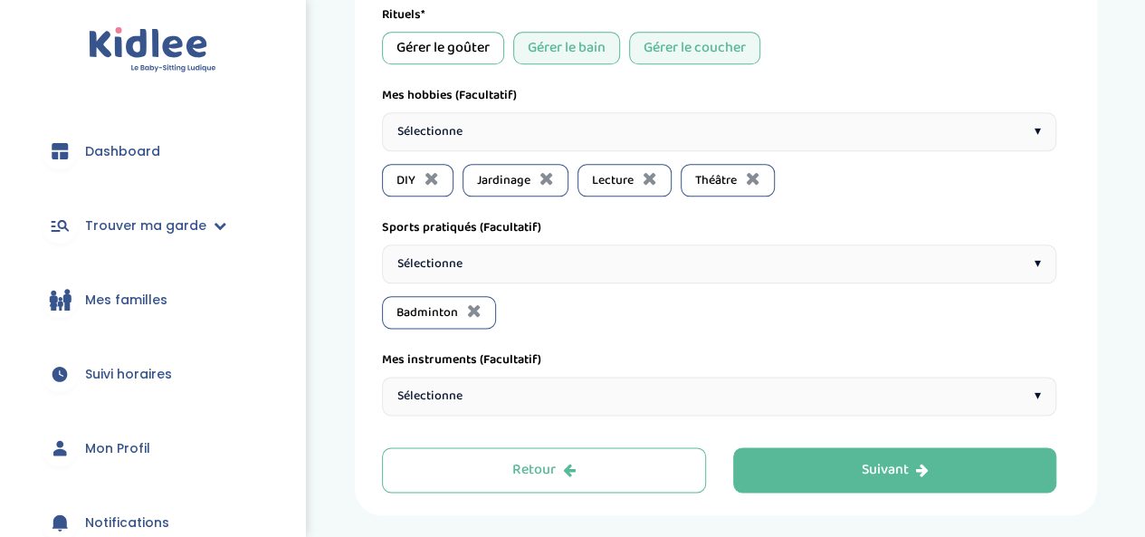
click at [580, 267] on div "Sélectionne ▾" at bounding box center [719, 263] width 675 height 39
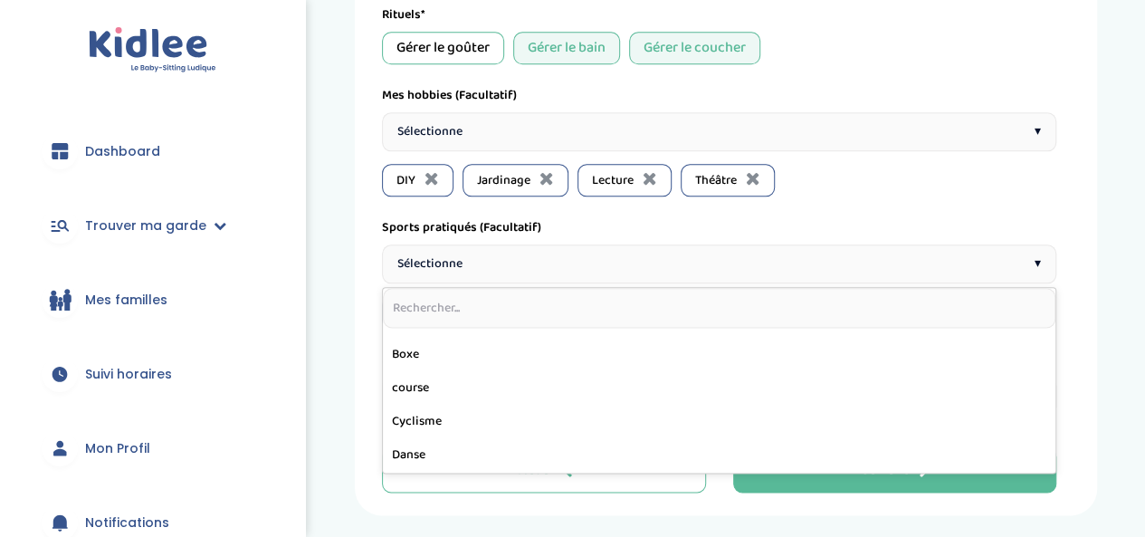
scroll to position [181, 0]
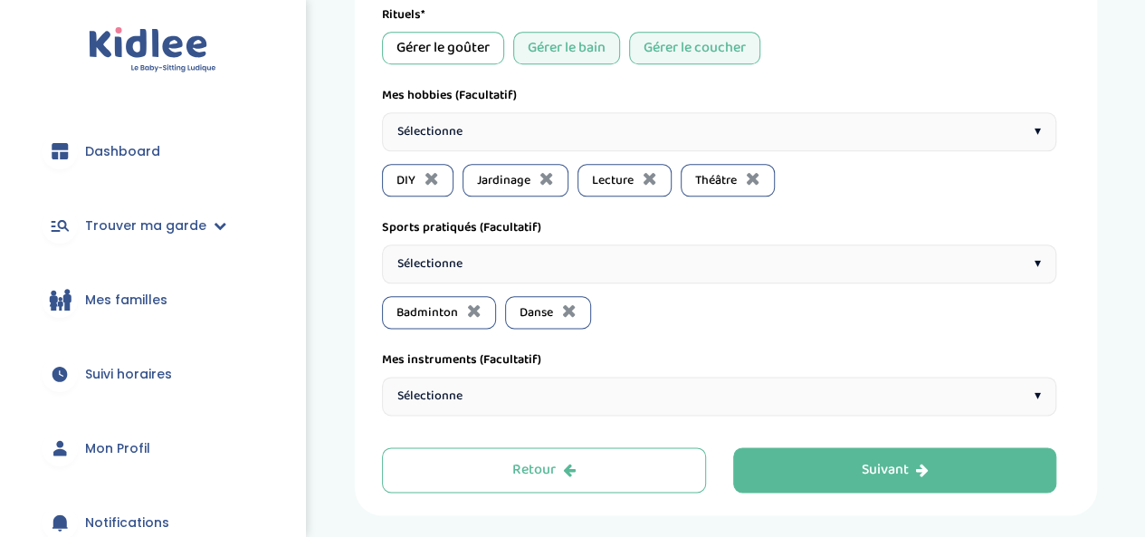
click at [609, 256] on div "Sélectionne ▾" at bounding box center [719, 263] width 675 height 39
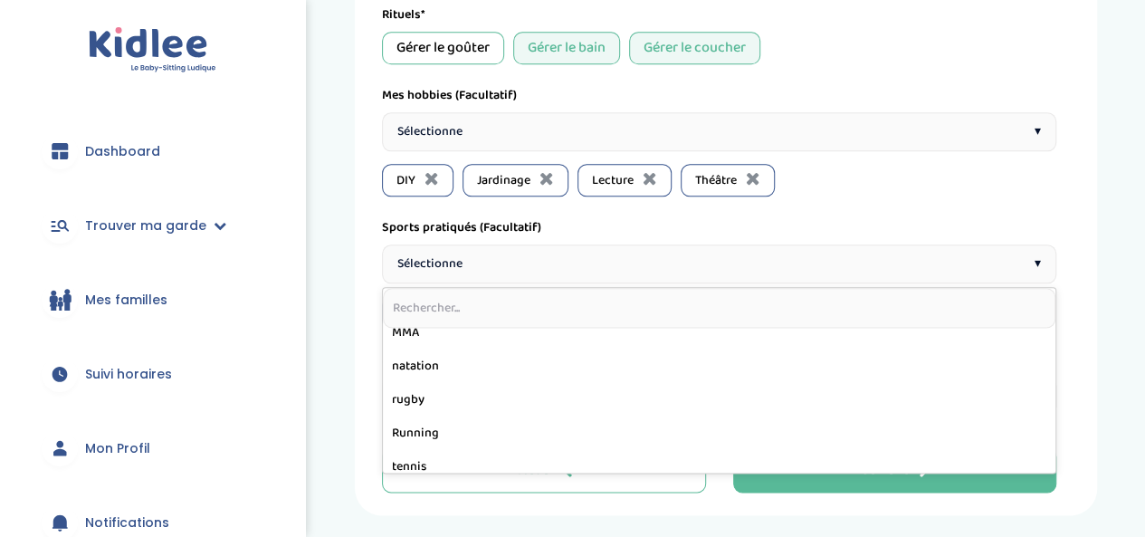
scroll to position [543, 0]
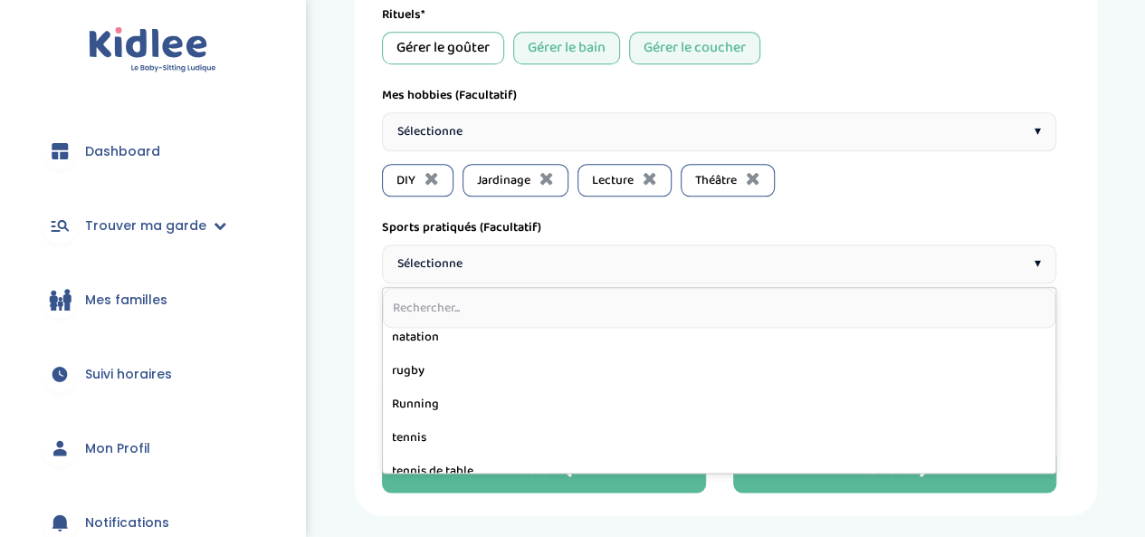
drag, startPoint x: 452, startPoint y: 459, endPoint x: 446, endPoint y: 448, distance: 12.1
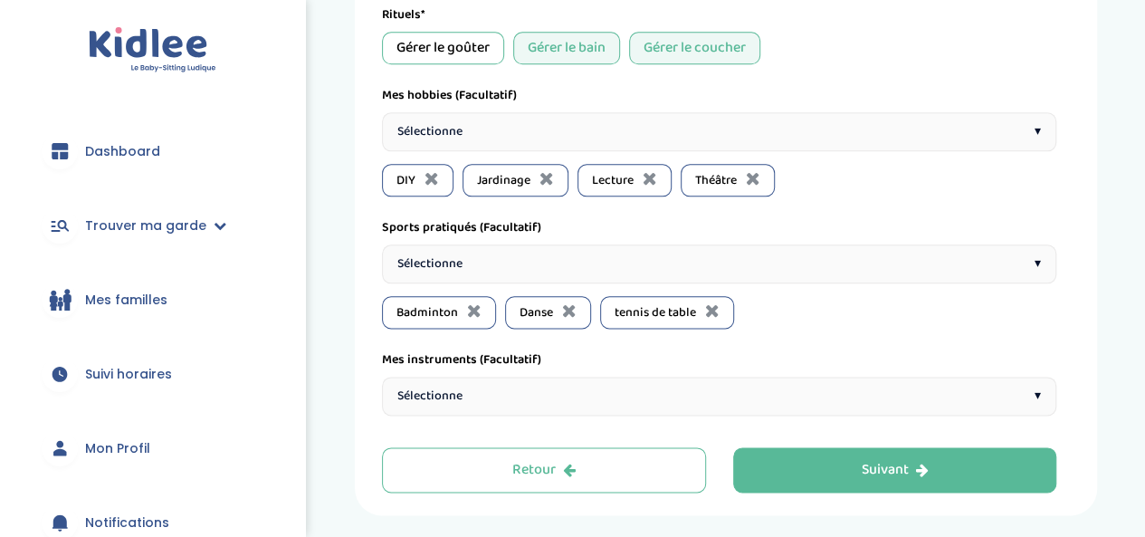
click at [646, 254] on div "Sélectionne ▾" at bounding box center [719, 263] width 675 height 39
click at [514, 248] on div "Sélectionne ▾" at bounding box center [719, 263] width 675 height 39
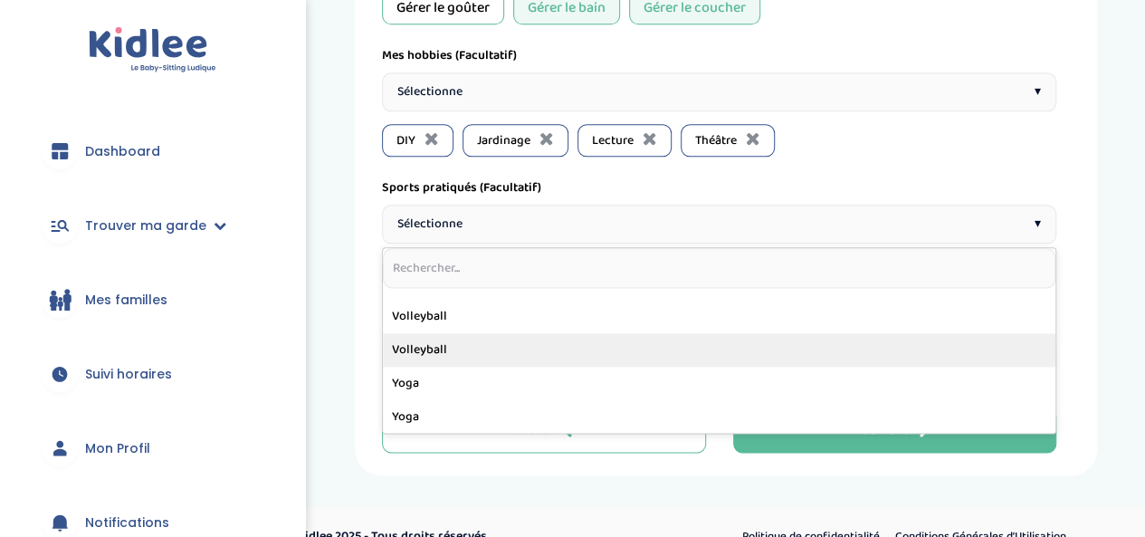
scroll to position [1043, 0]
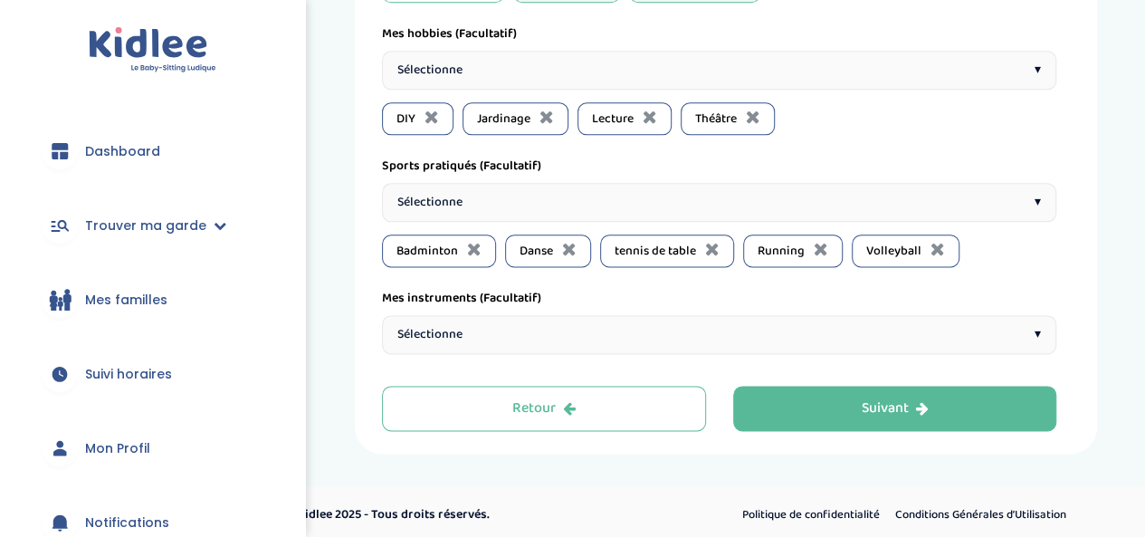
click at [815, 246] on icon at bounding box center [821, 249] width 14 height 18
click at [581, 326] on div "Sélectionne ▾" at bounding box center [719, 334] width 675 height 39
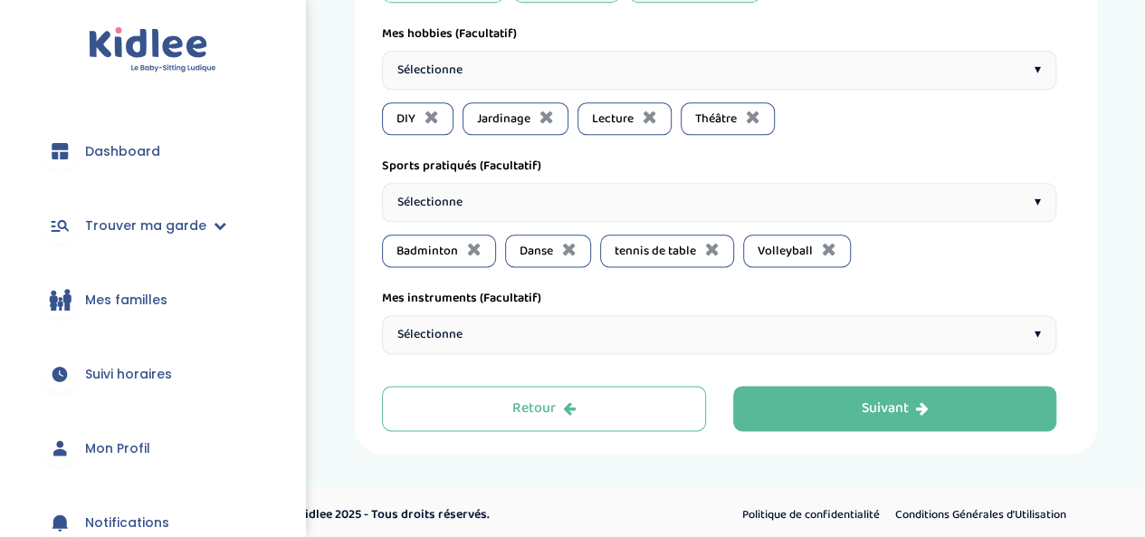
click at [406, 332] on span "Sélectionne" at bounding box center [430, 334] width 65 height 19
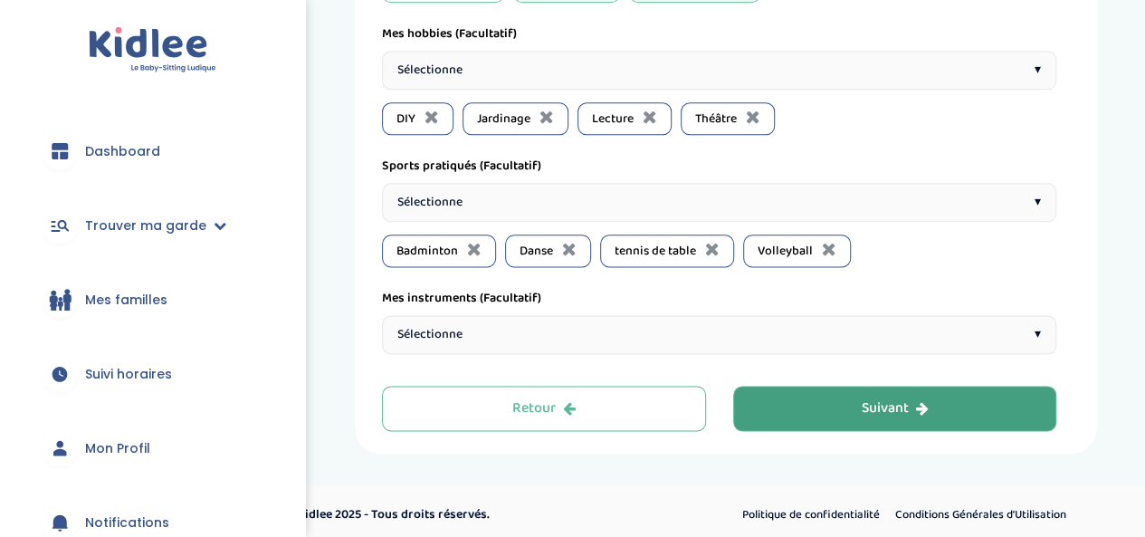
click at [864, 400] on div "Suivant" at bounding box center [894, 408] width 67 height 21
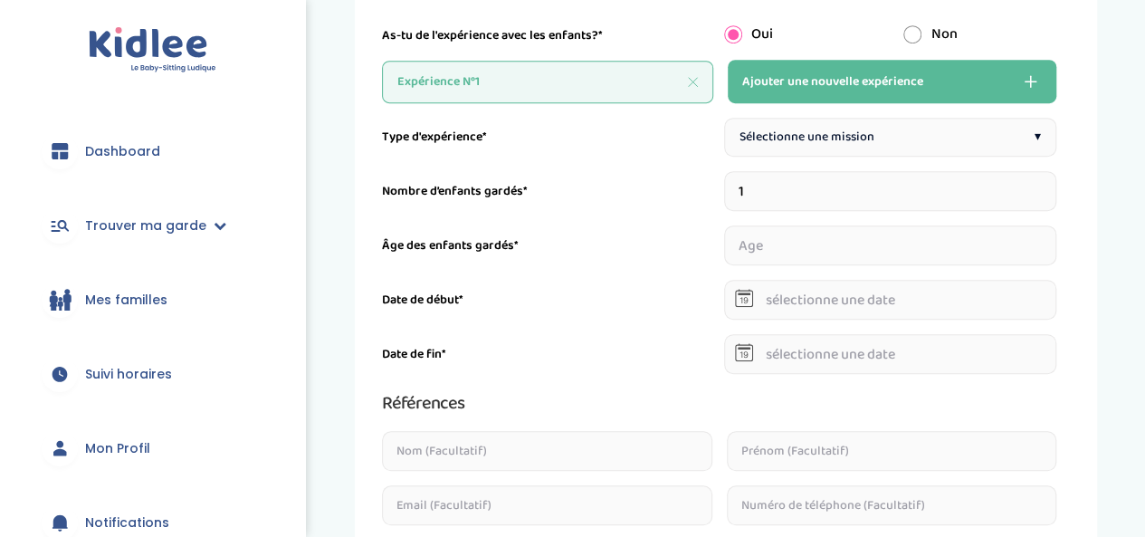
scroll to position [438, 0]
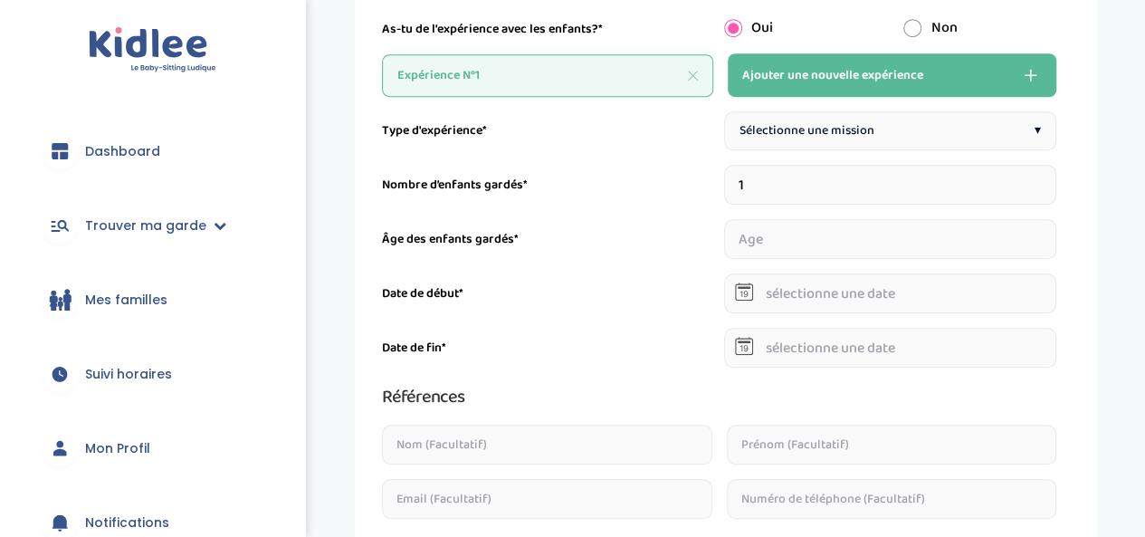
click at [484, 132] on label "Type d'expérience*" at bounding box center [434, 130] width 105 height 19
click at [442, 187] on label "Nombre d’enfants gardés*" at bounding box center [455, 185] width 146 height 19
drag, startPoint x: 509, startPoint y: 206, endPoint x: 547, endPoint y: 198, distance: 38.7
click at [515, 203] on div "Type d'expérience* Sélectionne une mission ▾ Nombre d’enfants gardés* 1 Âge des…" at bounding box center [719, 539] width 675 height 857
click at [761, 192] on input "1" at bounding box center [890, 185] width 333 height 40
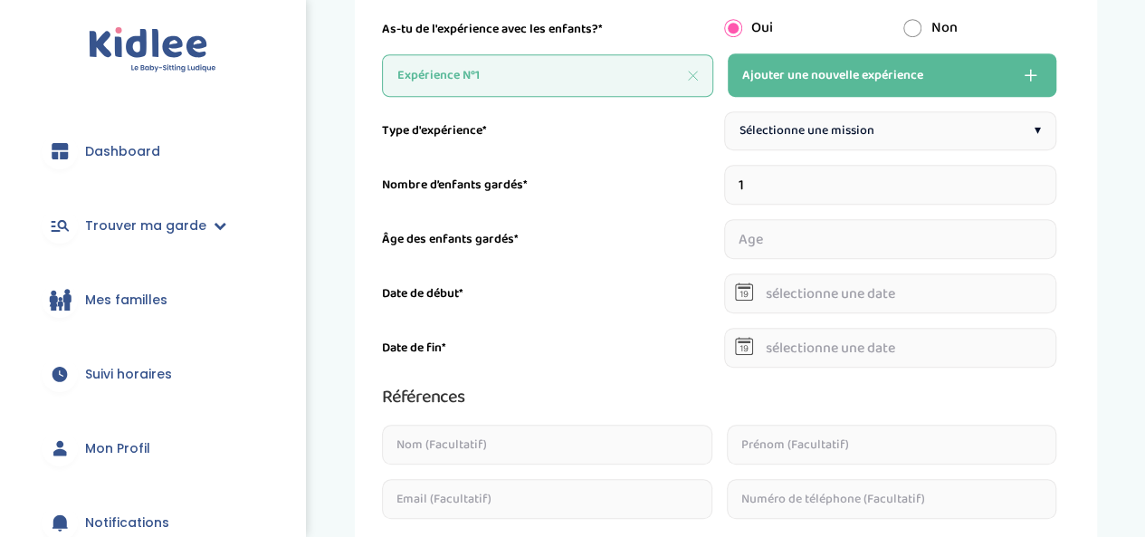
drag, startPoint x: 761, startPoint y: 192, endPoint x: 661, endPoint y: 201, distance: 100.0
click at [661, 201] on div "Nombre d’enfants gardés* 1" at bounding box center [719, 185] width 675 height 40
type input "2"
click at [755, 232] on input "number" at bounding box center [803, 239] width 159 height 40
type input "8"
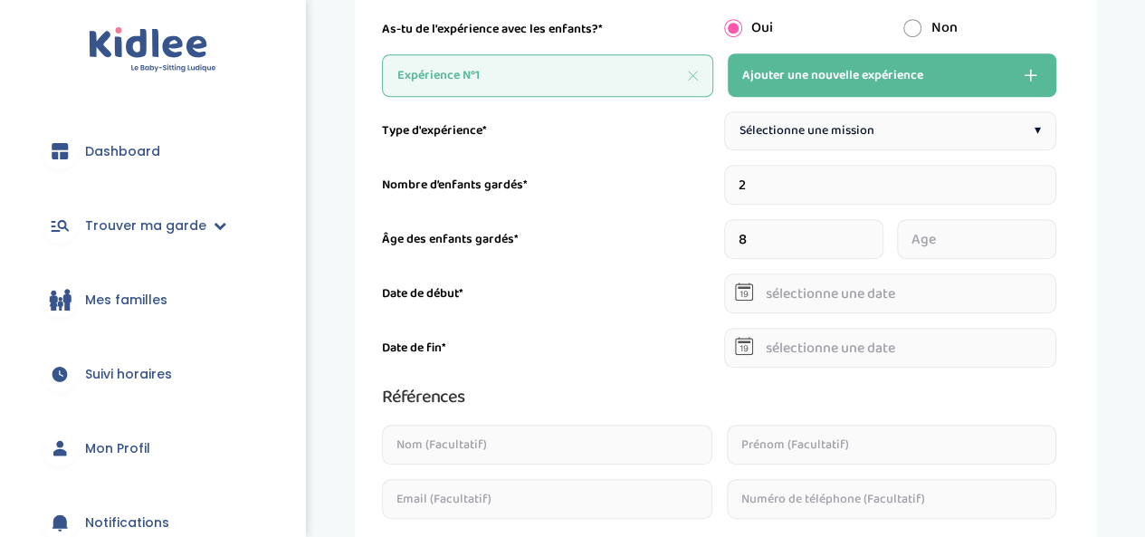
click at [948, 244] on input "number" at bounding box center [976, 239] width 159 height 40
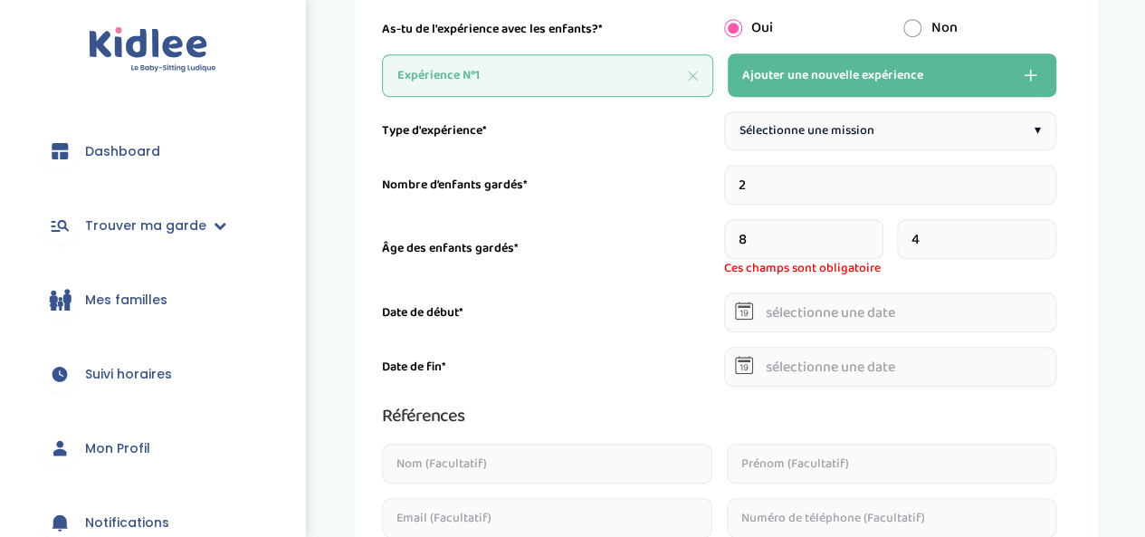
type input "4"
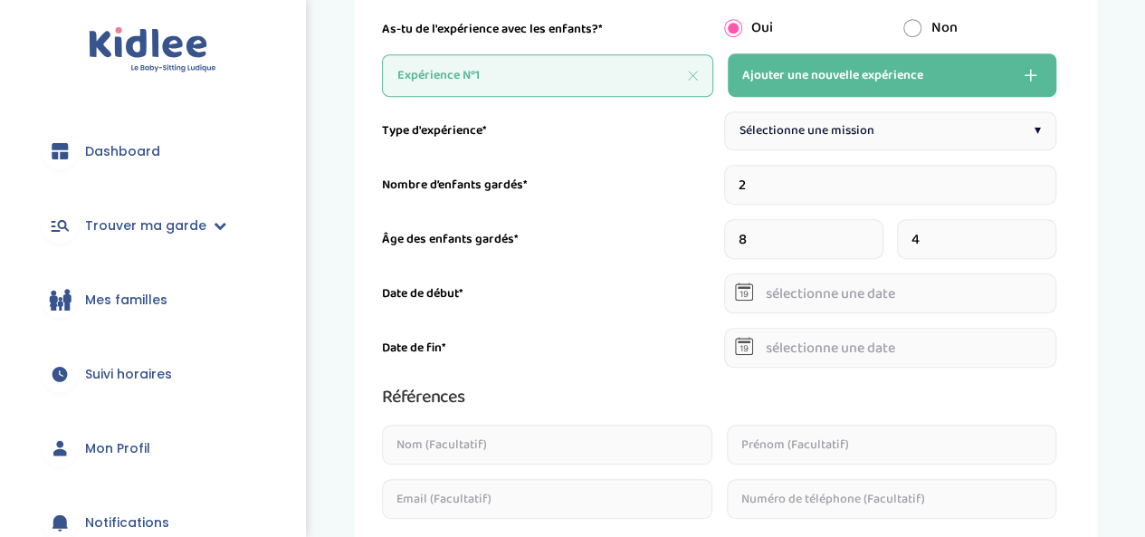
click at [800, 128] on span "Sélectionne une mission" at bounding box center [807, 130] width 135 height 19
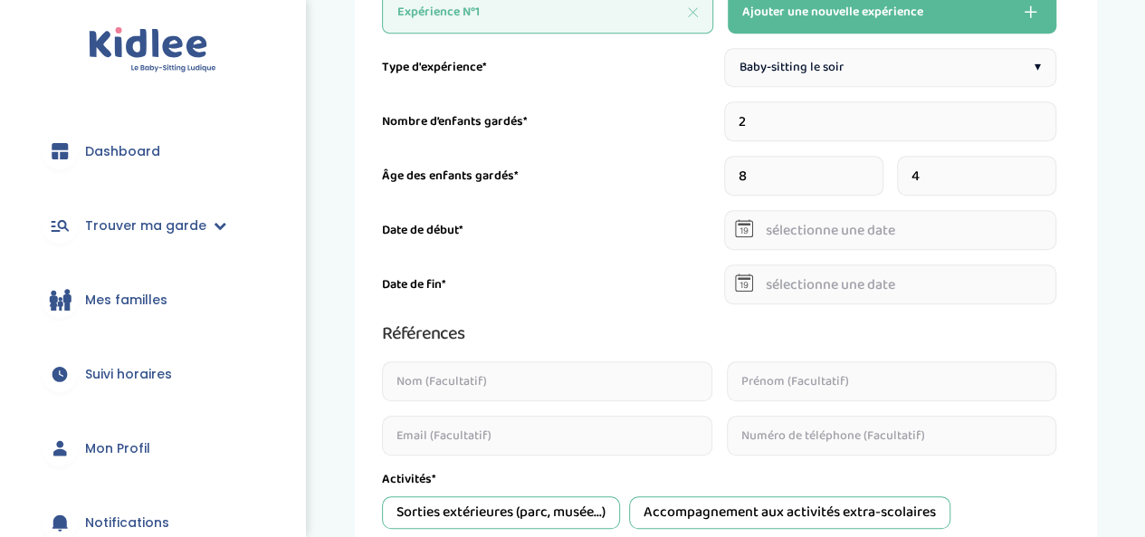
scroll to position [529, 0]
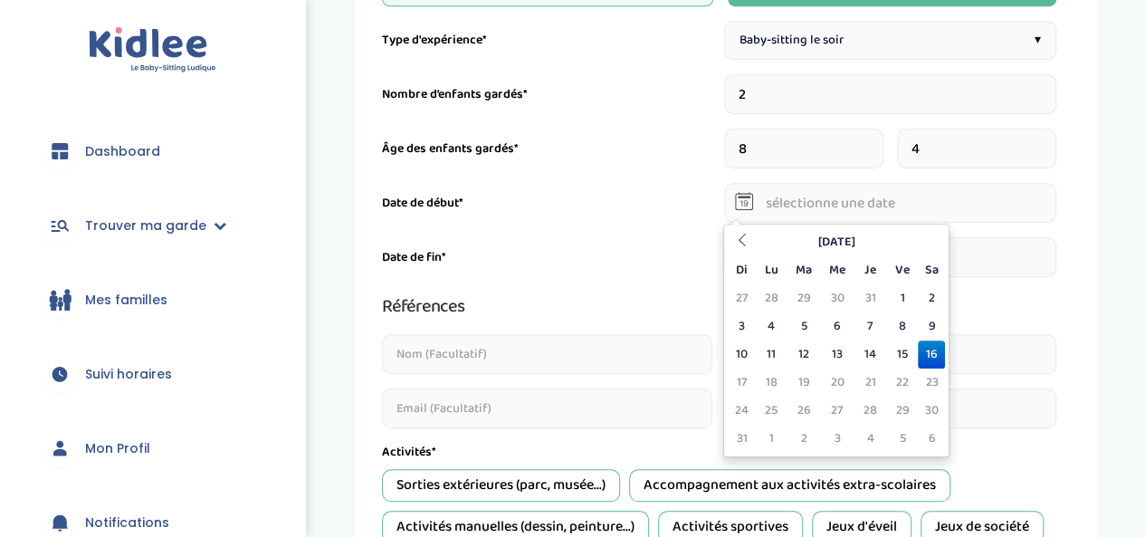
click at [781, 211] on input "text" at bounding box center [890, 203] width 333 height 40
click at [738, 241] on icon at bounding box center [741, 240] width 13 height 13
click at [738, 242] on icon at bounding box center [741, 240] width 13 height 13
click at [738, 244] on icon at bounding box center [741, 240] width 13 height 13
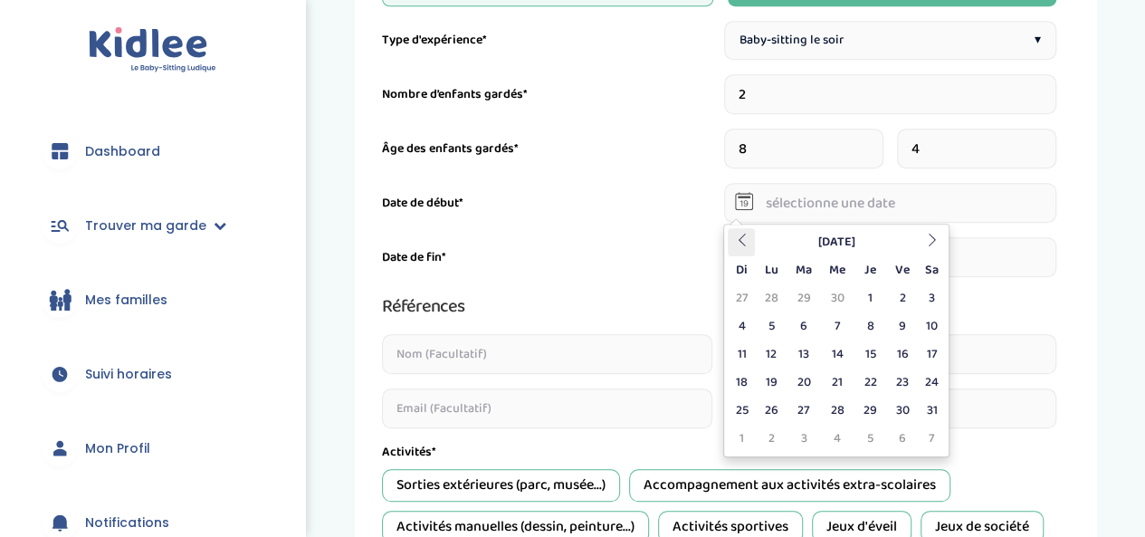
click at [738, 244] on icon at bounding box center [741, 240] width 13 height 13
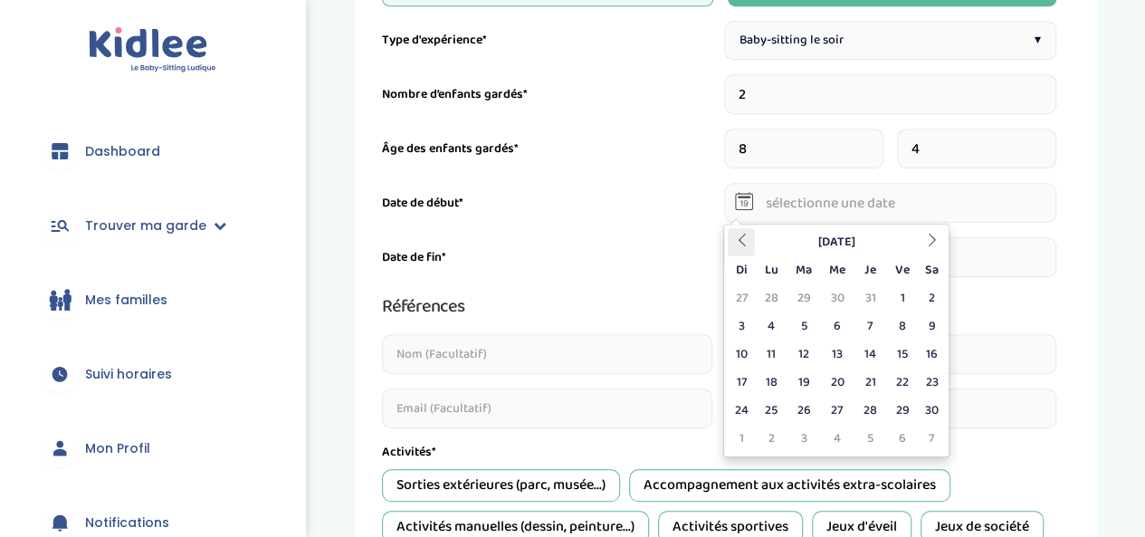
click at [738, 244] on icon at bounding box center [741, 240] width 13 height 13
click at [777, 354] on td "14" at bounding box center [771, 354] width 32 height 28
type input "14-10-2024"
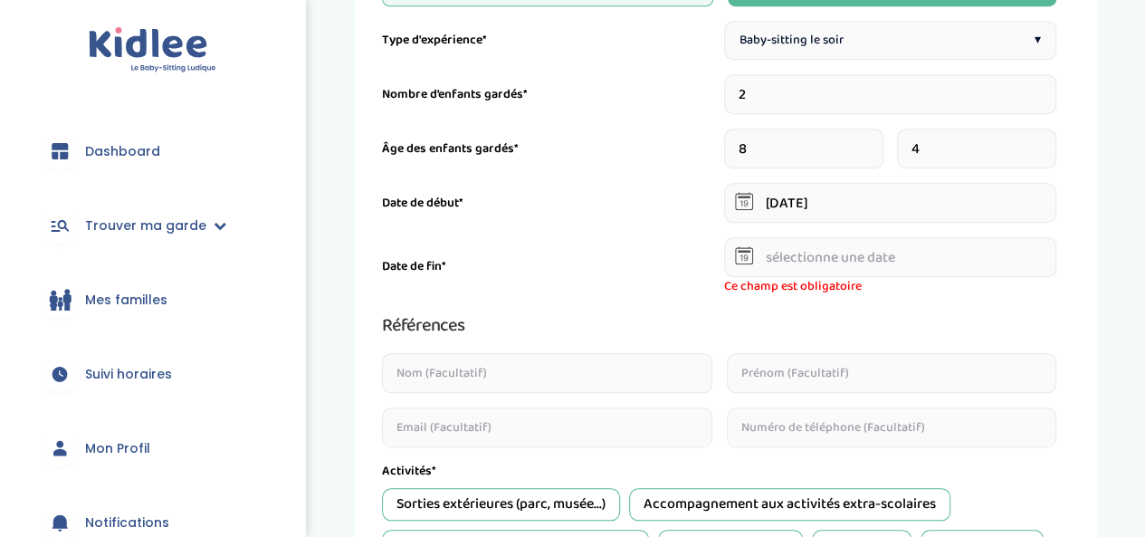
click at [802, 267] on input "text" at bounding box center [890, 257] width 333 height 40
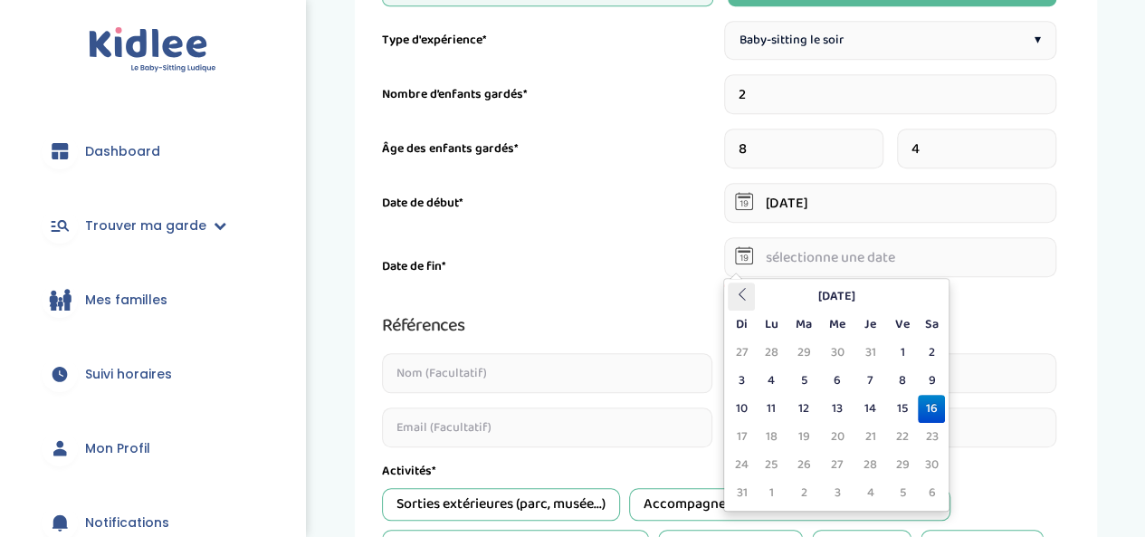
click at [743, 294] on icon at bounding box center [741, 294] width 13 height 13
click at [743, 293] on icon at bounding box center [741, 294] width 13 height 13
drag, startPoint x: 743, startPoint y: 293, endPoint x: 739, endPoint y: 302, distance: 9.8
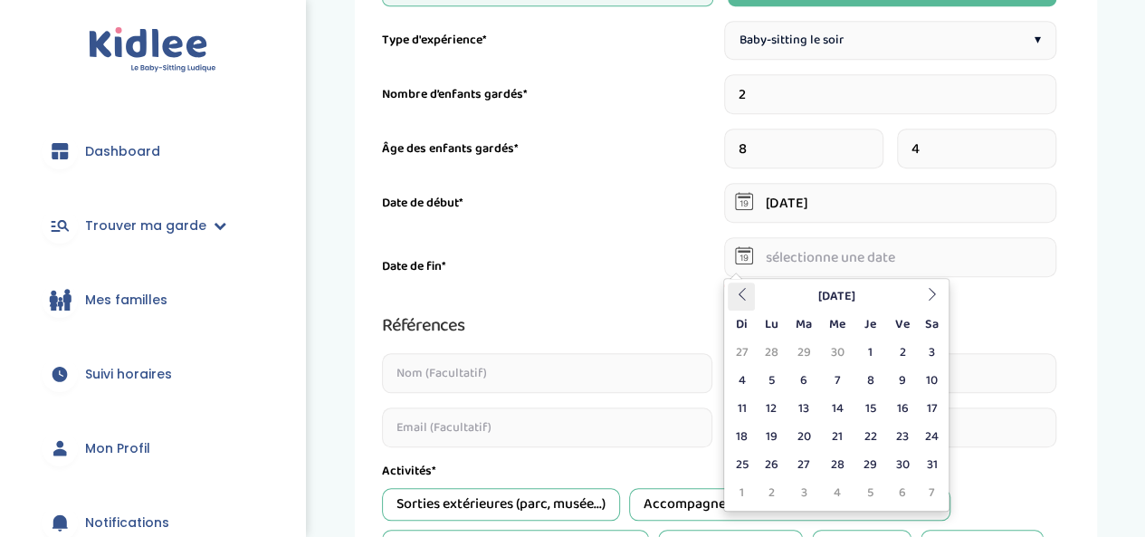
click at [739, 302] on th at bounding box center [741, 297] width 27 height 28
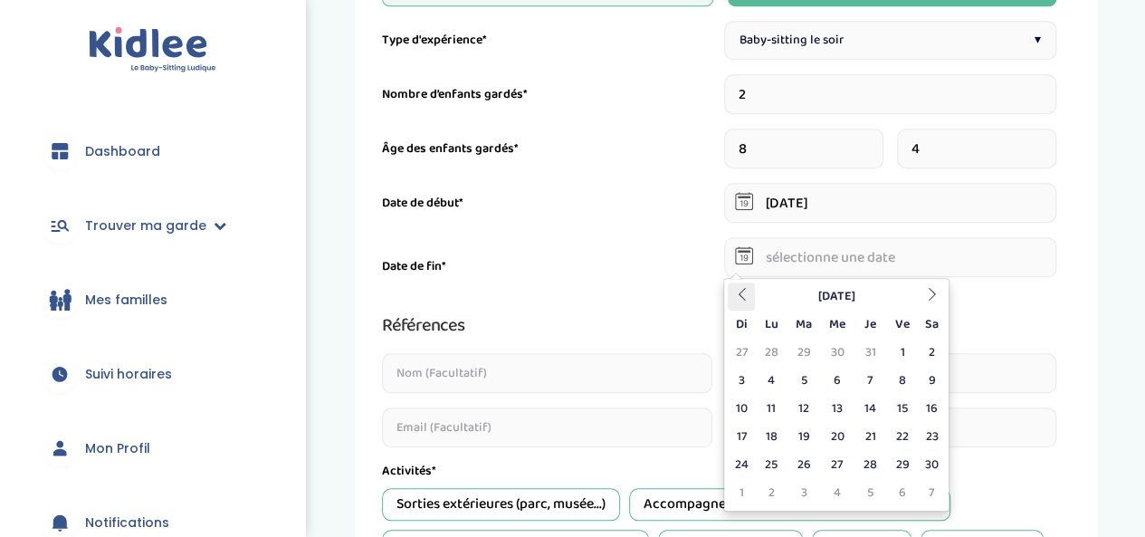
click at [739, 302] on th at bounding box center [741, 297] width 27 height 28
click at [934, 296] on icon at bounding box center [931, 294] width 13 height 13
click at [732, 289] on th at bounding box center [741, 297] width 27 height 28
click at [815, 417] on td "15" at bounding box center [805, 409] width 34 height 28
type input "15-10-2024"
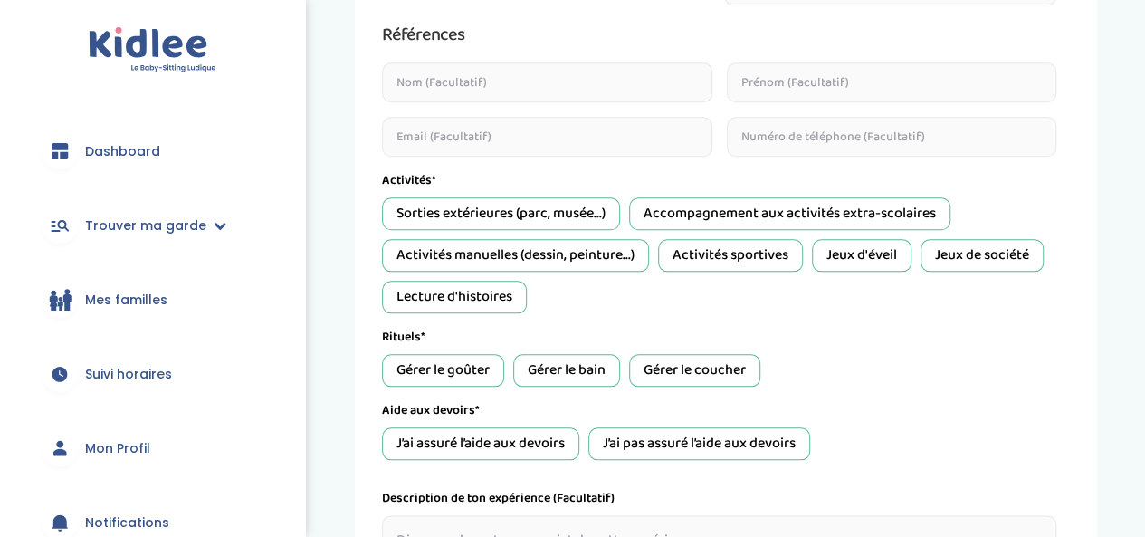
scroll to position [710, 0]
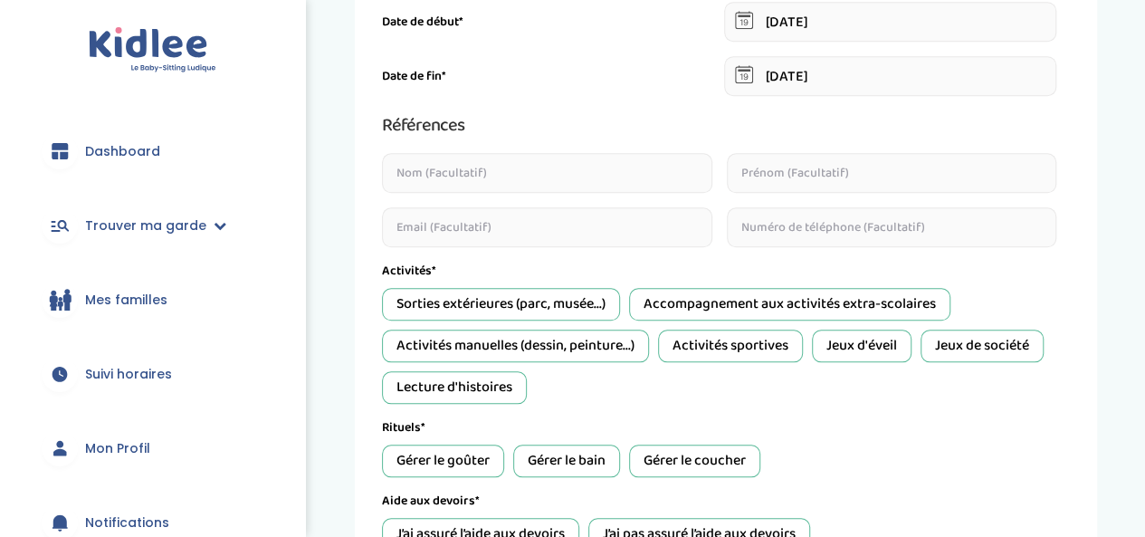
click at [448, 377] on div "Lecture d'histoires" at bounding box center [454, 387] width 145 height 33
click at [1014, 368] on div "Sorties extérieures (parc, musée...) Accompagnement aux activités extra-scolair…" at bounding box center [719, 346] width 675 height 116
click at [683, 457] on div "Gérer le coucher" at bounding box center [694, 461] width 131 height 33
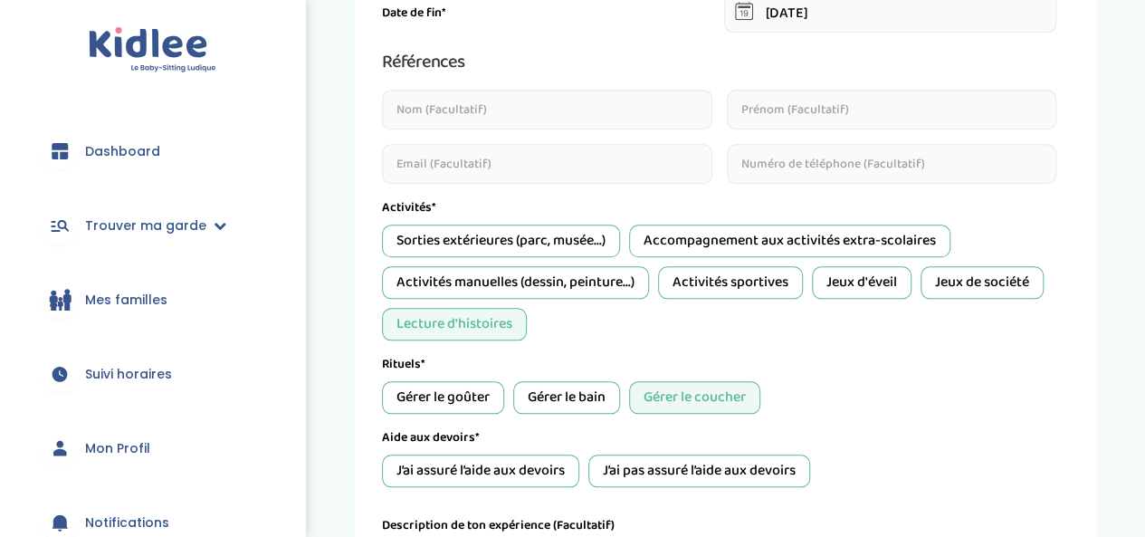
scroll to position [800, 0]
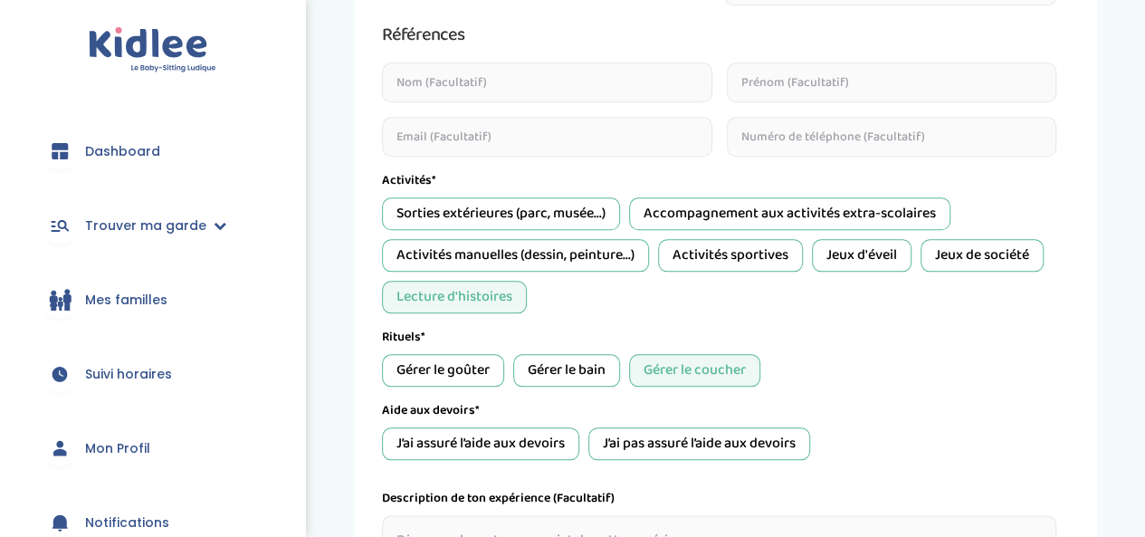
click at [1024, 264] on div "Jeux de société" at bounding box center [982, 255] width 123 height 33
click at [940, 374] on div "Gérer le goûter Gérer le bain Gérer le coucher" at bounding box center [719, 370] width 675 height 33
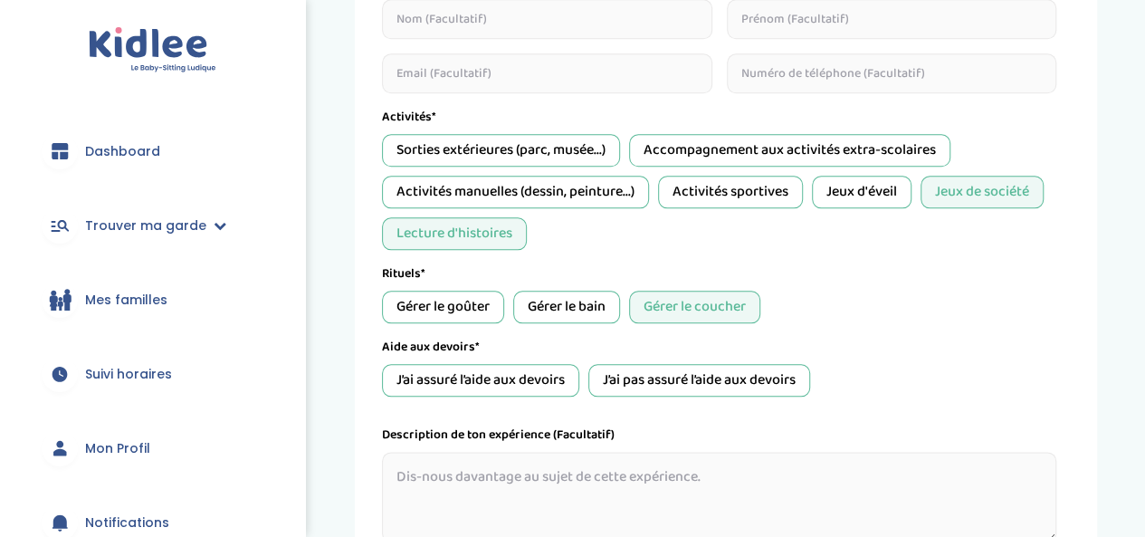
scroll to position [891, 0]
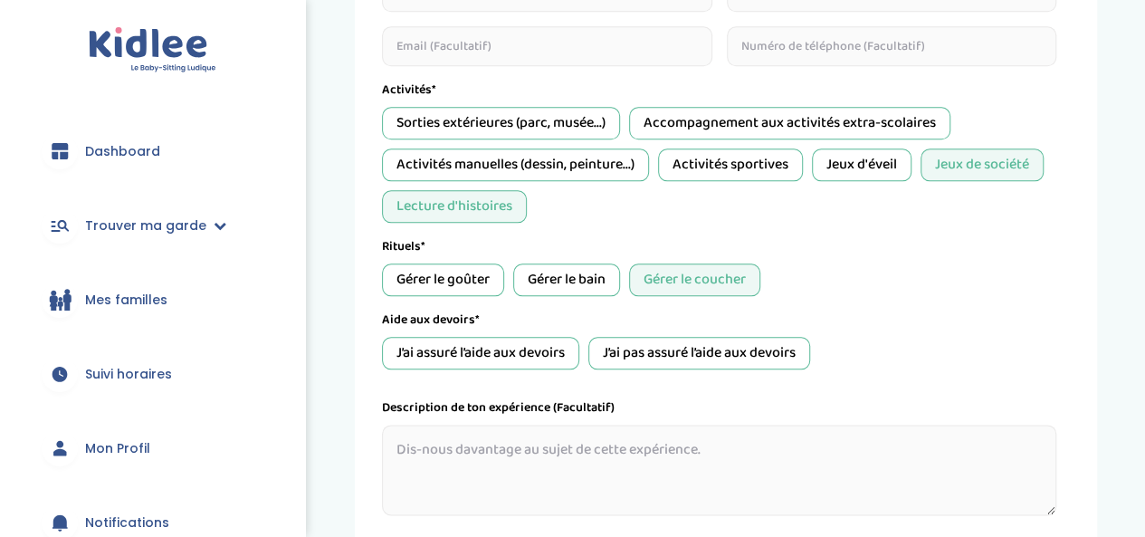
click at [724, 344] on div "J’ai pas assuré l’aide aux devoirs" at bounding box center [700, 353] width 222 height 33
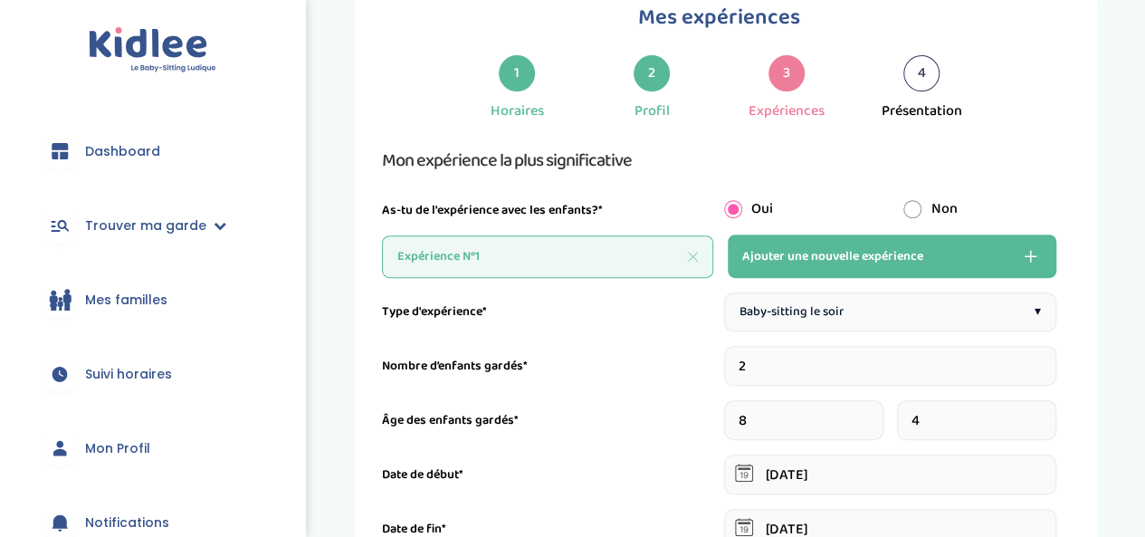
scroll to position [241, 0]
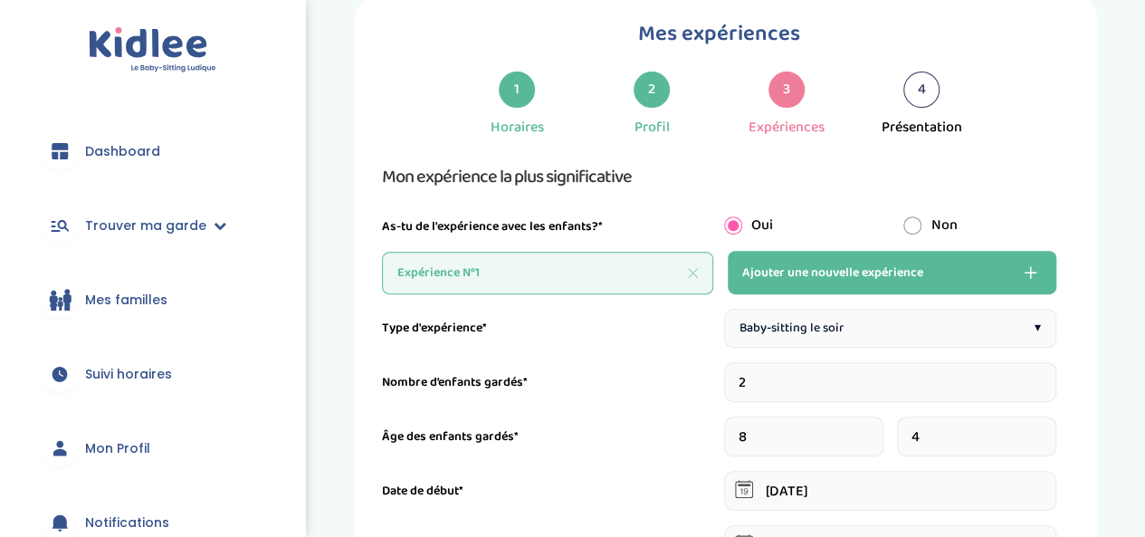
click at [801, 273] on span "Ajouter une nouvelle expérience" at bounding box center [833, 273] width 181 height 22
type input "1"
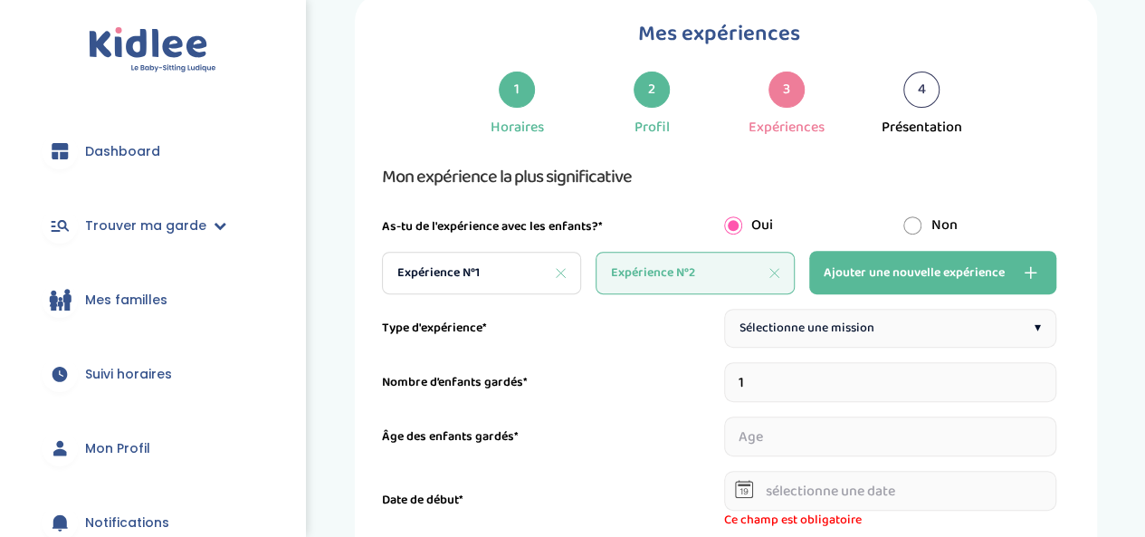
click at [746, 330] on span "Sélectionne une mission" at bounding box center [807, 328] width 135 height 19
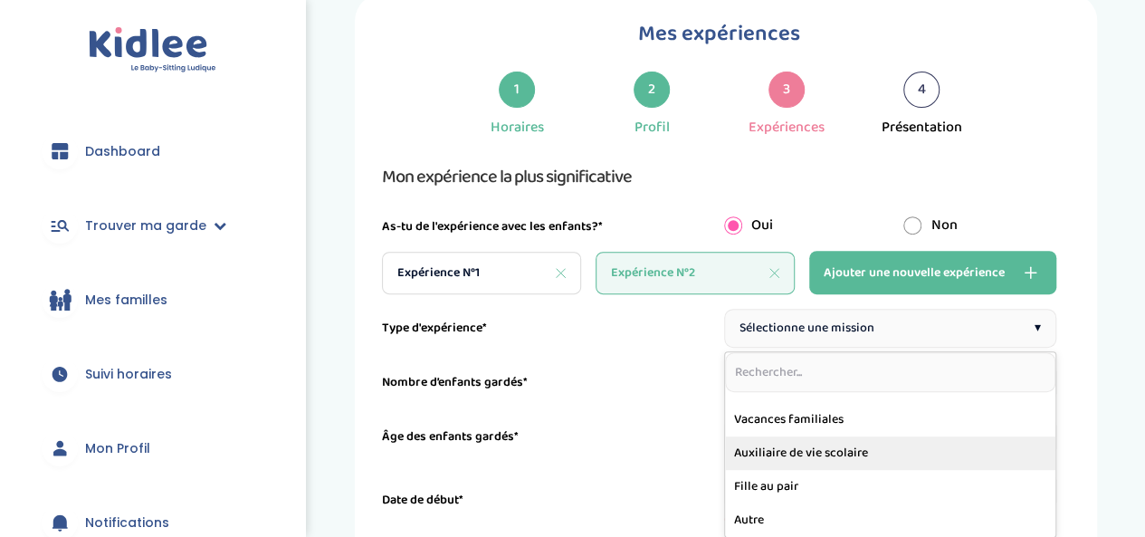
scroll to position [200, 0]
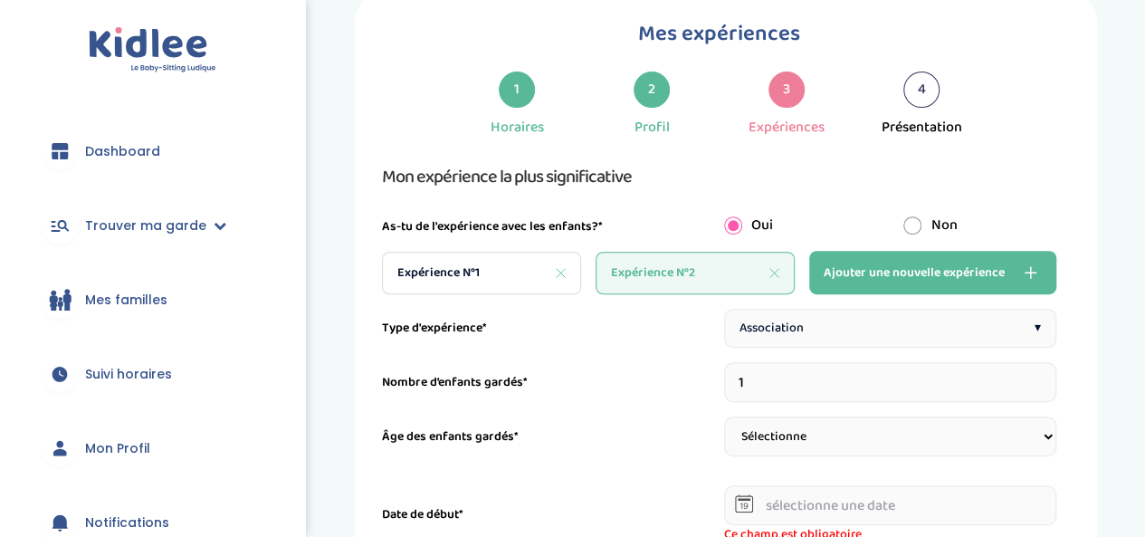
click at [786, 381] on input "1" at bounding box center [890, 382] width 333 height 40
drag, startPoint x: 782, startPoint y: 384, endPoint x: 694, endPoint y: 376, distance: 89.1
click at [694, 376] on div "Nombre d’enfants gardés* 1" at bounding box center [719, 382] width 675 height 40
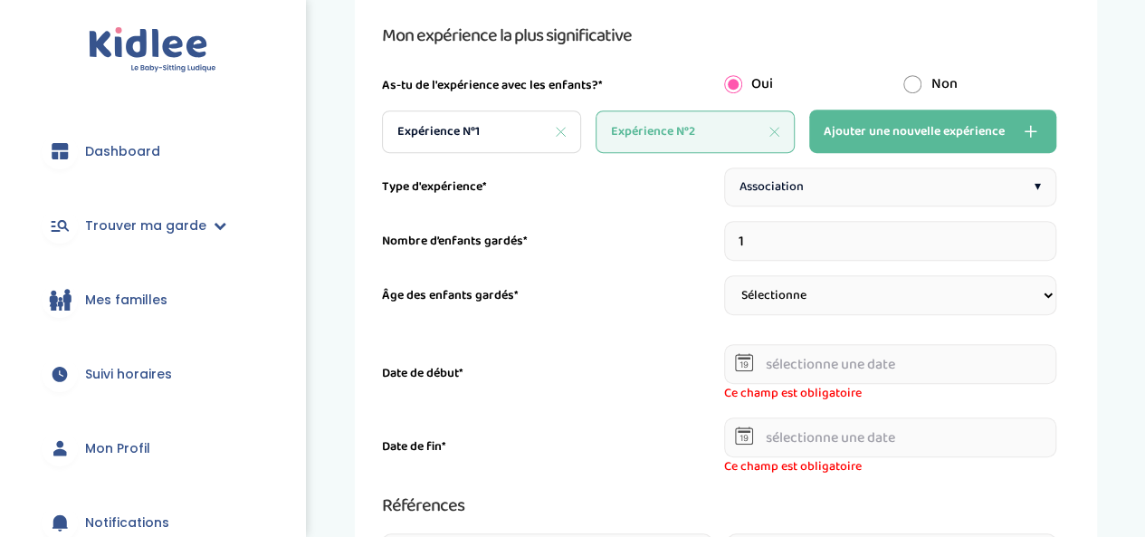
scroll to position [422, 0]
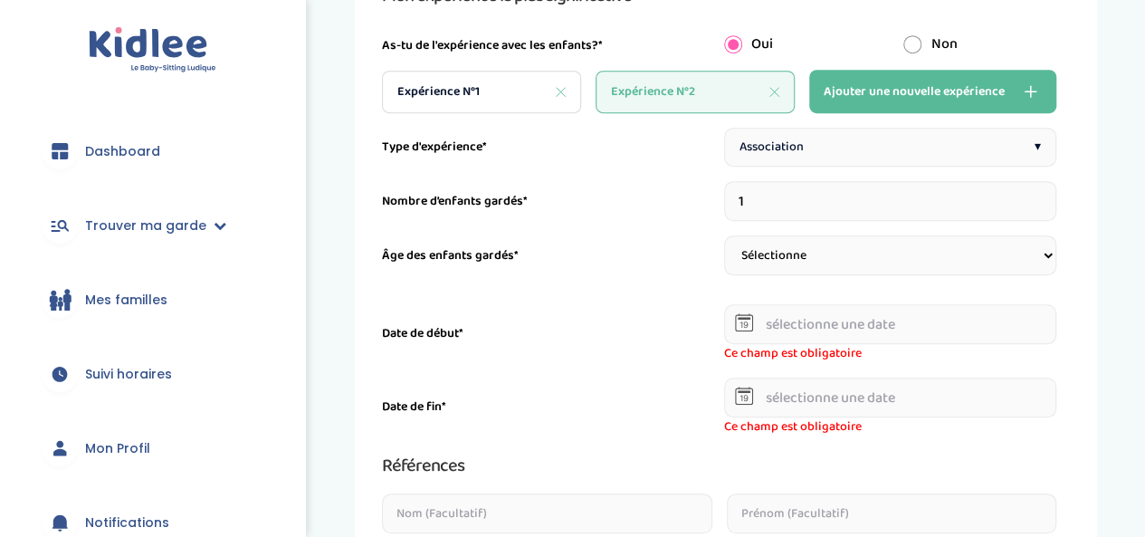
click at [788, 244] on select "Sélectionne 3-6 ans 6-9 ans +9 ans" at bounding box center [890, 255] width 333 height 40
select select "+9"
click at [724, 235] on select "Sélectionne 3-6 ans 6-9 ans +9 ans" at bounding box center [890, 255] width 333 height 40
select select
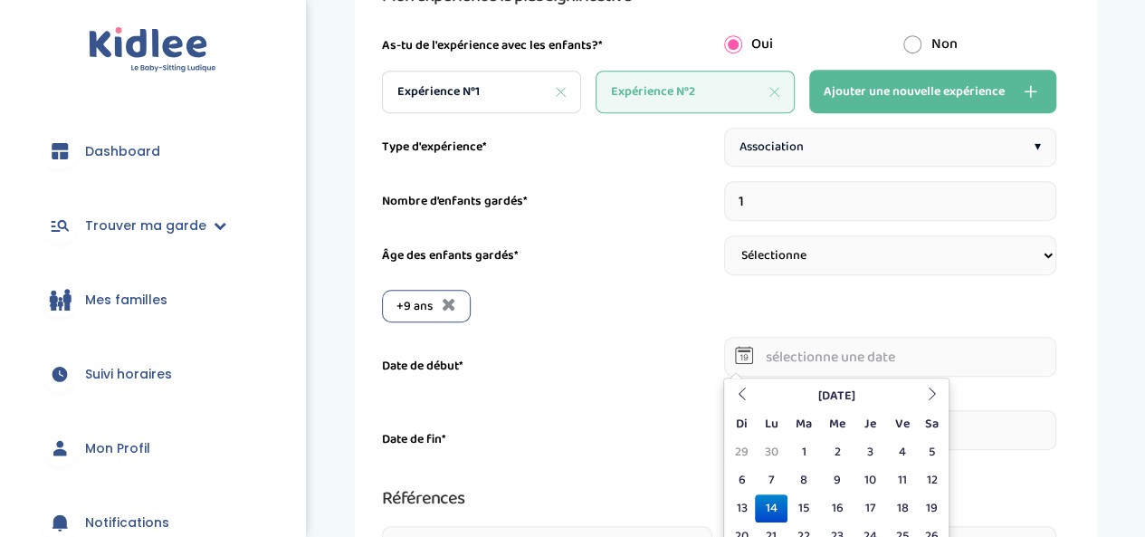
click at [786, 348] on input "text" at bounding box center [890, 357] width 333 height 40
click at [729, 387] on th at bounding box center [741, 396] width 27 height 28
click at [733, 387] on th at bounding box center [741, 396] width 27 height 28
click at [922, 394] on th at bounding box center [931, 396] width 27 height 28
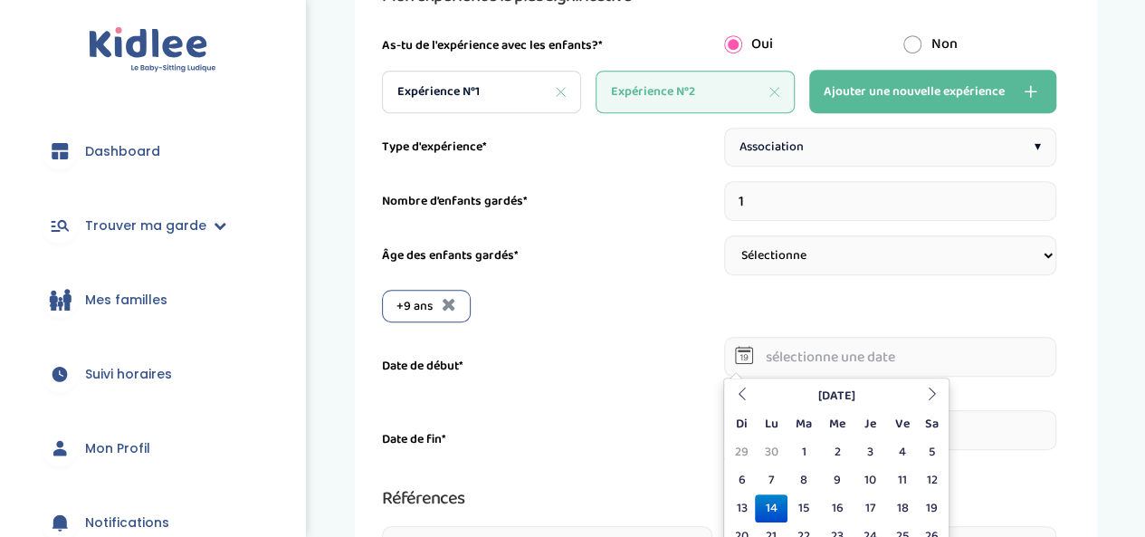
click at [797, 445] on td "1" at bounding box center [805, 452] width 34 height 28
type input "01-10-2024"
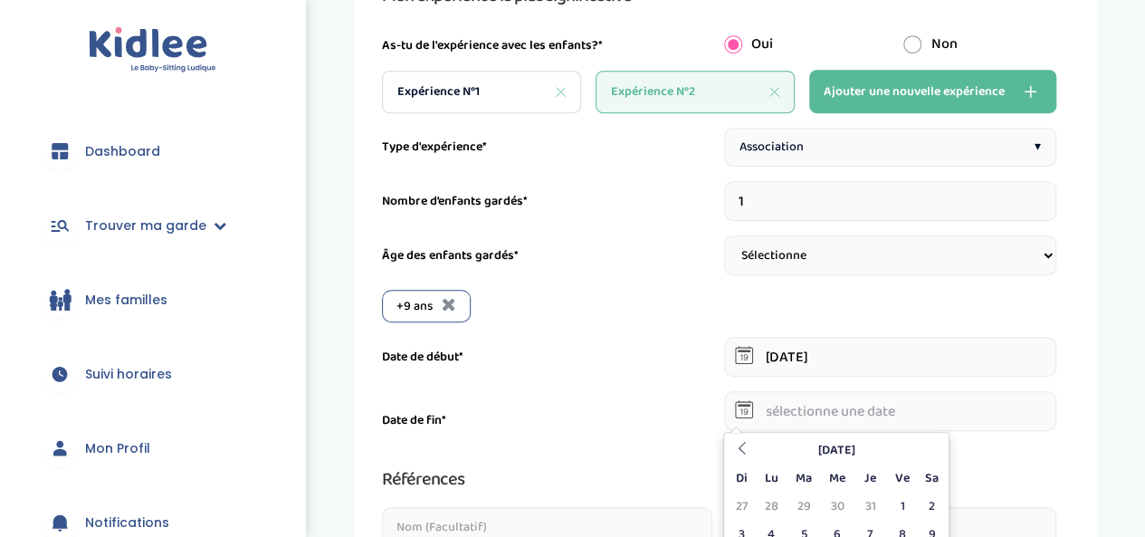
click at [779, 417] on input "text" at bounding box center [890, 411] width 333 height 40
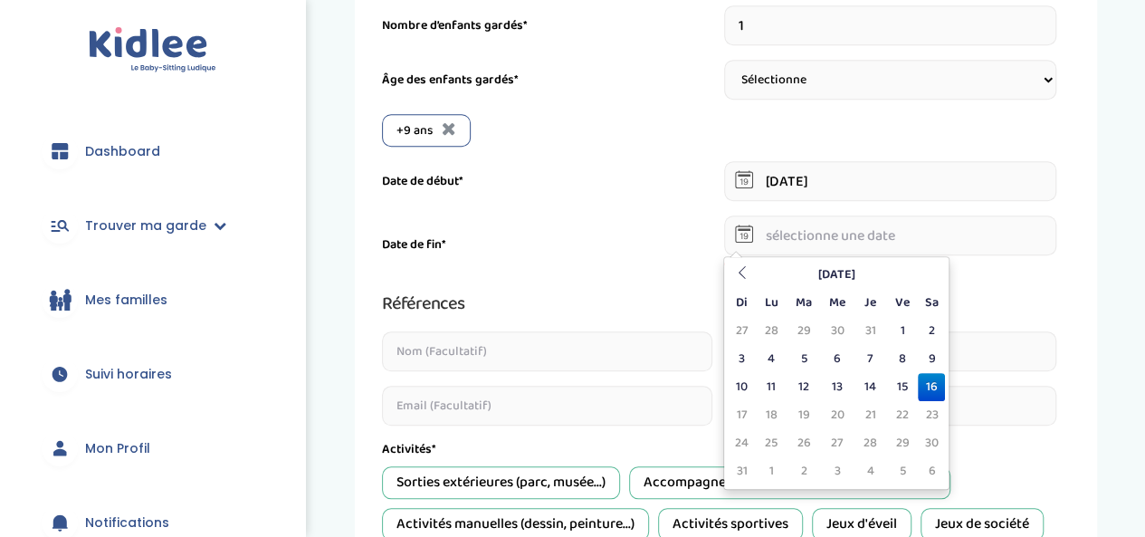
scroll to position [603, 0]
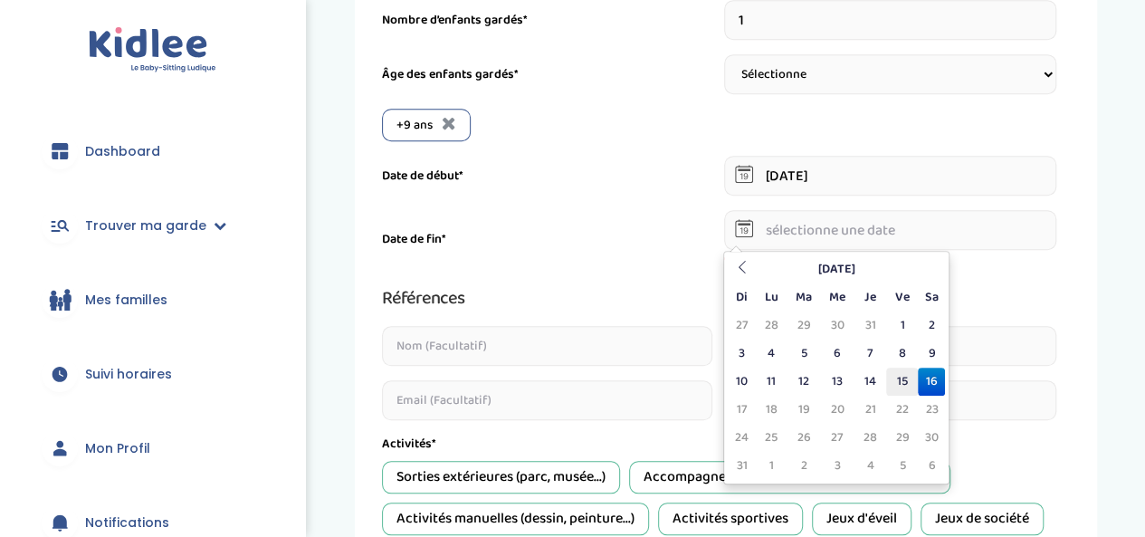
click at [917, 387] on td "15" at bounding box center [903, 382] width 32 height 28
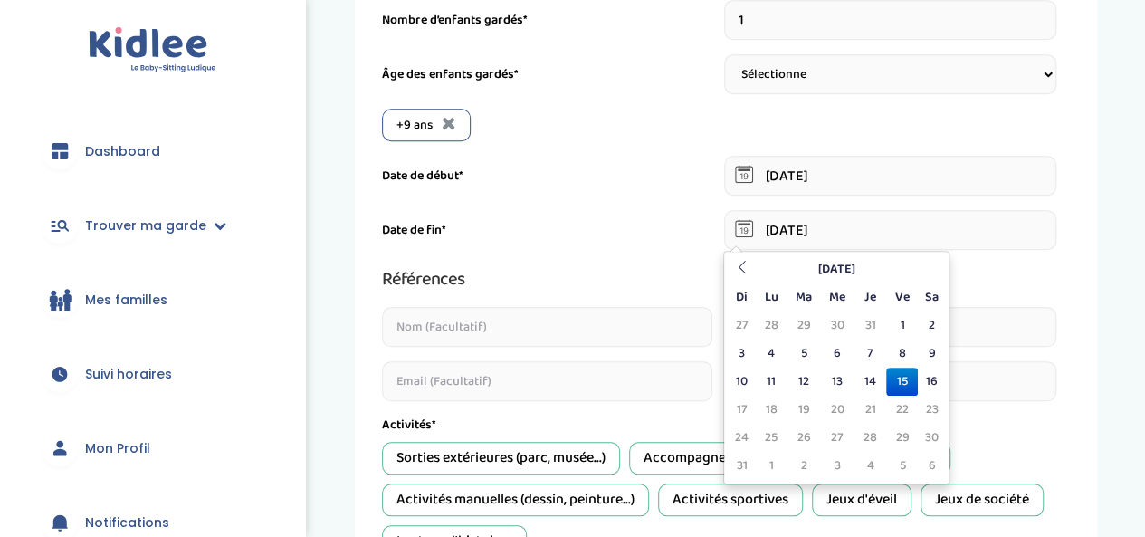
click at [896, 239] on input "15-08-2025" at bounding box center [890, 230] width 333 height 40
click at [886, 236] on input "15-08-2025" at bounding box center [890, 230] width 333 height 40
click at [936, 370] on td "16" at bounding box center [931, 382] width 27 height 28
type input "16-08-2025"
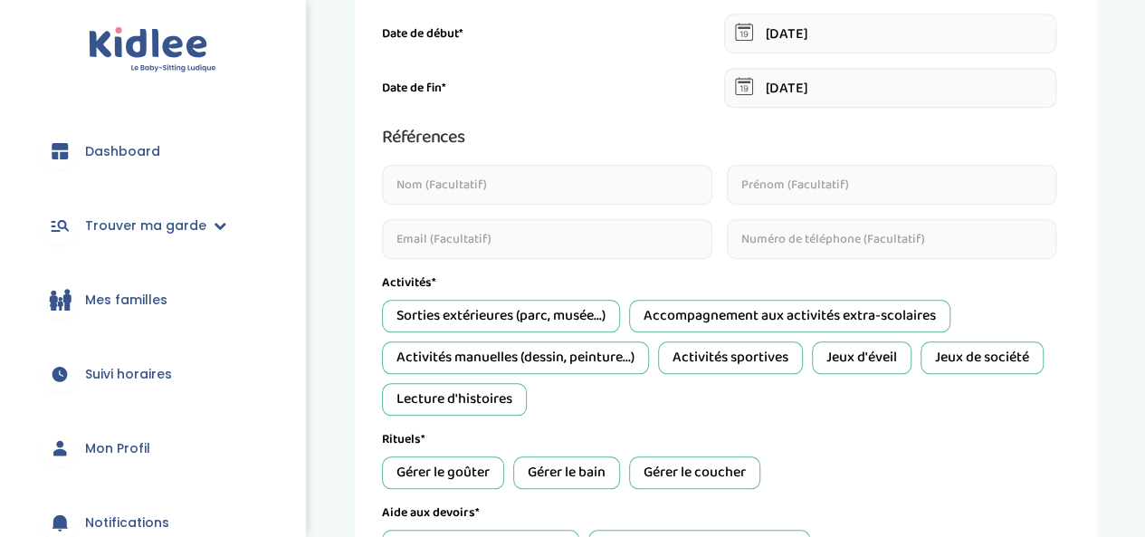
scroll to position [784, 0]
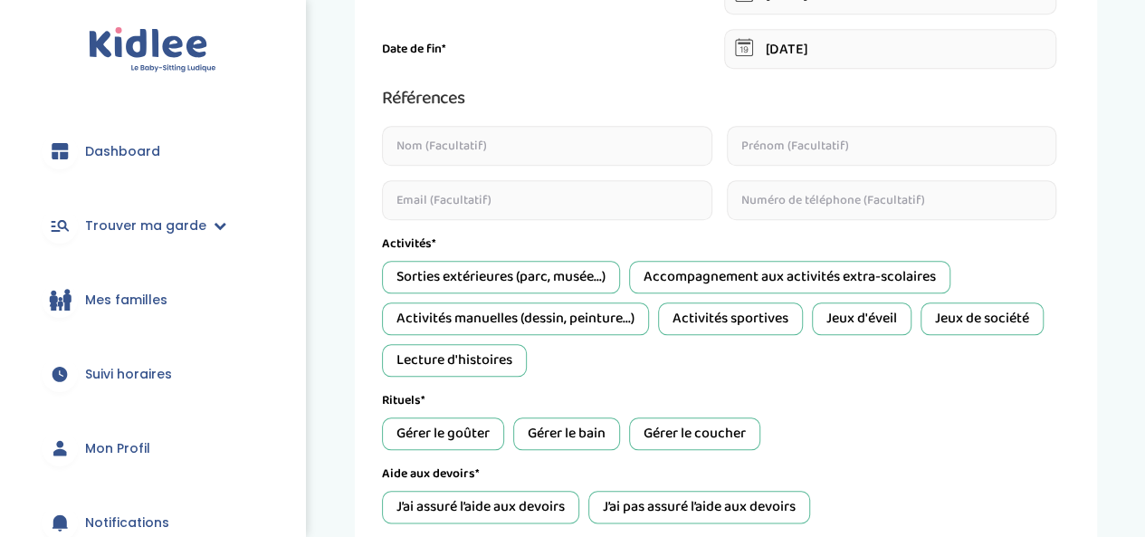
drag, startPoint x: 533, startPoint y: 270, endPoint x: 465, endPoint y: 302, distance: 76.1
click at [532, 270] on div "Sorties extérieures (parc, musée...)" at bounding box center [501, 277] width 238 height 33
click at [474, 325] on div "Activités manuelles (dessin, peinture...)" at bounding box center [515, 318] width 267 height 33
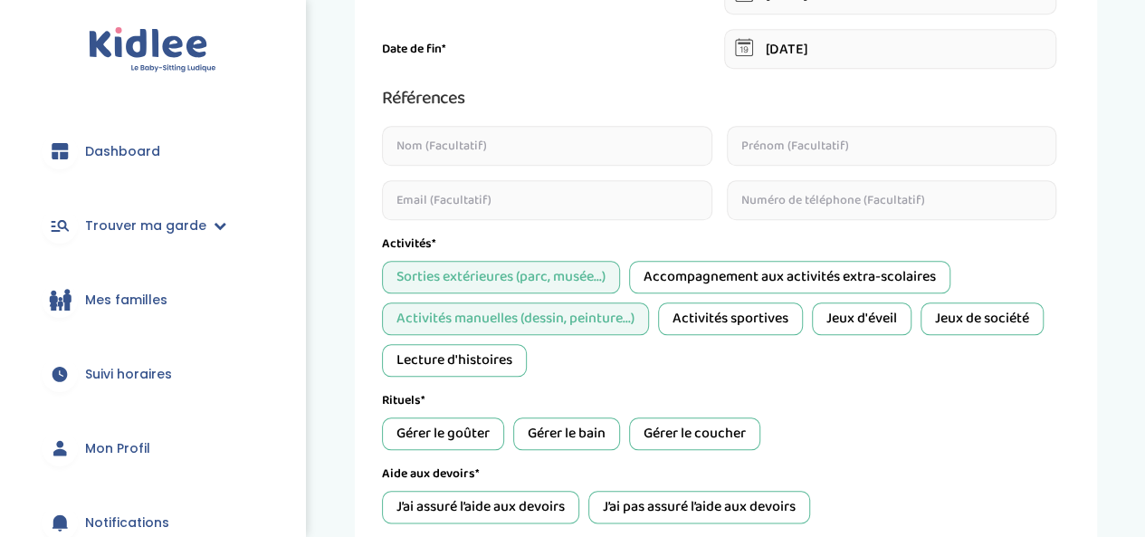
click at [719, 318] on div "Activités sportives" at bounding box center [730, 318] width 145 height 33
click at [707, 264] on div "Accompagnement aux activités extra-scolaires" at bounding box center [789, 277] width 321 height 33
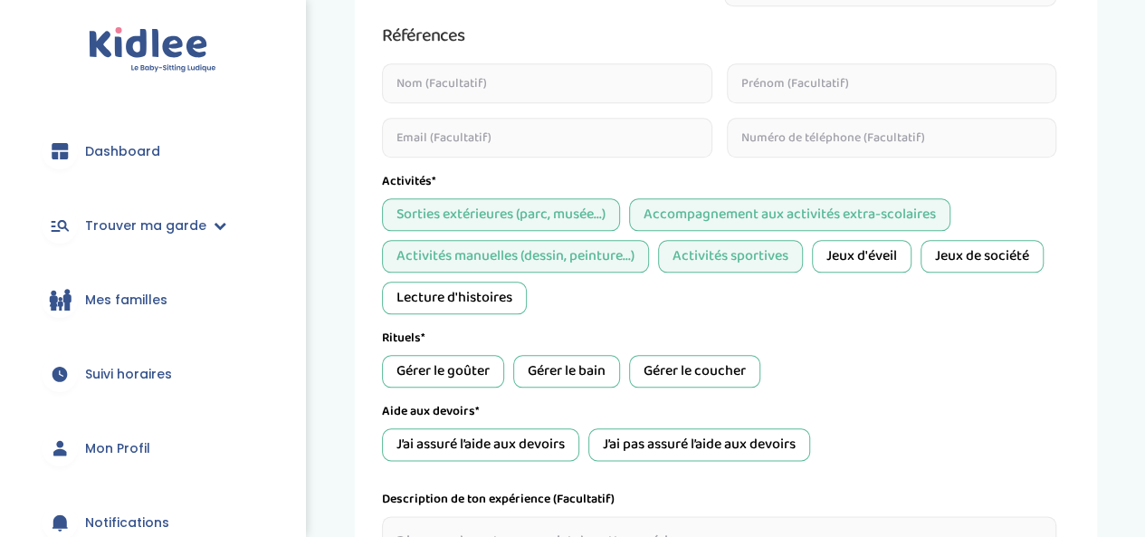
scroll to position [875, 0]
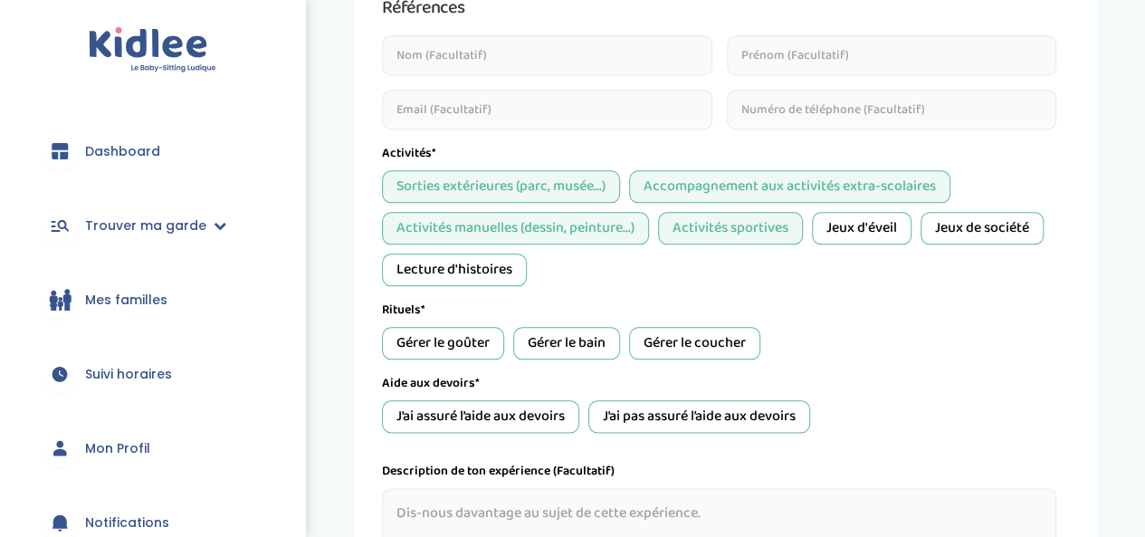
click at [991, 231] on div "Jeux de société" at bounding box center [982, 228] width 123 height 33
click at [688, 178] on div "Accompagnement aux activités extra-scolaires" at bounding box center [789, 186] width 321 height 33
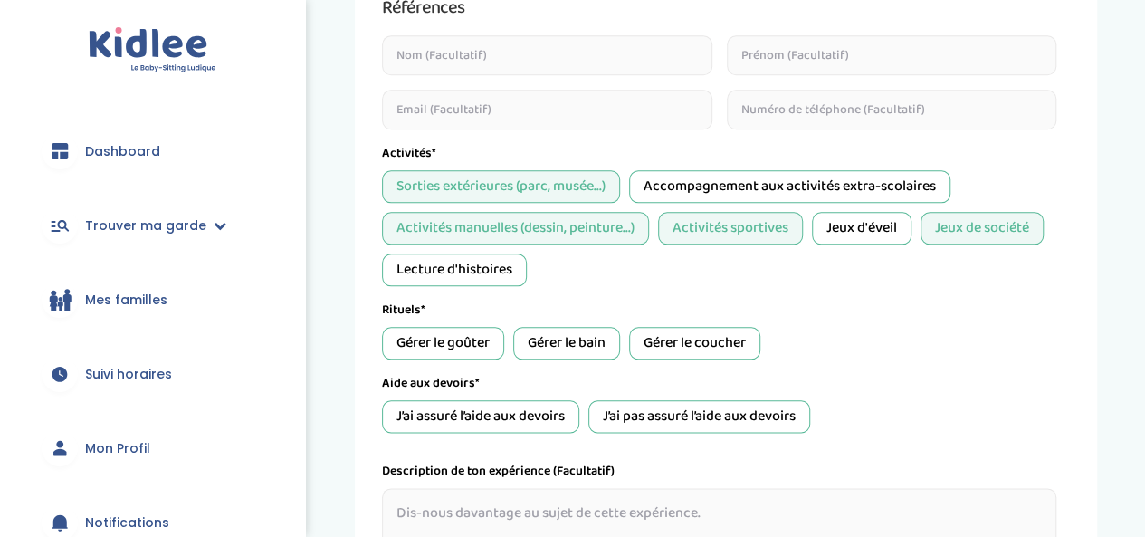
click at [465, 332] on div "Gérer le goûter" at bounding box center [443, 343] width 122 height 33
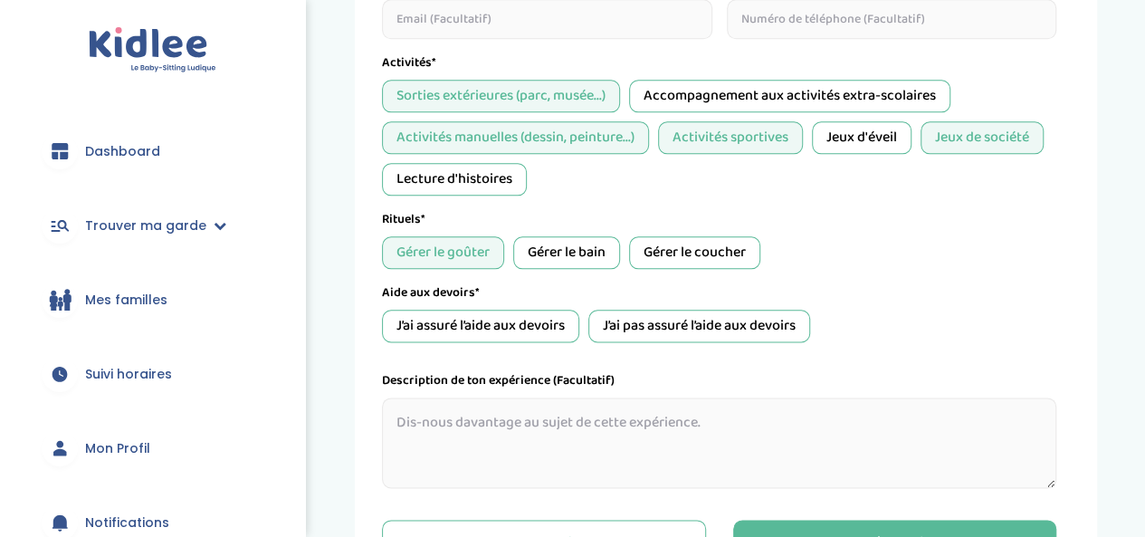
click at [553, 317] on div "J’ai assuré l’aide aux devoirs" at bounding box center [480, 326] width 197 height 33
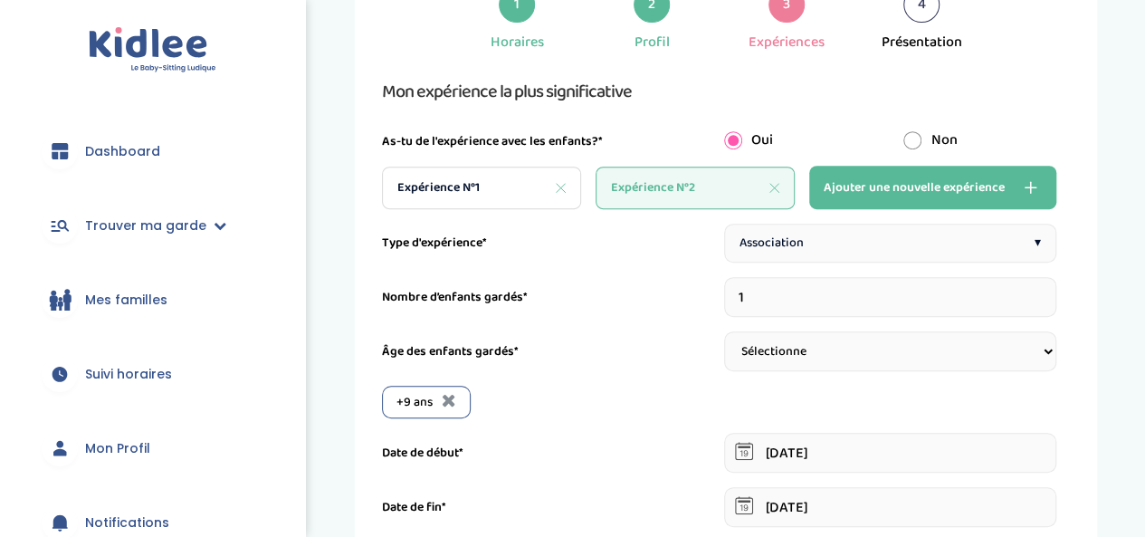
scroll to position [378, 0]
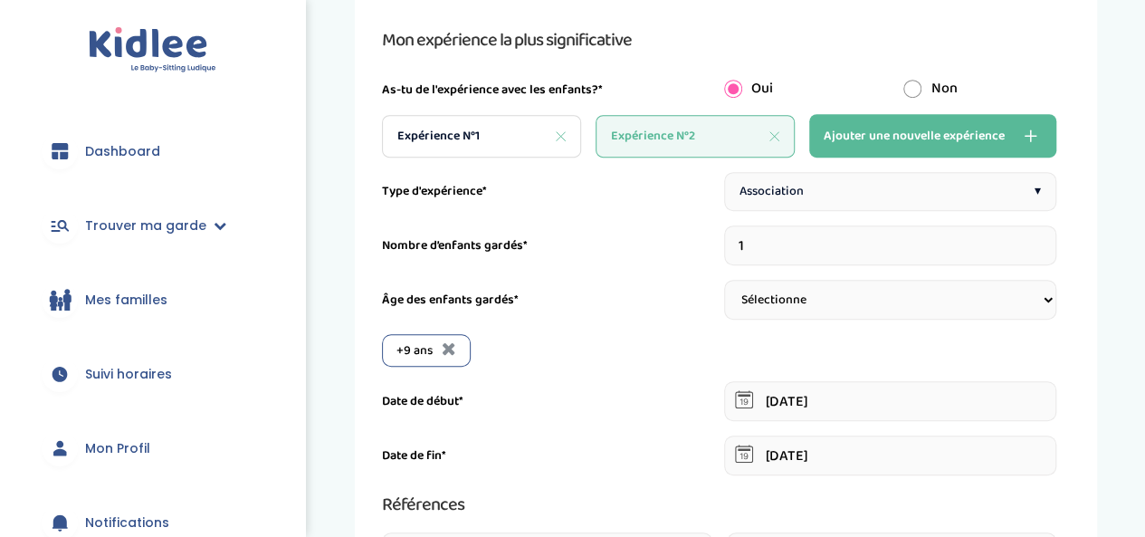
click at [906, 141] on span "Ajouter une nouvelle expérience" at bounding box center [914, 136] width 181 height 22
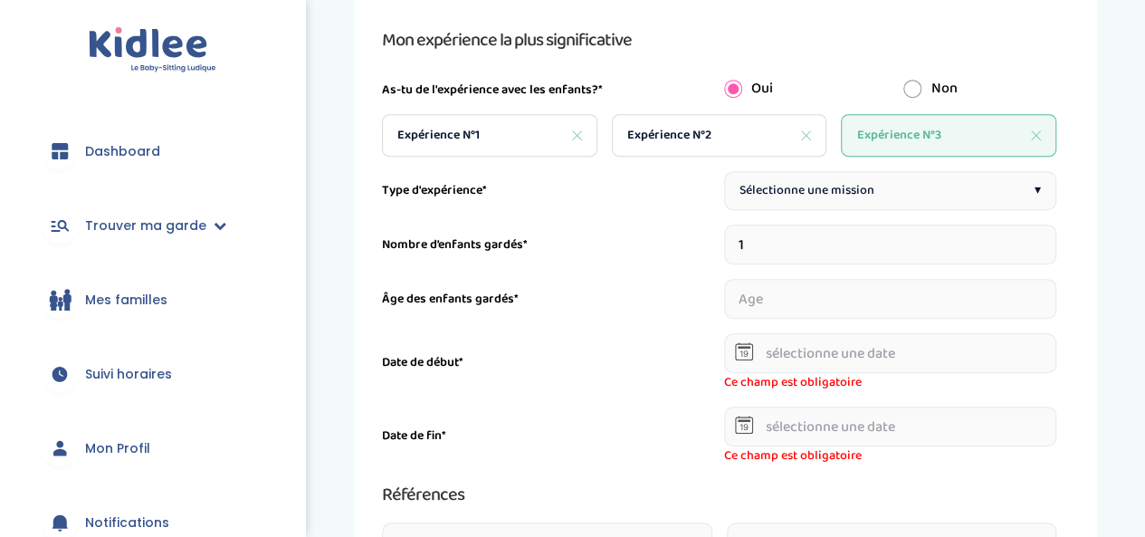
click at [885, 186] on div "Sélectionne une mission ▾" at bounding box center [890, 190] width 333 height 39
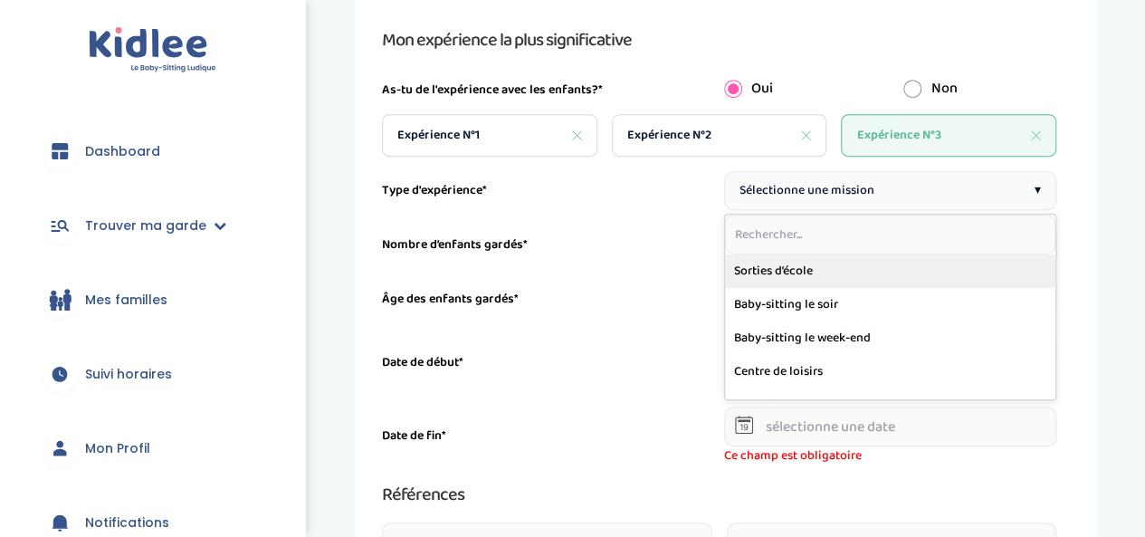
scroll to position [91, 0]
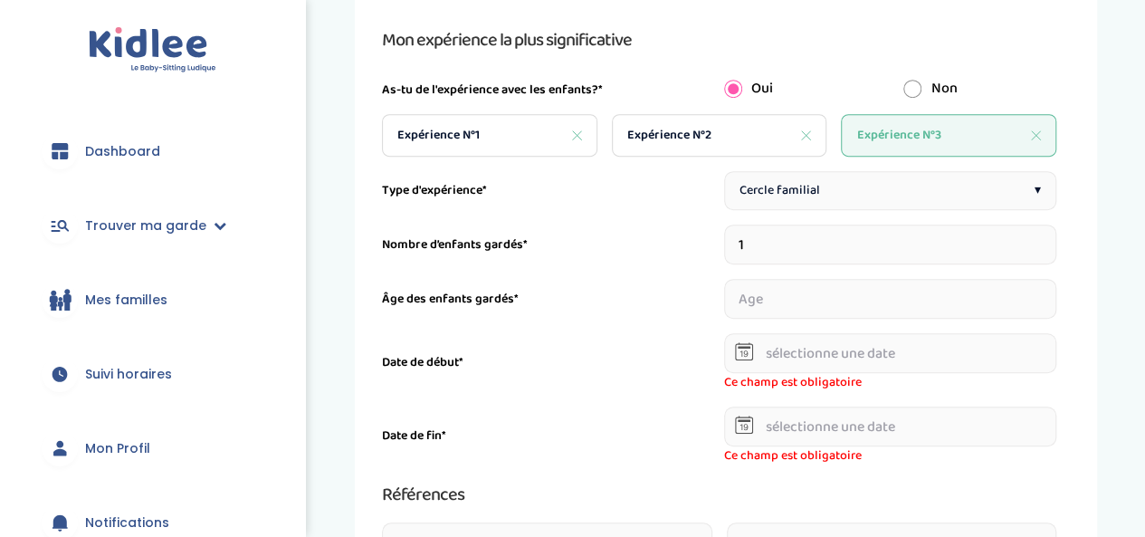
click at [780, 250] on input "1" at bounding box center [890, 245] width 333 height 40
click at [773, 236] on input "1" at bounding box center [890, 245] width 333 height 40
click at [1052, 235] on input "2" at bounding box center [890, 245] width 333 height 40
click at [1050, 235] on input "3" at bounding box center [890, 245] width 333 height 40
type input "4"
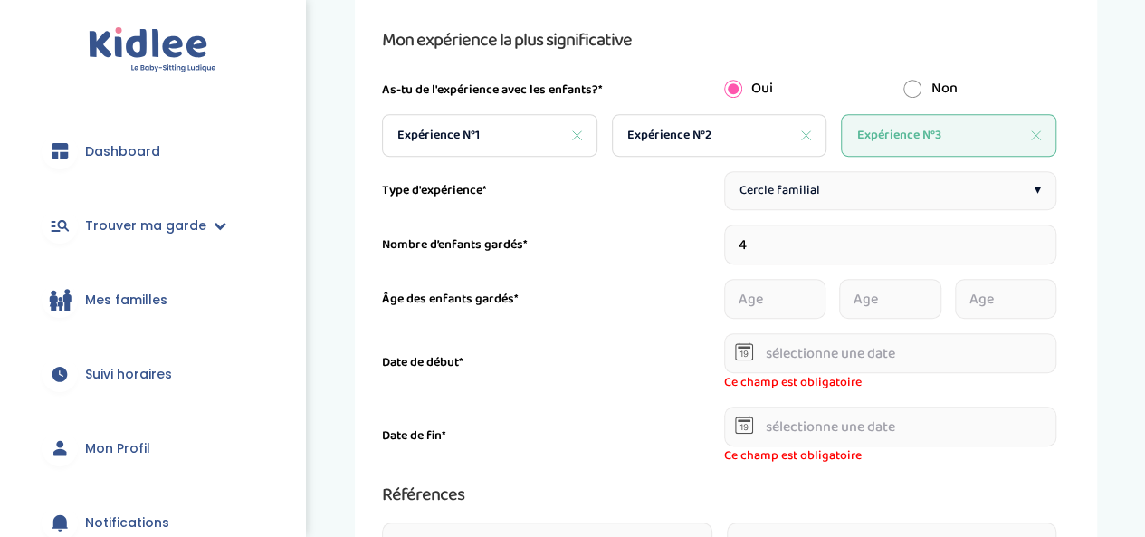
click at [1049, 235] on input "4" at bounding box center [890, 245] width 333 height 40
click at [740, 294] on input "number" at bounding box center [760, 299] width 73 height 40
type input "5"
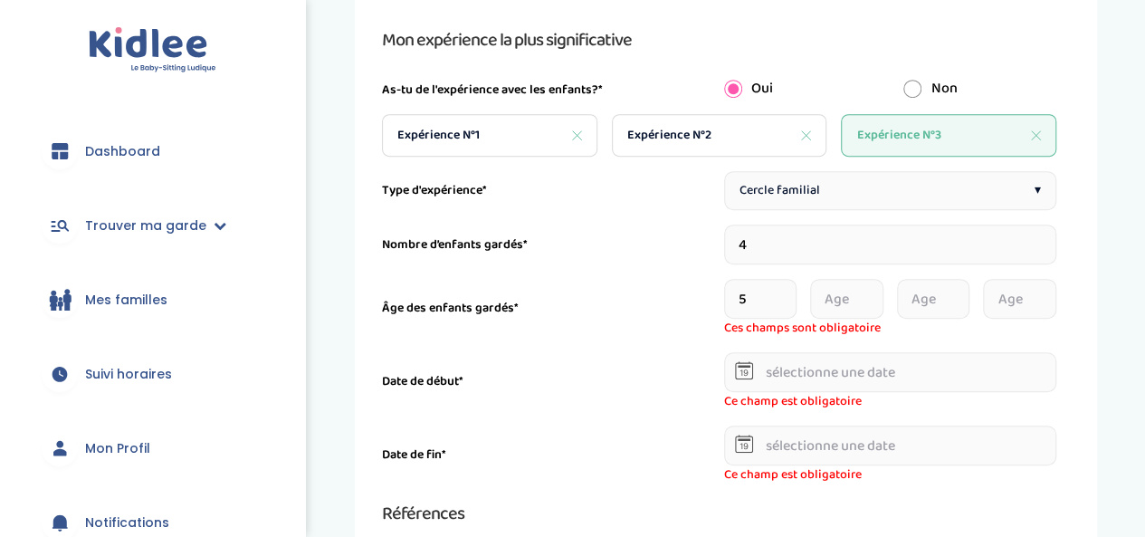
click at [837, 303] on input "number" at bounding box center [846, 299] width 73 height 40
type input "10"
click at [915, 291] on input "number" at bounding box center [933, 299] width 73 height 40
type input "1"
type input "0"
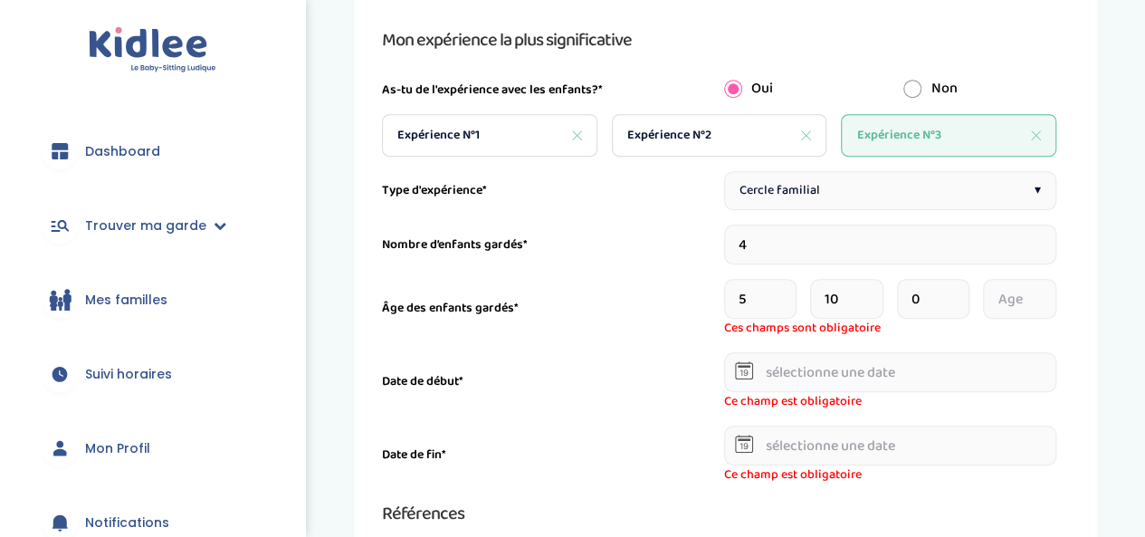
click at [1006, 307] on input "number" at bounding box center [1019, 299] width 73 height 40
click at [924, 298] on input "0" at bounding box center [933, 299] width 73 height 40
click at [1016, 309] on input "number" at bounding box center [1019, 299] width 73 height 40
drag, startPoint x: 929, startPoint y: 298, endPoint x: 903, endPoint y: 311, distance: 29.6
click at [903, 311] on input "0" at bounding box center [933, 299] width 73 height 40
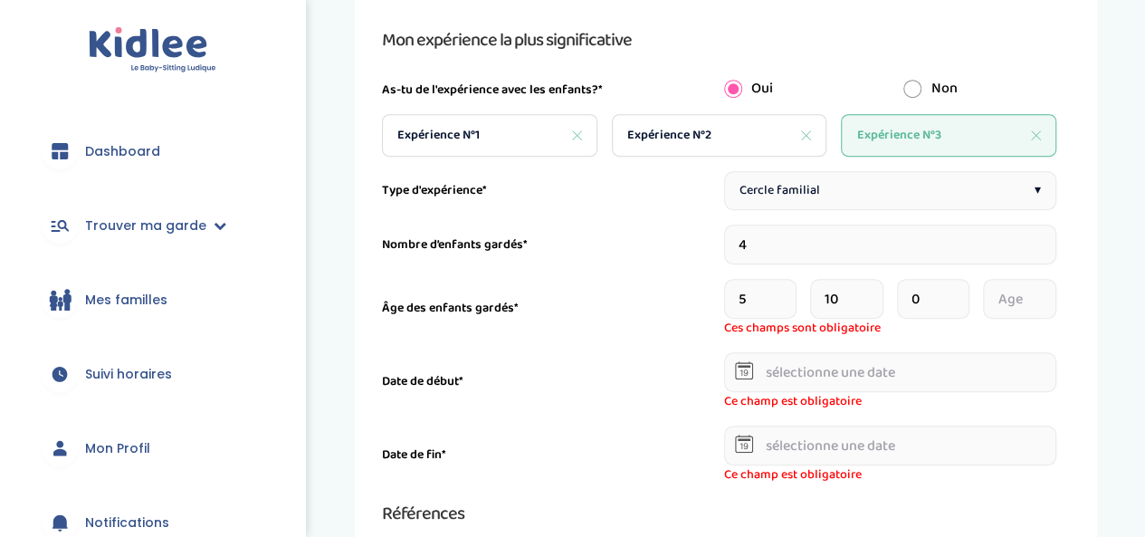
click at [1005, 294] on input "number" at bounding box center [1019, 299] width 73 height 40
type input "7"
click at [745, 302] on input "5" at bounding box center [760, 299] width 73 height 40
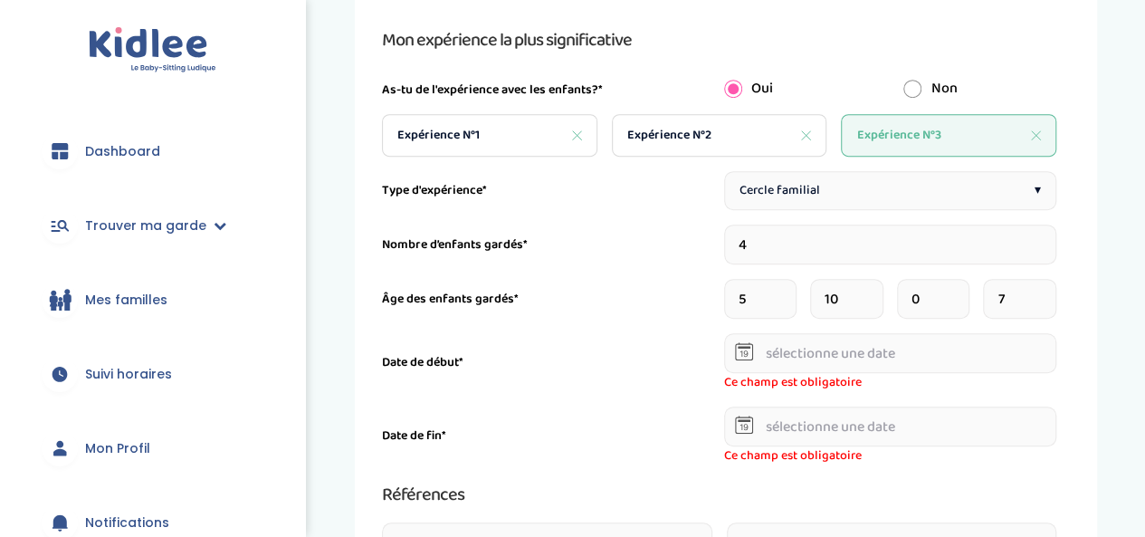
drag, startPoint x: 745, startPoint y: 302, endPoint x: 701, endPoint y: 303, distance: 44.4
click at [701, 304] on div "Âge des enfants gardés* 5 10 0 7" at bounding box center [719, 299] width 675 height 40
type input "6"
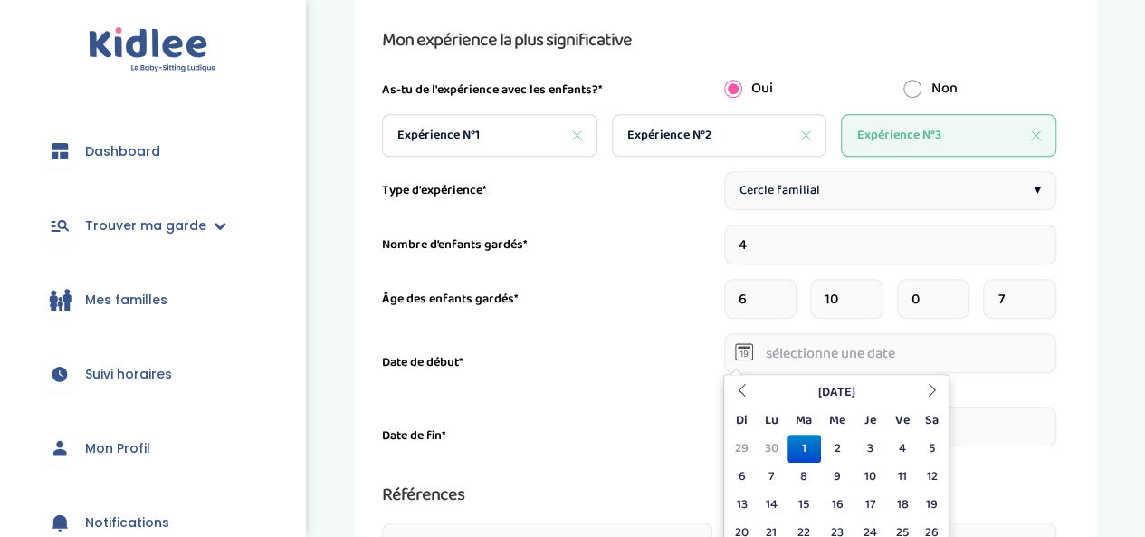
click at [802, 345] on input "text" at bounding box center [890, 353] width 333 height 40
click at [859, 384] on th "Octobre 2024" at bounding box center [836, 393] width 163 height 28
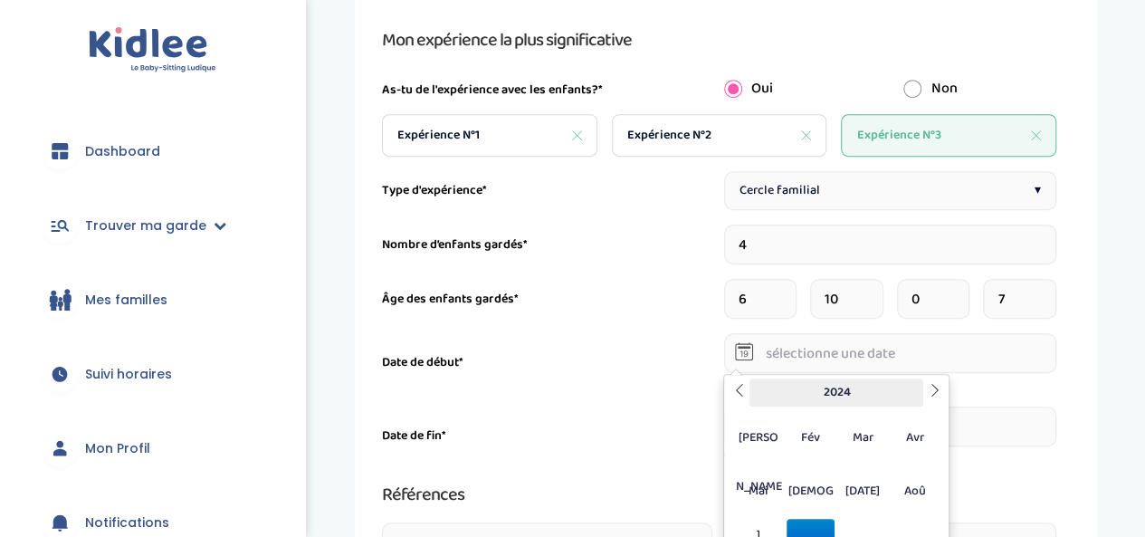
click at [855, 386] on th "2024" at bounding box center [837, 393] width 174 height 28
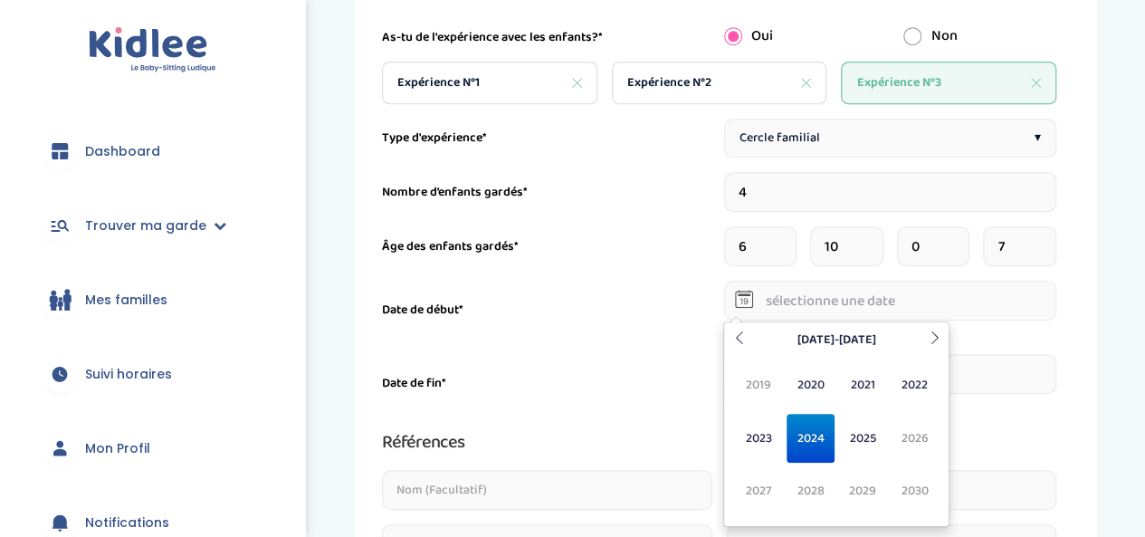
scroll to position [468, 0]
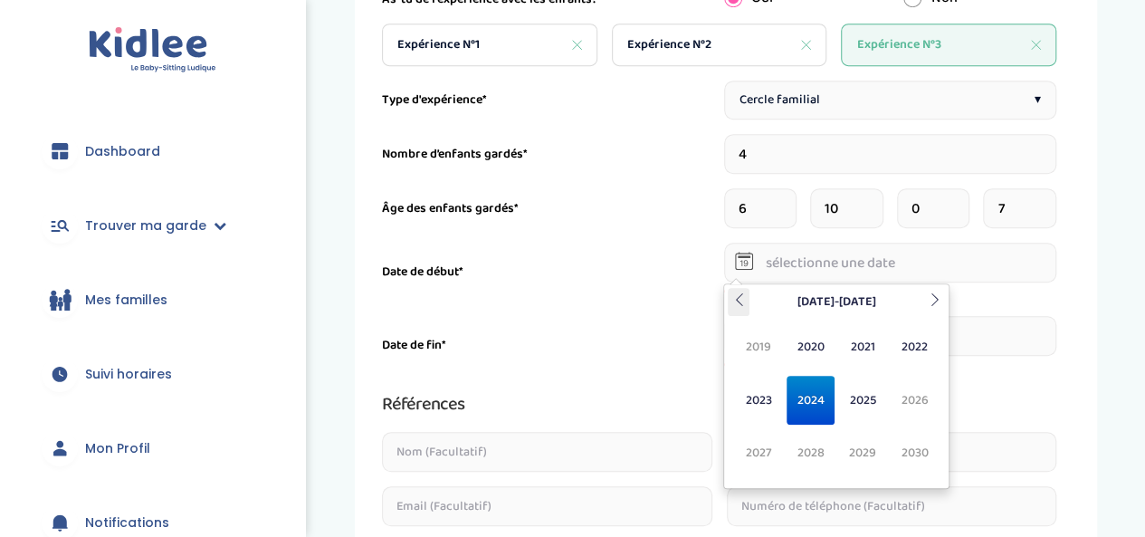
click at [748, 306] on th at bounding box center [739, 302] width 22 height 28
click at [773, 456] on span "2017" at bounding box center [759, 452] width 48 height 49
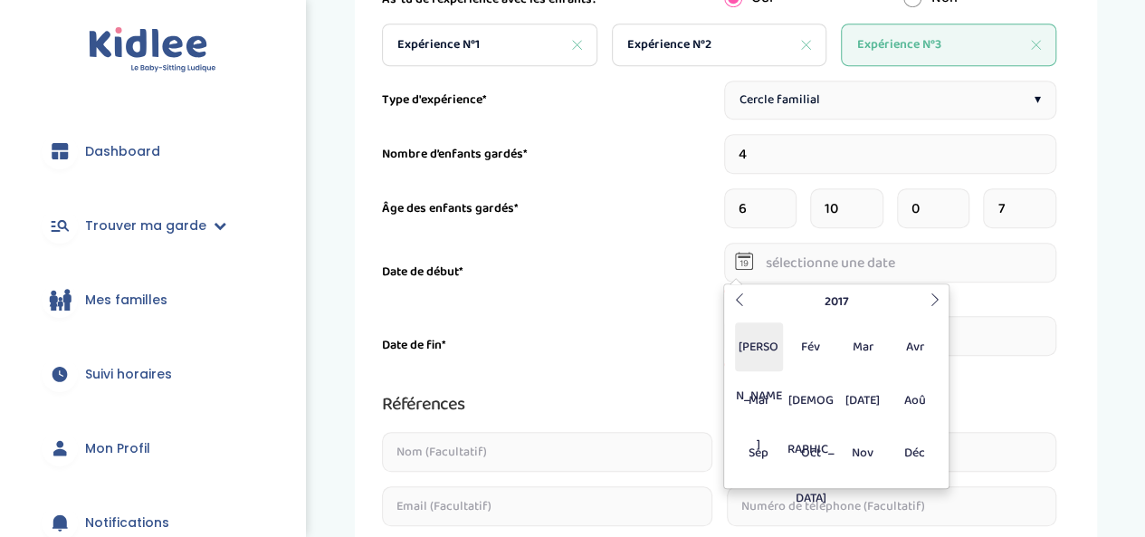
click at [766, 359] on span "Jan" at bounding box center [759, 346] width 48 height 49
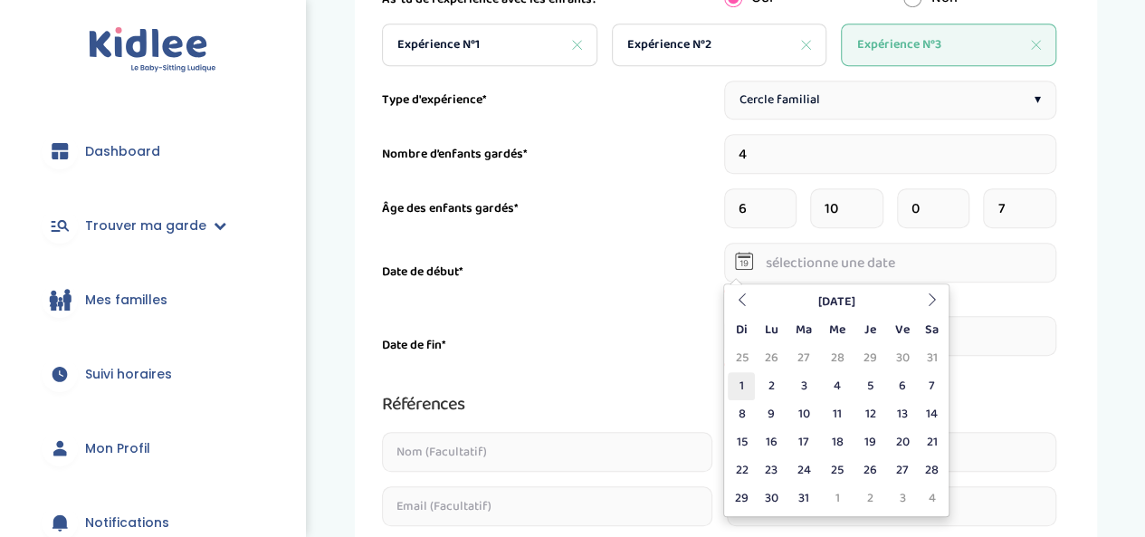
click at [744, 390] on td "1" at bounding box center [741, 386] width 27 height 28
type input "01-01-2017"
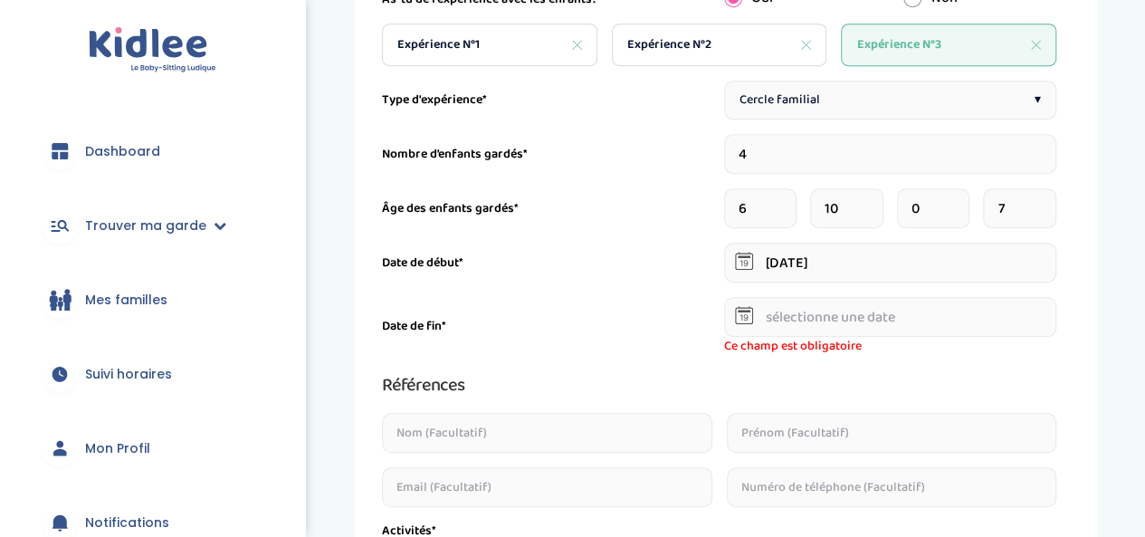
click at [766, 313] on input "text" at bounding box center [890, 317] width 333 height 40
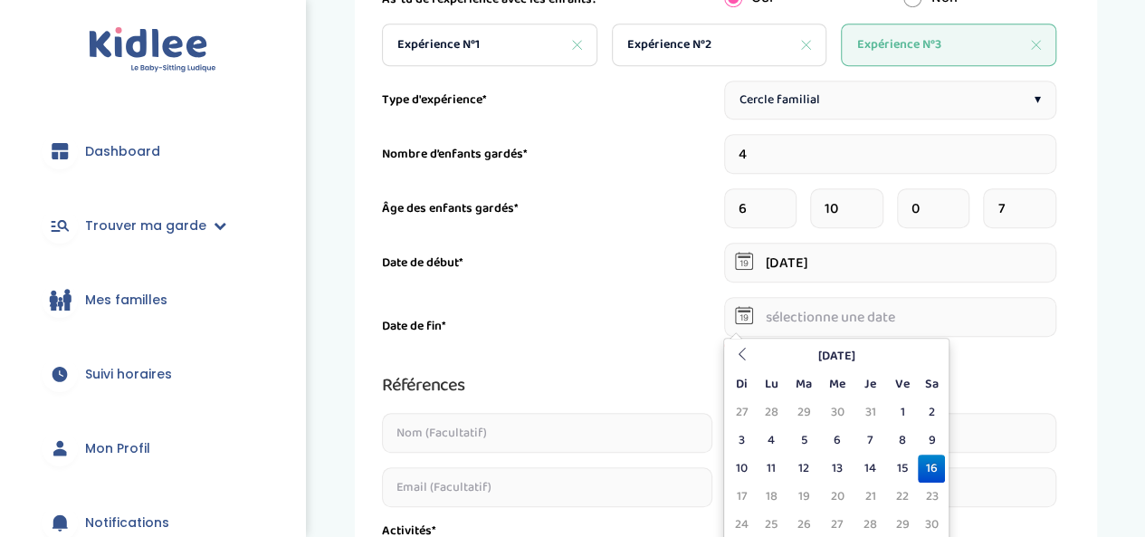
click at [937, 461] on td "16" at bounding box center [931, 469] width 27 height 28
type input "16-08-2025"
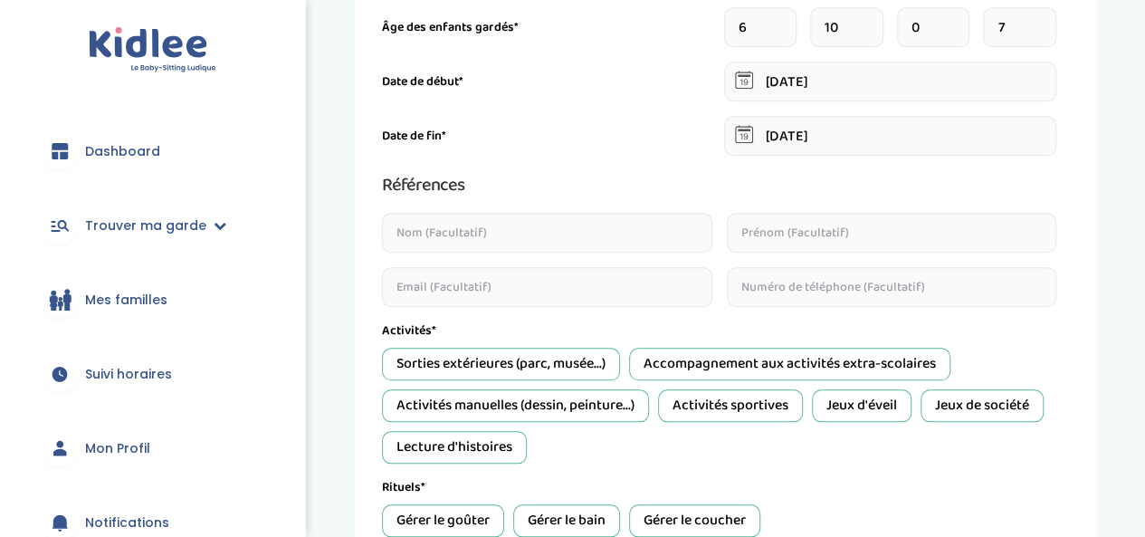
scroll to position [740, 0]
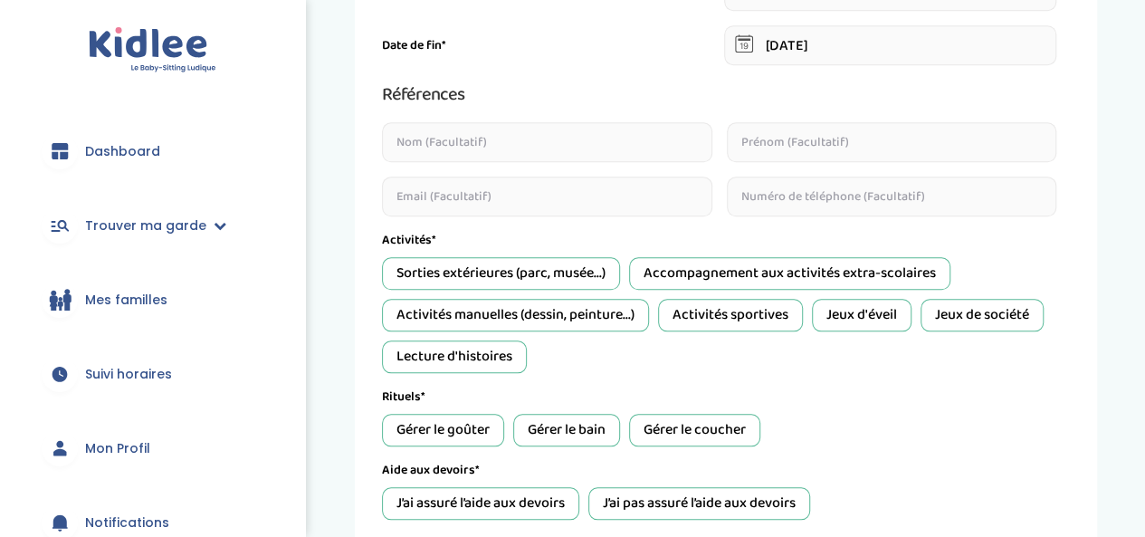
click at [606, 267] on div "Sorties extérieures (parc, musée...)" at bounding box center [501, 273] width 238 height 33
click at [580, 312] on div "Activités manuelles (dessin, peinture...)" at bounding box center [515, 315] width 267 height 33
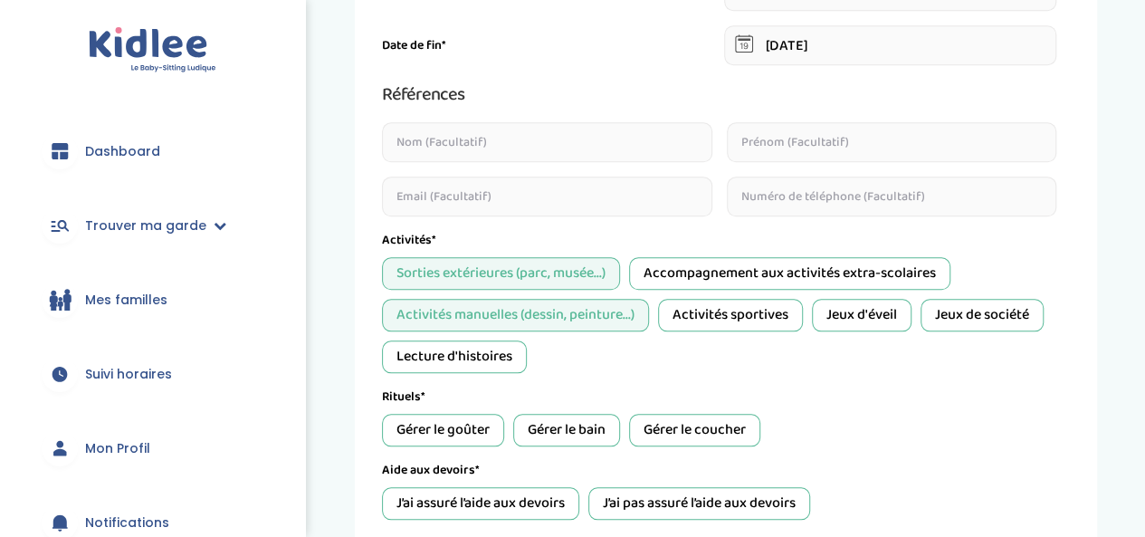
drag, startPoint x: 728, startPoint y: 310, endPoint x: 830, endPoint y: 321, distance: 102.9
click at [732, 307] on div "Activités sportives" at bounding box center [730, 315] width 145 height 33
click at [886, 306] on div "Jeux d'éveil" at bounding box center [862, 315] width 100 height 33
click at [960, 316] on div "Jeux de société" at bounding box center [982, 315] width 123 height 33
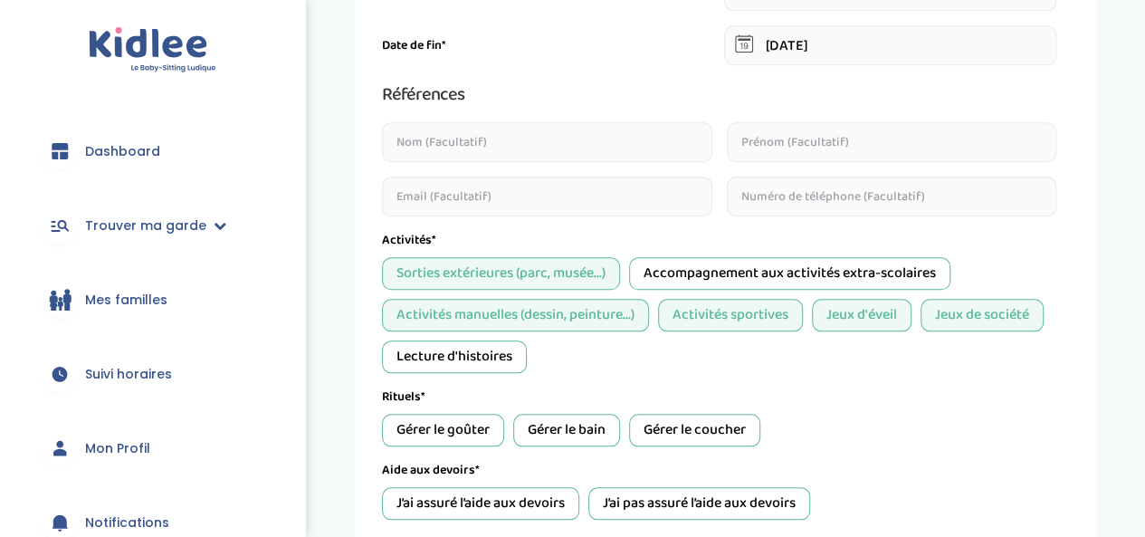
drag, startPoint x: 455, startPoint y: 352, endPoint x: 453, endPoint y: 340, distance: 12.8
click at [455, 351] on div "Lecture d'histoires" at bounding box center [454, 356] width 145 height 33
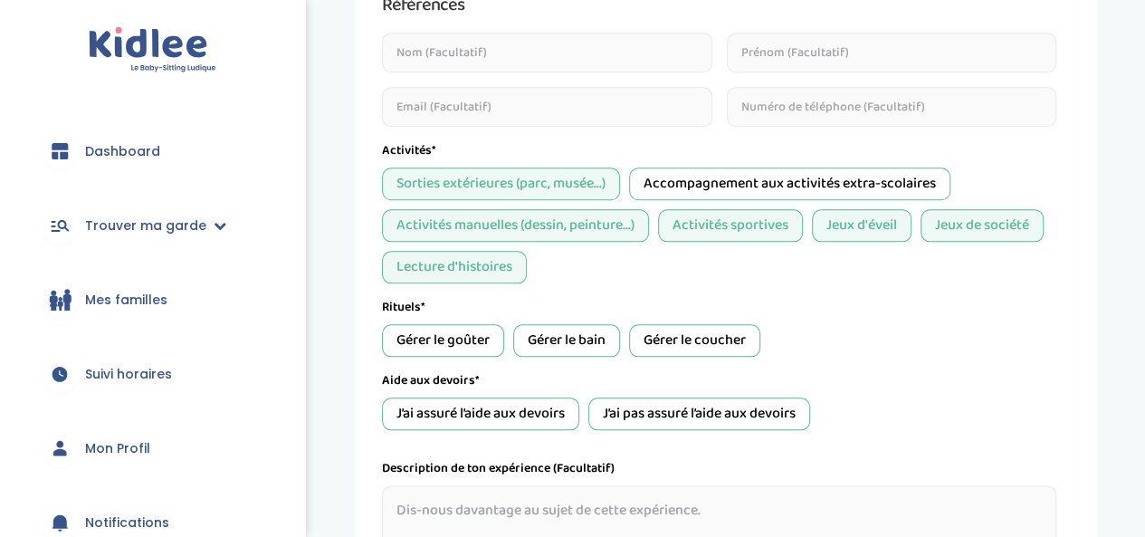
scroll to position [830, 0]
click at [466, 341] on div "Gérer le goûter" at bounding box center [443, 339] width 122 height 33
click at [587, 349] on div "Gérer le bain" at bounding box center [566, 339] width 107 height 33
click at [659, 325] on div "Gérer le coucher" at bounding box center [694, 339] width 131 height 33
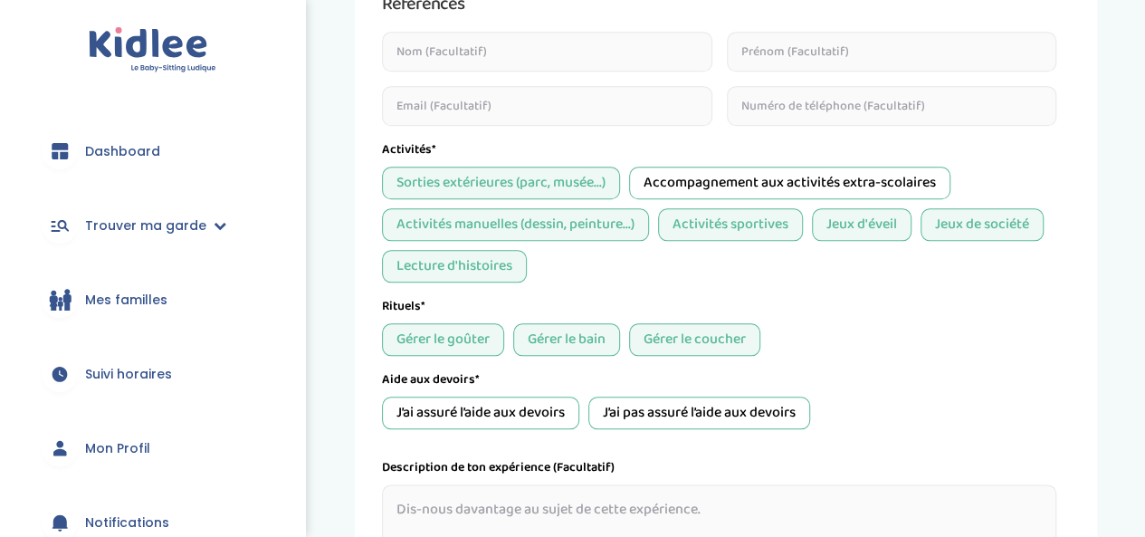
click at [482, 408] on div "J’ai assuré l’aide aux devoirs" at bounding box center [480, 413] width 197 height 33
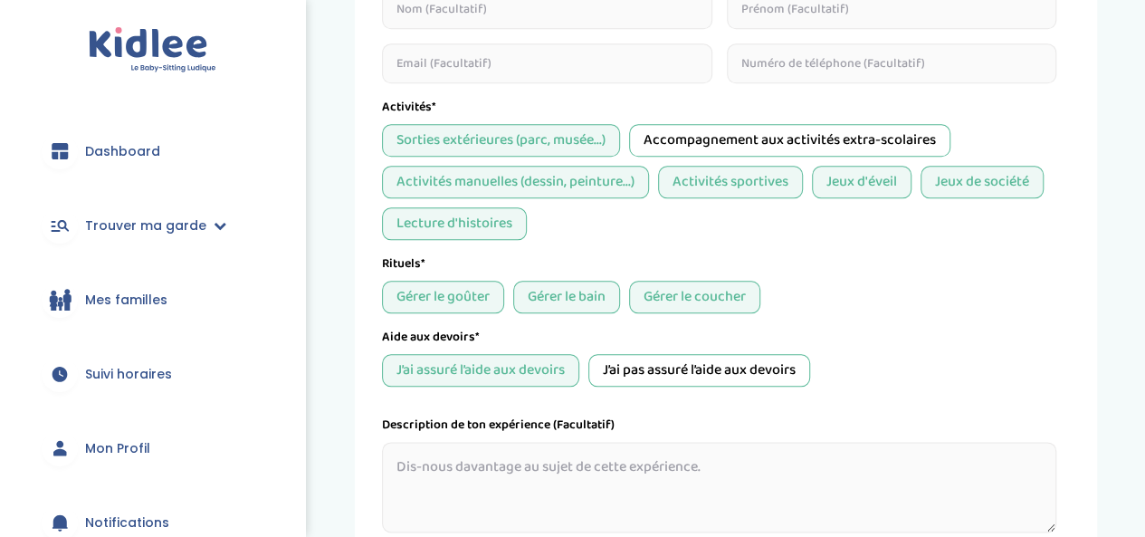
scroll to position [1054, 0]
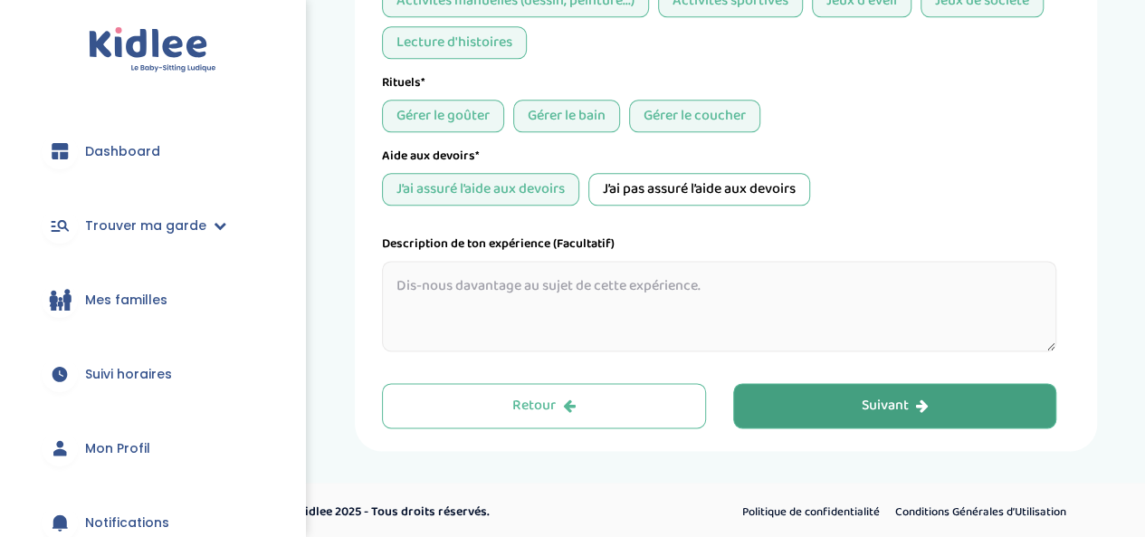
click at [849, 401] on button "Suivant" at bounding box center [895, 405] width 324 height 45
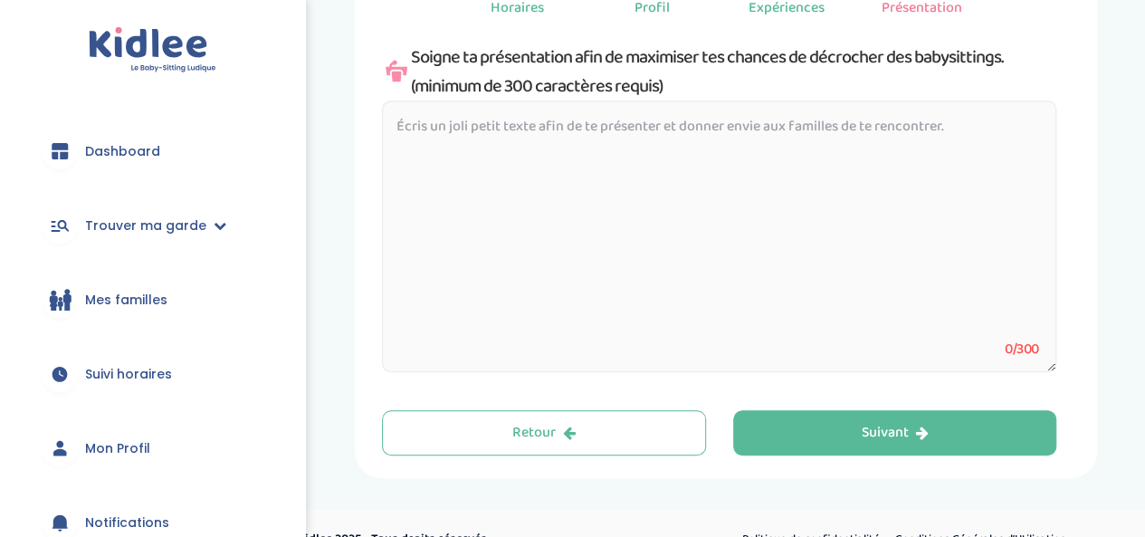
scroll to position [257, 0]
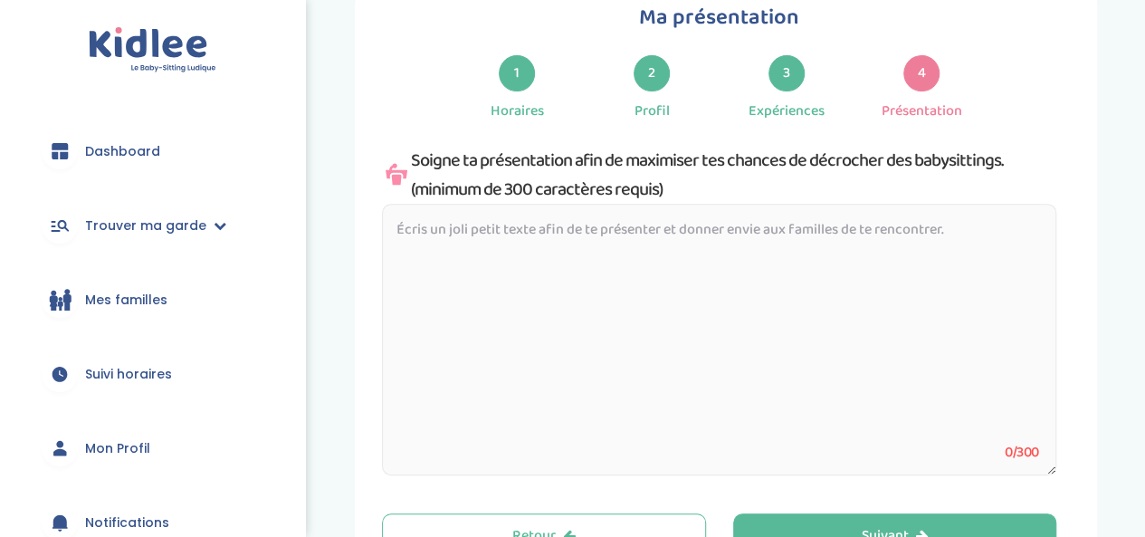
click at [467, 231] on textarea at bounding box center [719, 340] width 675 height 272
